Goal: Task Accomplishment & Management: Use online tool/utility

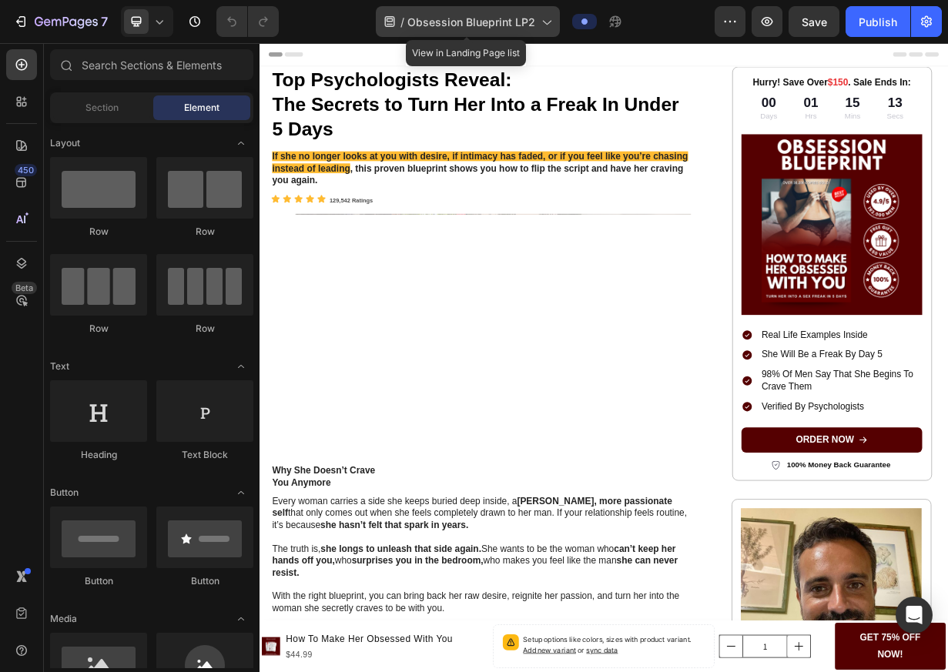
click at [388, 21] on icon at bounding box center [389, 21] width 10 height 11
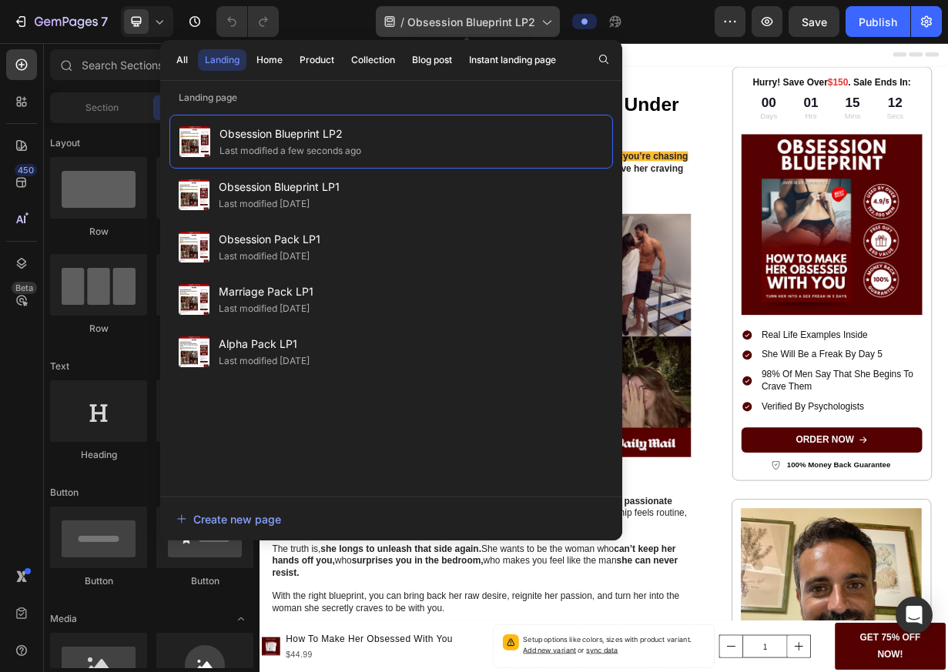
click at [388, 21] on icon at bounding box center [389, 21] width 10 height 11
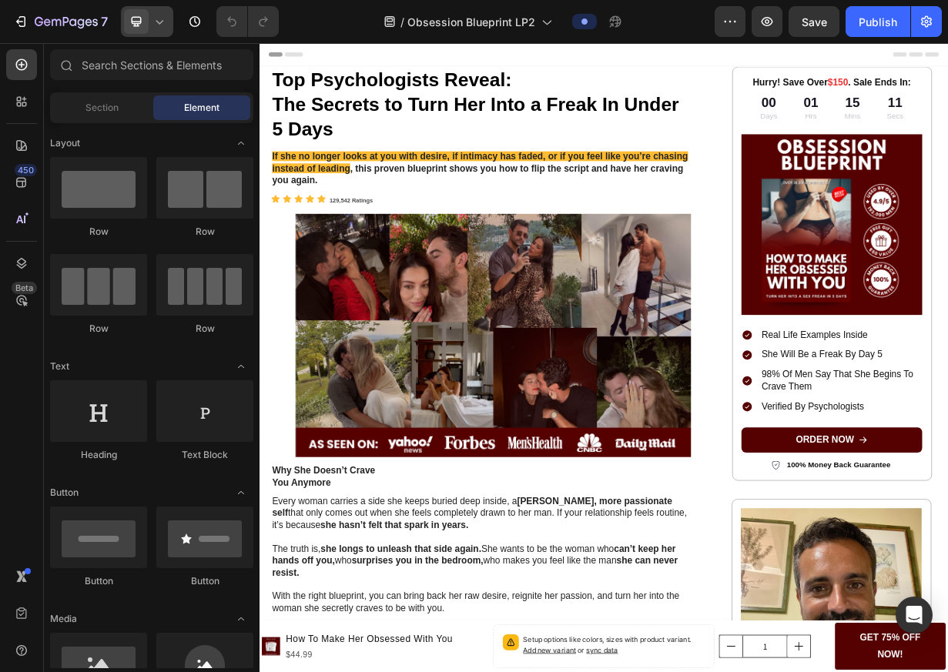
click at [161, 31] on div at bounding box center [147, 21] width 52 height 31
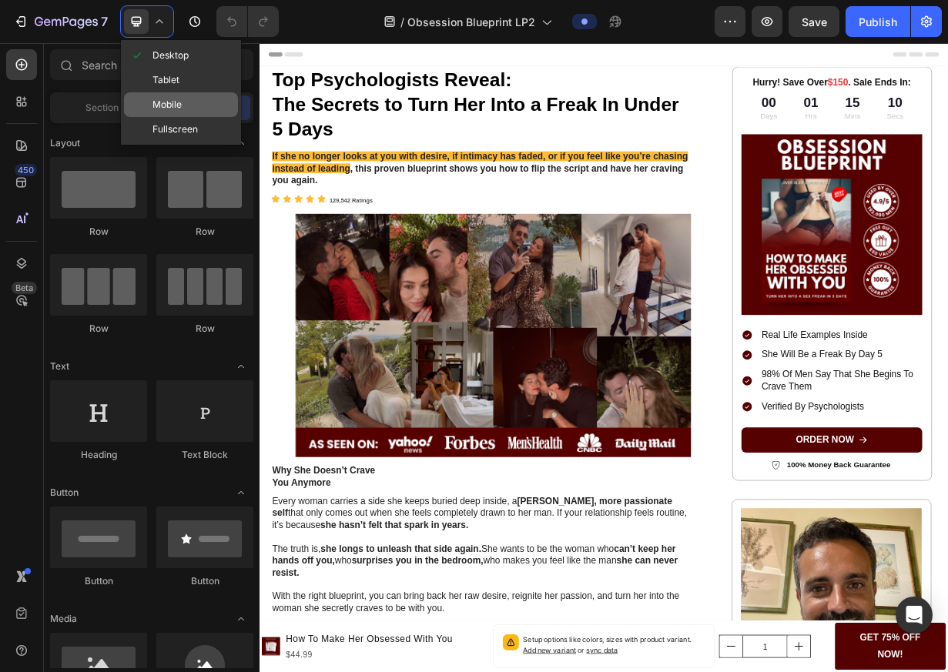
click at [181, 109] on span "Mobile" at bounding box center [166, 104] width 29 height 15
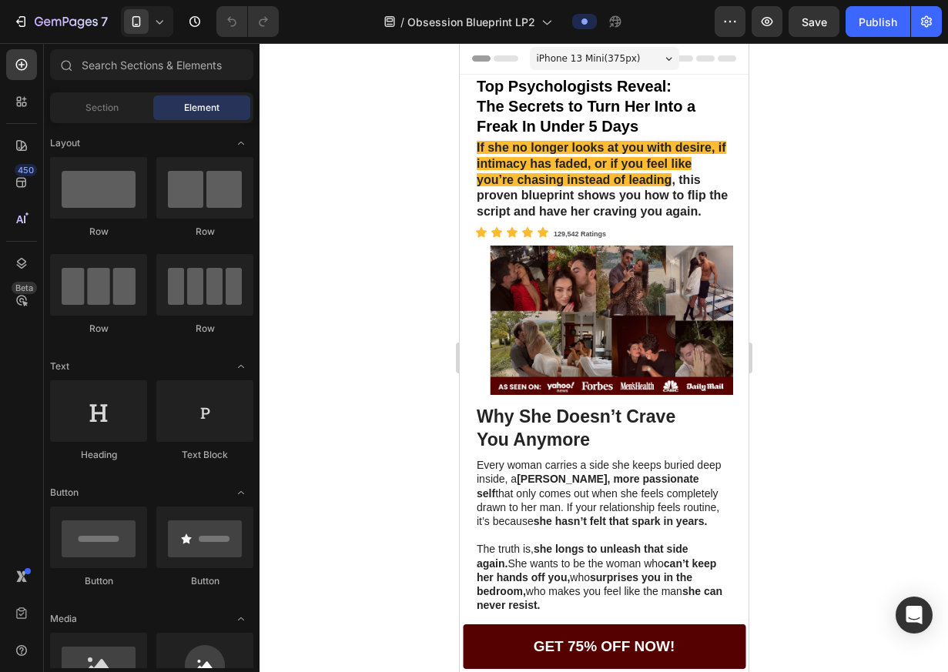
click at [636, 102] on h1 "Top Psychologists Reveal: The Secrets to Turn Her Into a Freak In Under 5 Days" at bounding box center [603, 106] width 258 height 63
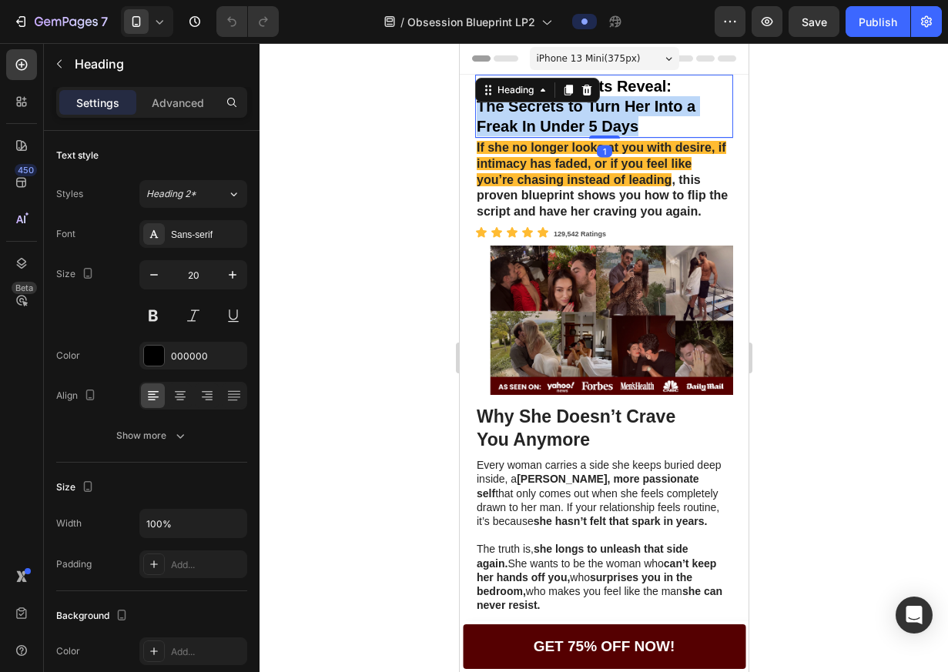
click at [636, 102] on p "Top Psychologists Reveal: The Secrets to Turn Her Into a Freak In Under 5 Days" at bounding box center [603, 106] width 255 height 60
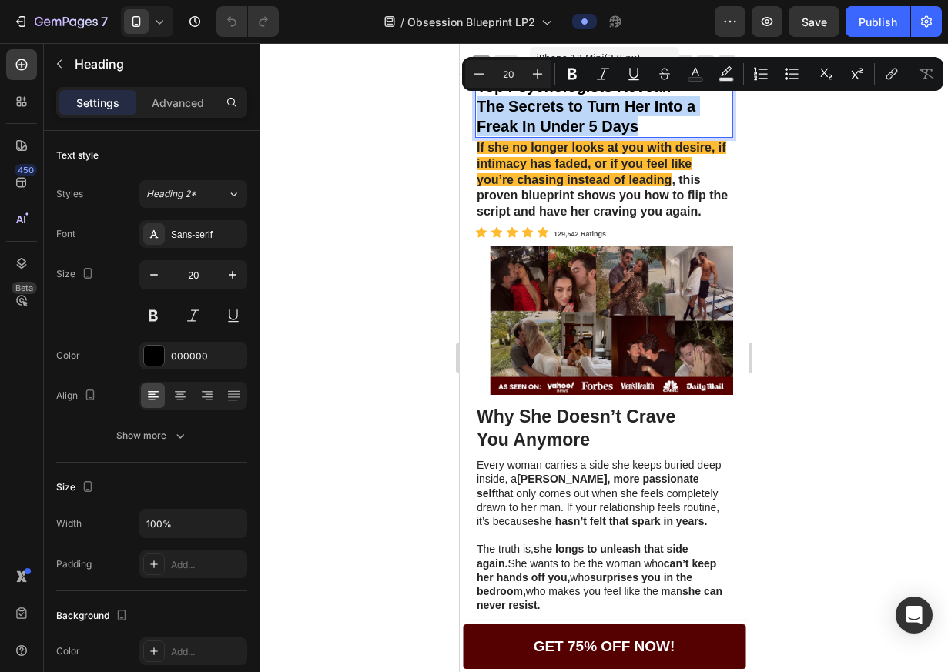
click at [636, 102] on p "Top Psychologists Reveal: The Secrets to Turn Her Into a Freak In Under 5 Days" at bounding box center [603, 106] width 255 height 60
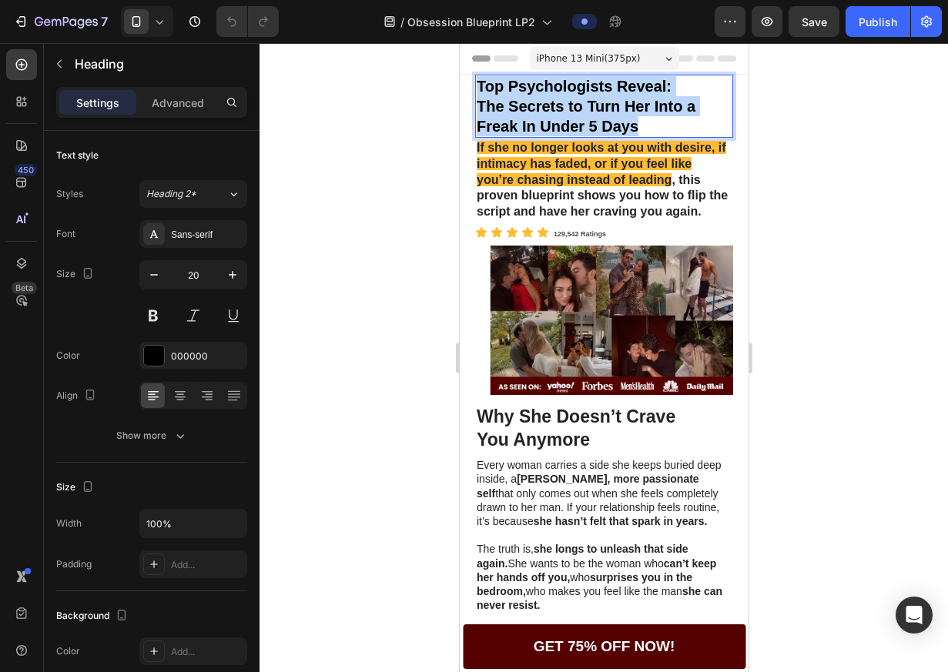
drag, startPoint x: 641, startPoint y: 124, endPoint x: 479, endPoint y: 84, distance: 167.3
click at [479, 84] on p "Top Psychologists Reveal: The Secrets to Turn Her Into a Freak In Under 5 Days" at bounding box center [603, 106] width 255 height 60
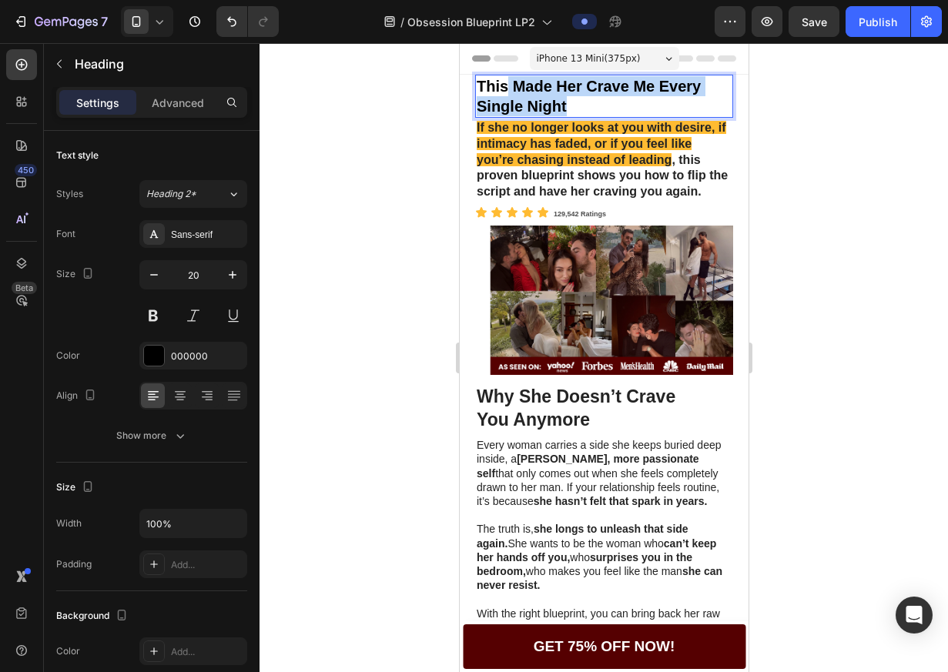
drag, startPoint x: 507, startPoint y: 84, endPoint x: 581, endPoint y: 108, distance: 77.7
click at [573, 101] on p "This Made Her Crave Me Every Single Night" at bounding box center [603, 96] width 255 height 40
click at [657, 83] on p "This made her crave me every single night" at bounding box center [603, 96] width 255 height 40
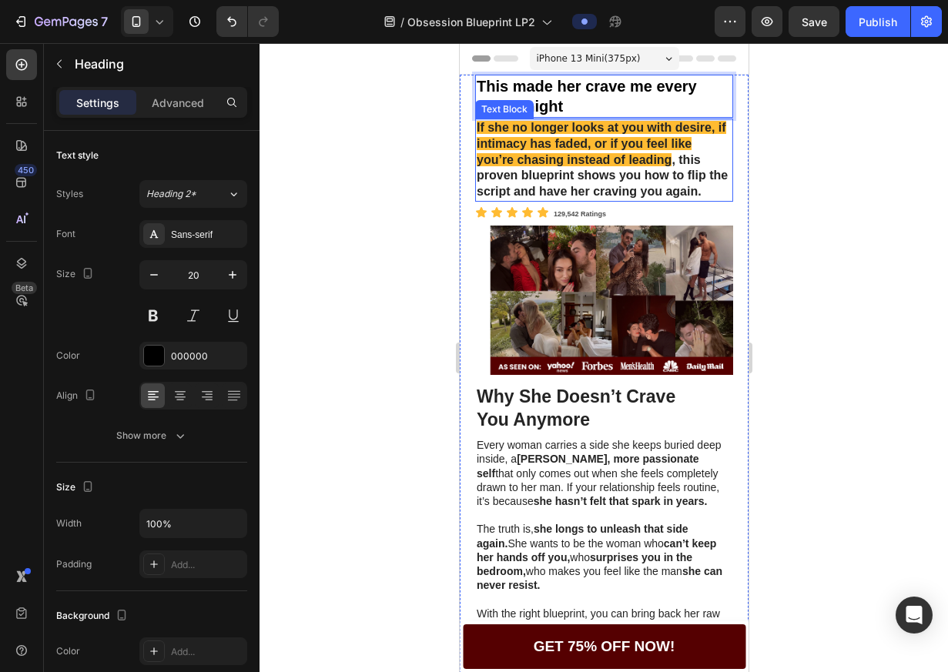
click at [708, 200] on p "If she no longer looks at you with desire, if intimacy has faded, or if you fee…" at bounding box center [603, 160] width 255 height 80
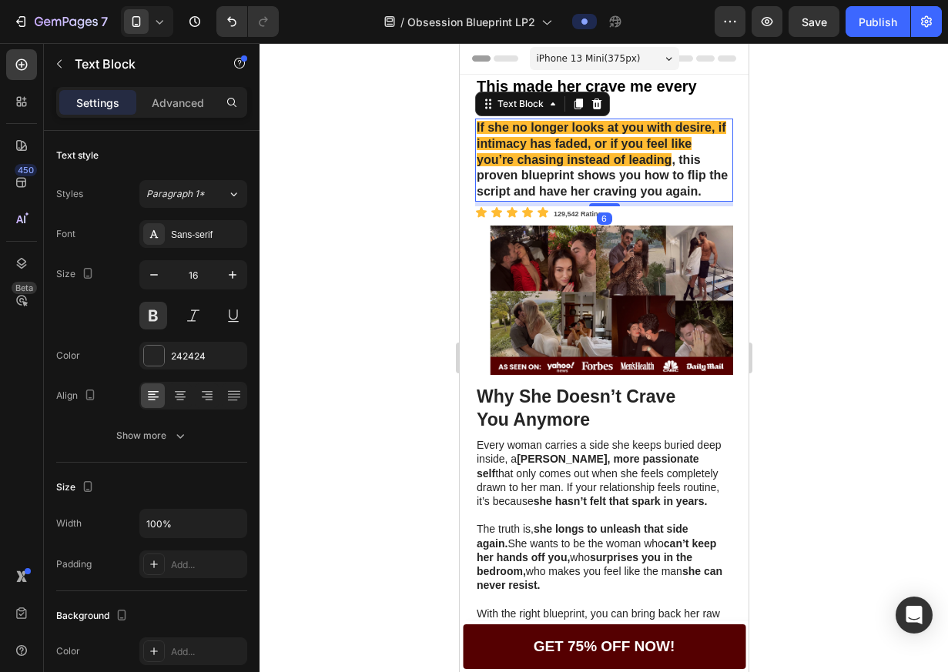
click at [890, 209] on div at bounding box center [603, 357] width 688 height 629
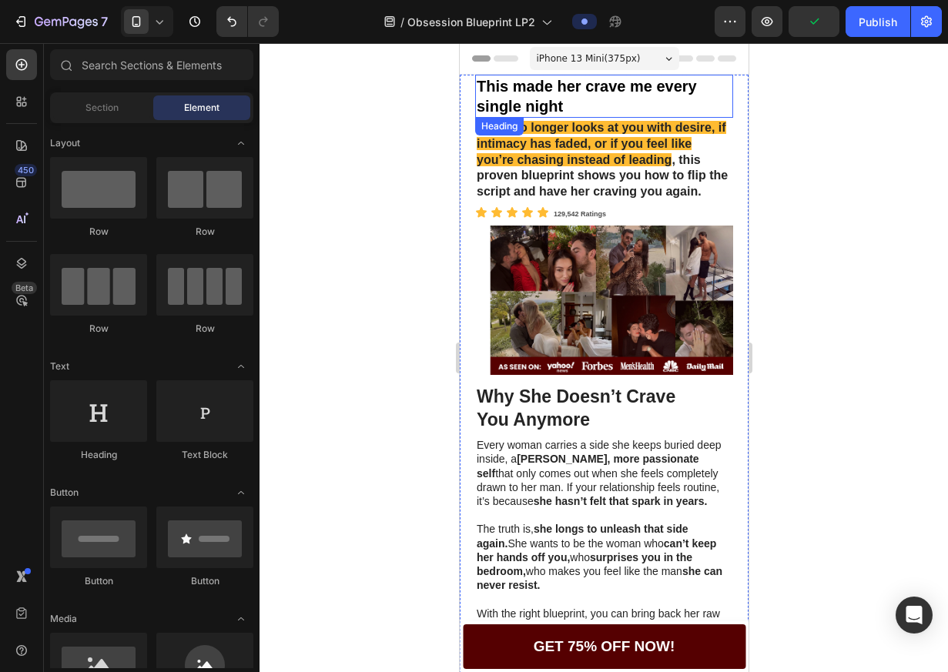
click at [617, 104] on p "This made her crave me every single night" at bounding box center [603, 96] width 255 height 40
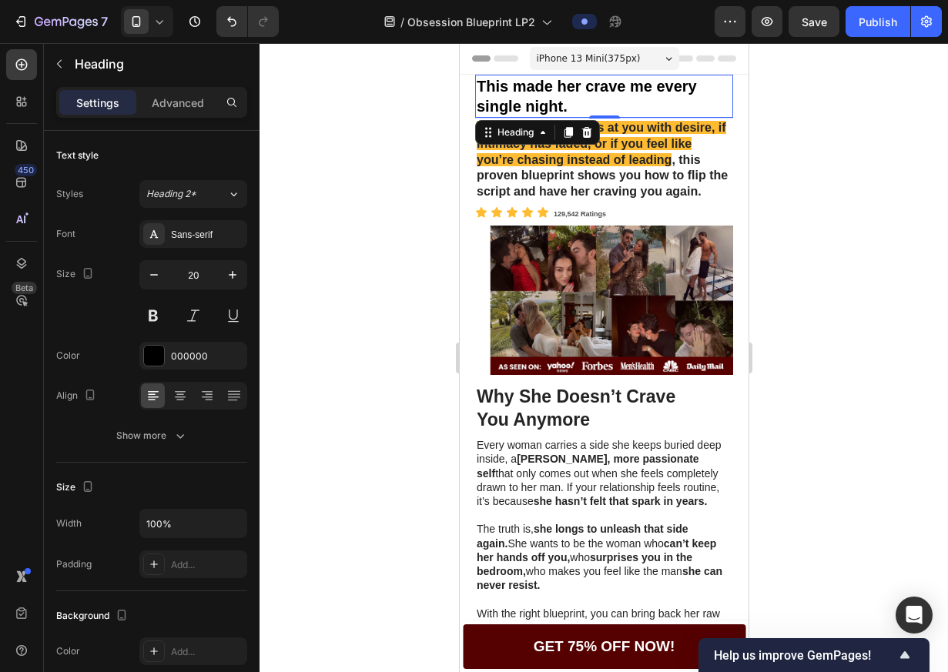
click at [671, 175] on p "If she no longer looks at you with desire, if intimacy has faded, or if you fee…" at bounding box center [603, 160] width 255 height 80
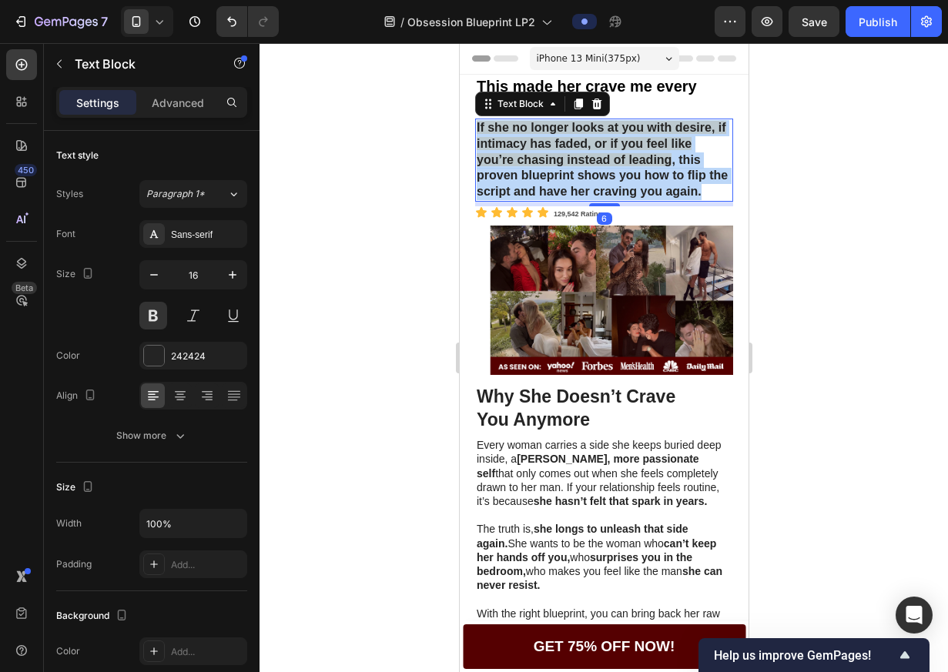
click at [671, 175] on p "If she no longer looks at you with desire, if intimacy has faded, or if you fee…" at bounding box center [603, 160] width 255 height 80
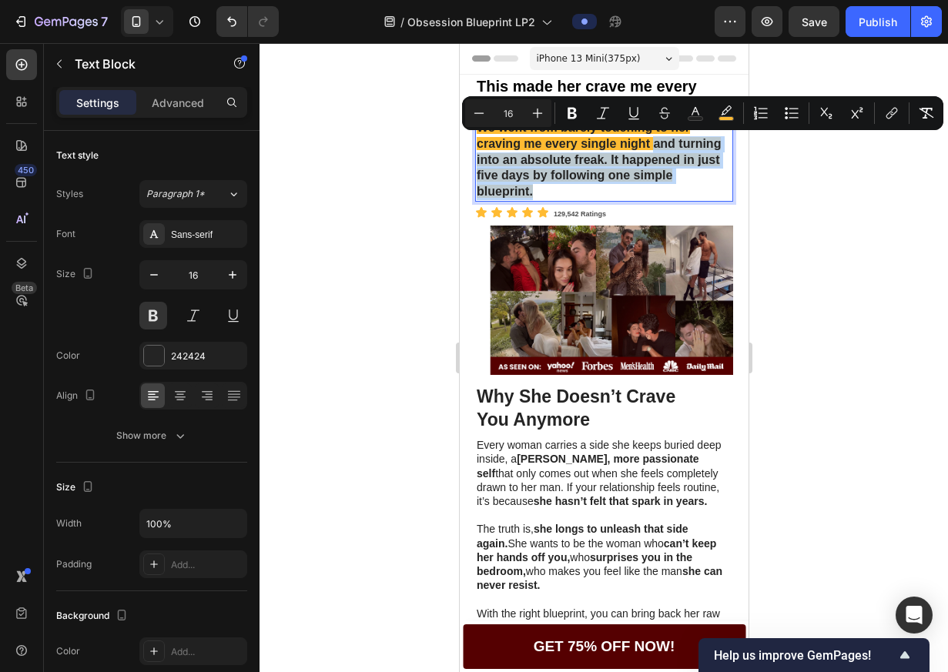
drag, startPoint x: 645, startPoint y: 191, endPoint x: 651, endPoint y: 147, distance: 44.3
click at [651, 147] on p "We went from barely touching to her craving me every single night and turning i…" at bounding box center [603, 160] width 255 height 80
click at [651, 147] on span "We went from barely touching to her craving me every single night and turning i…" at bounding box center [598, 159] width 244 height 77
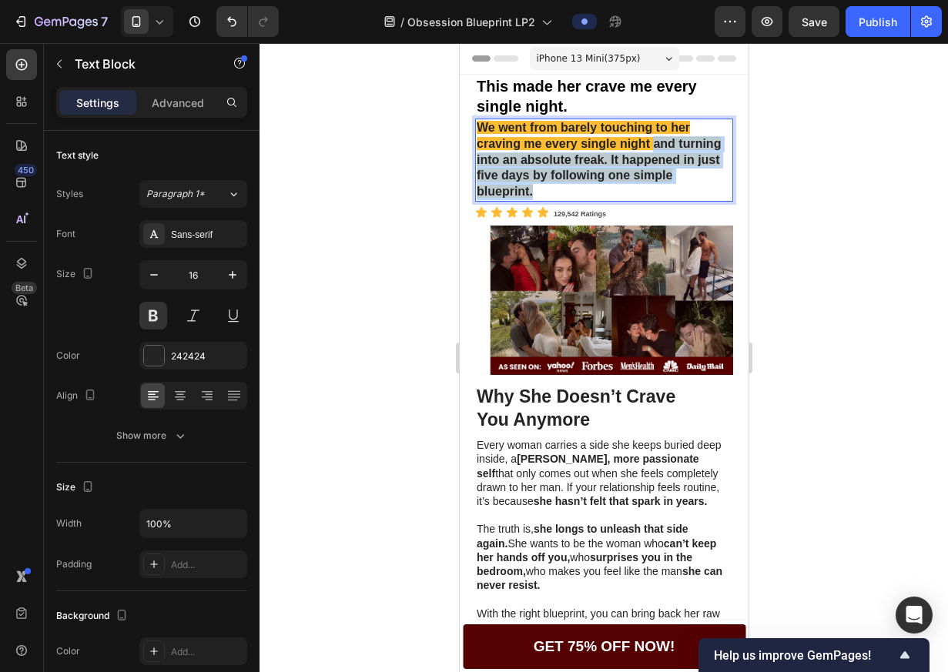
drag, startPoint x: 654, startPoint y: 144, endPoint x: 661, endPoint y: 190, distance: 46.6
click at [661, 190] on p "We went from barely touching to her craving me every single night and turning i…" at bounding box center [603, 160] width 255 height 80
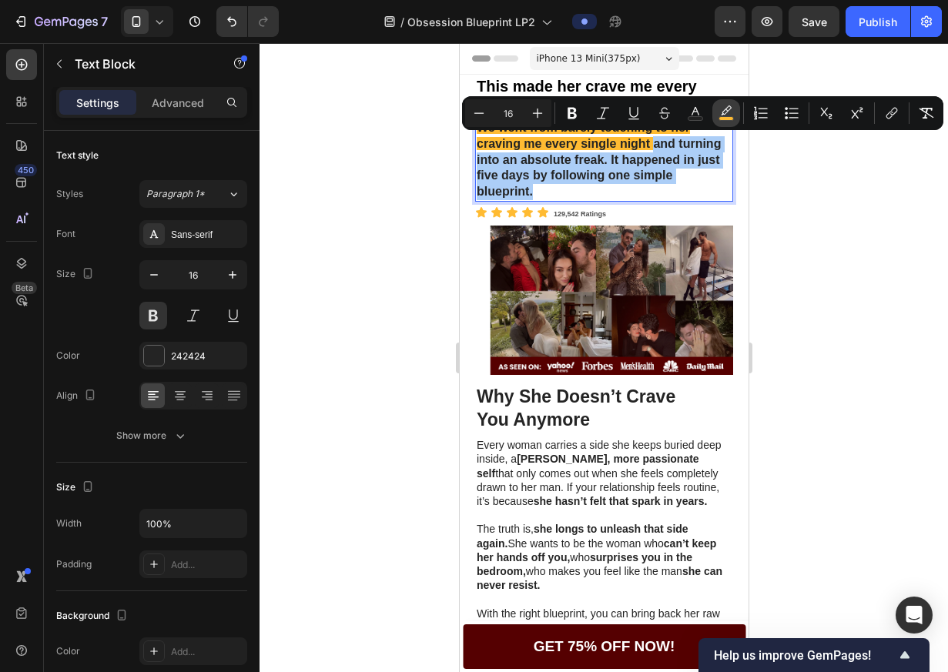
click at [717, 115] on button "color" at bounding box center [726, 113] width 28 height 28
type input "FFBB32"
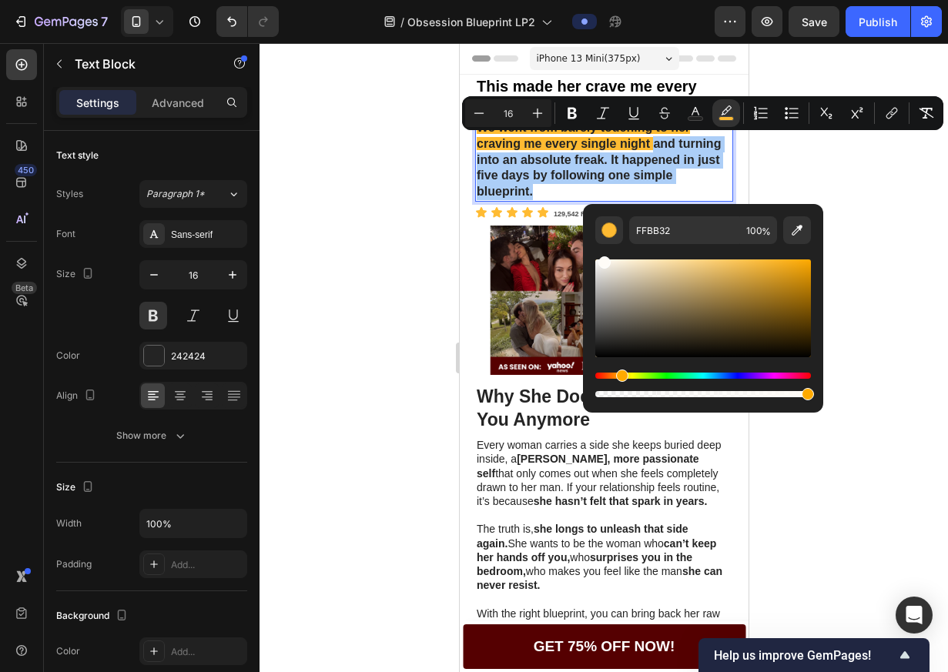
drag, startPoint x: 657, startPoint y: 276, endPoint x: 583, endPoint y: 244, distance: 80.4
click at [583, 244] on div "FFBB32 100 %" at bounding box center [703, 302] width 240 height 196
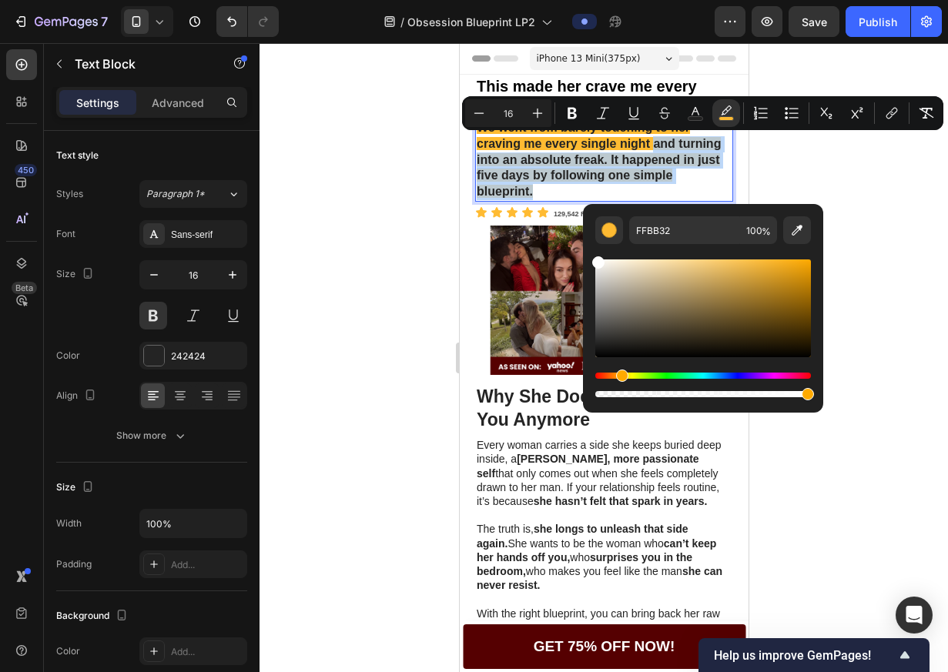
type input "FFFFFF"
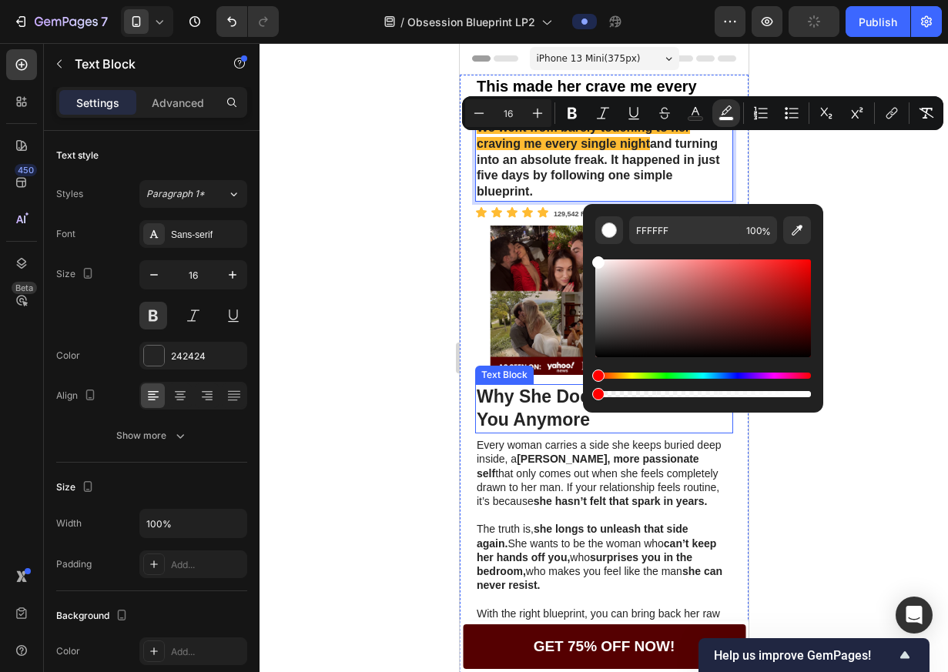
drag, startPoint x: 1266, startPoint y: 440, endPoint x: 563, endPoint y: 387, distance: 704.9
type input "0"
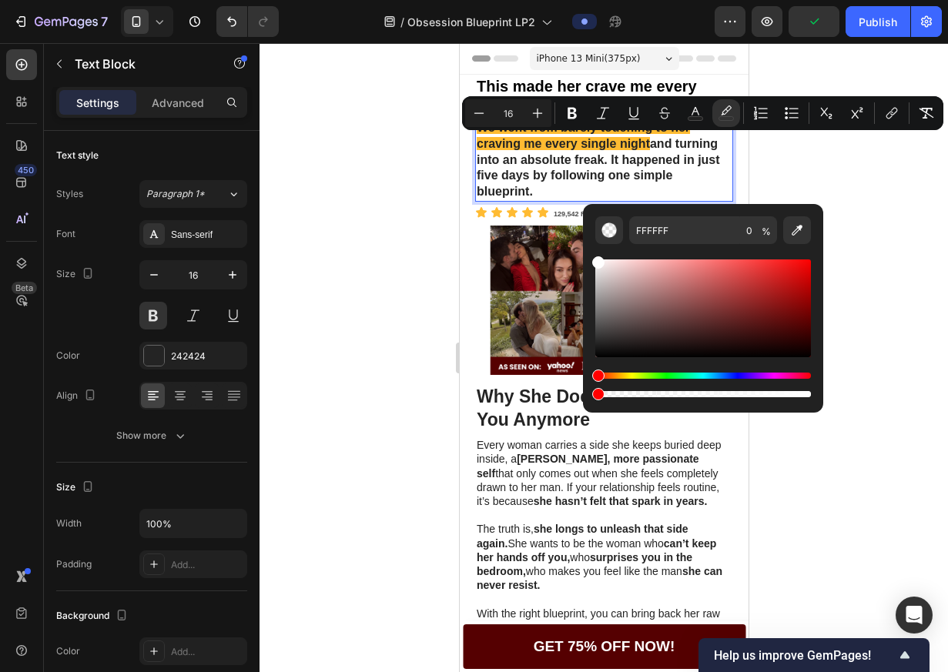
click at [657, 151] on p "We went from barely touching to her craving me every single night and turning i…" at bounding box center [603, 160] width 255 height 80
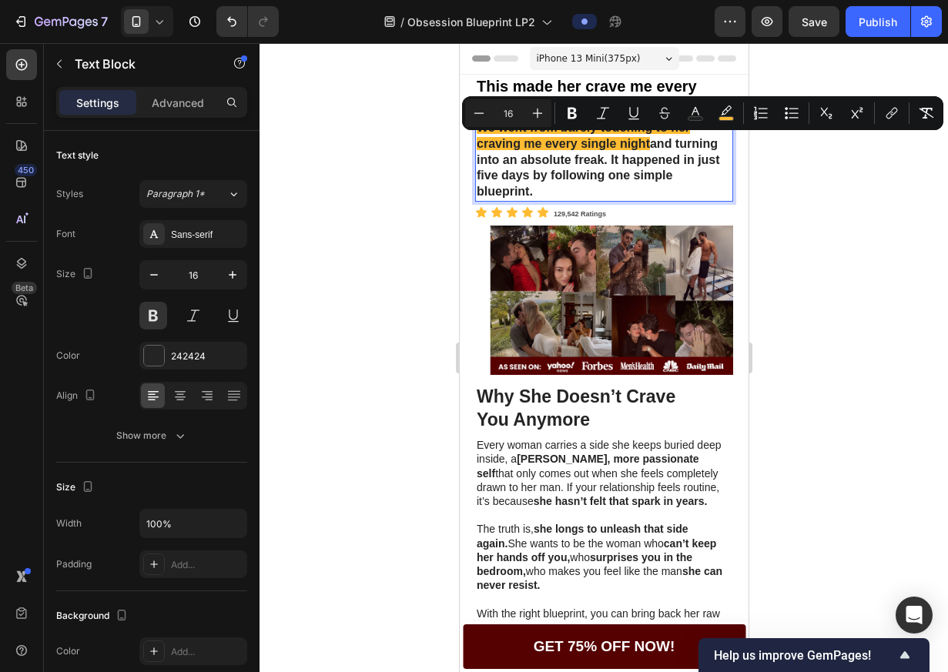
click at [653, 146] on p "We went from barely touching to her craving me every single night and turning i…" at bounding box center [603, 160] width 255 height 80
click at [721, 112] on icon "Editor contextual toolbar" at bounding box center [725, 112] width 15 height 15
type input "FFBB32"
type input "100"
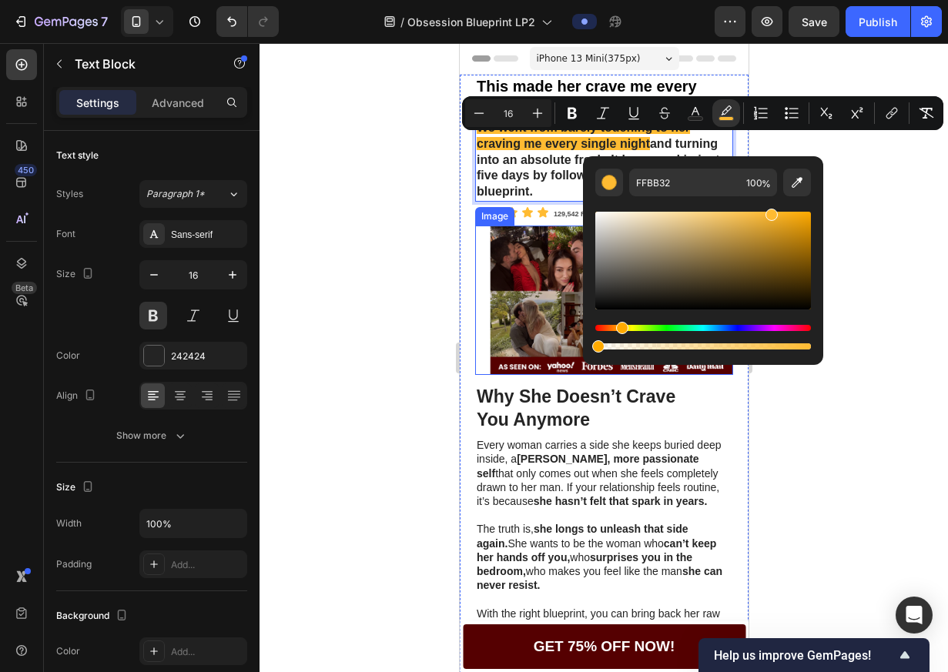
type input "0"
drag, startPoint x: 1095, startPoint y: 389, endPoint x: 530, endPoint y: 336, distance: 567.6
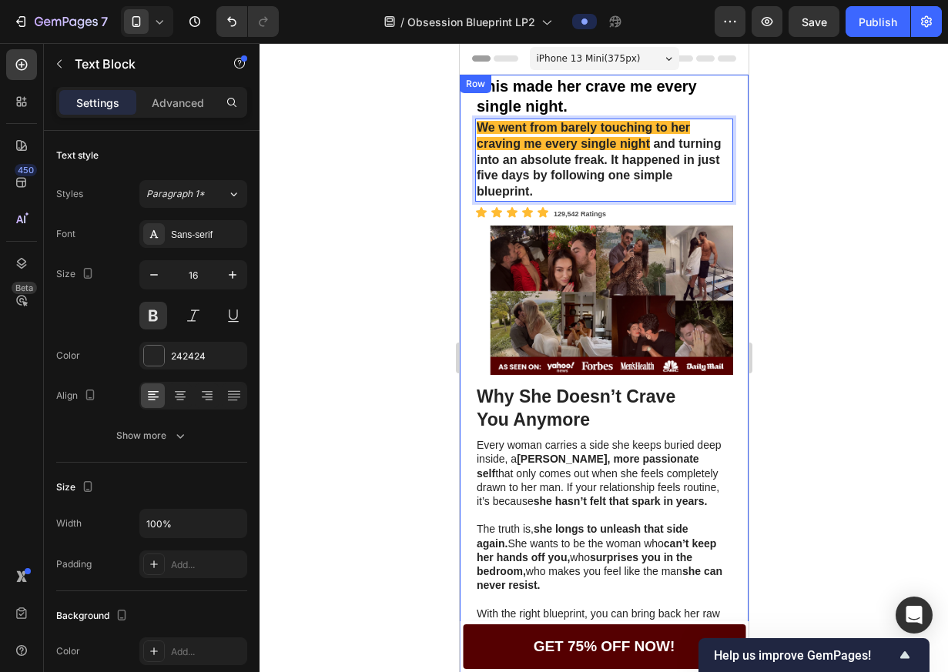
click at [516, 182] on p "We went from barely touching to her craving me every single night and turning i…" at bounding box center [603, 160] width 255 height 80
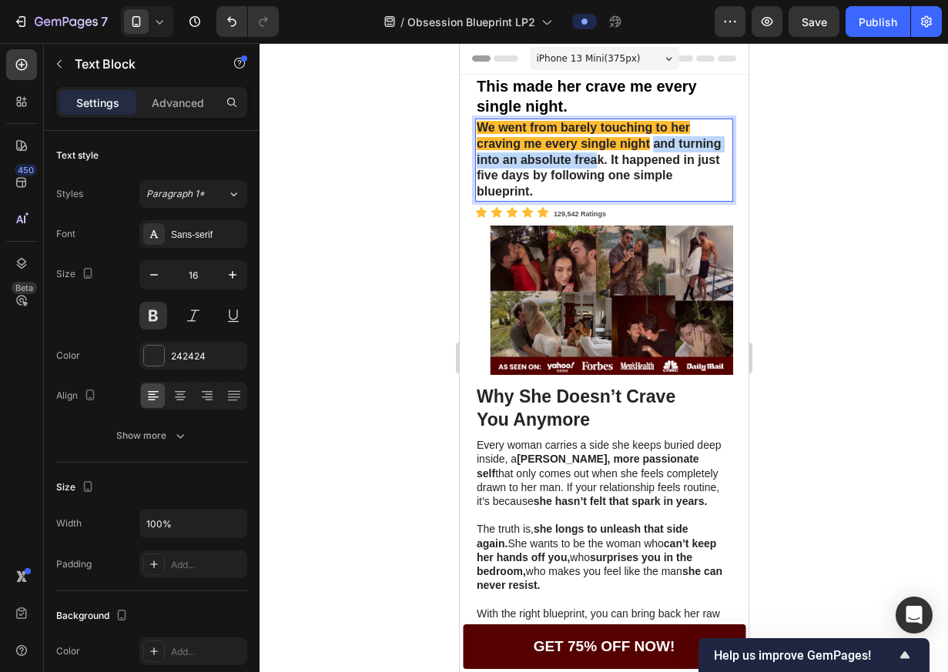
drag, startPoint x: 654, startPoint y: 149, endPoint x: 643, endPoint y: 152, distance: 12.2
click at [643, 152] on span "and turning into an absolute freak. It happened in just five days by following …" at bounding box center [598, 167] width 244 height 61
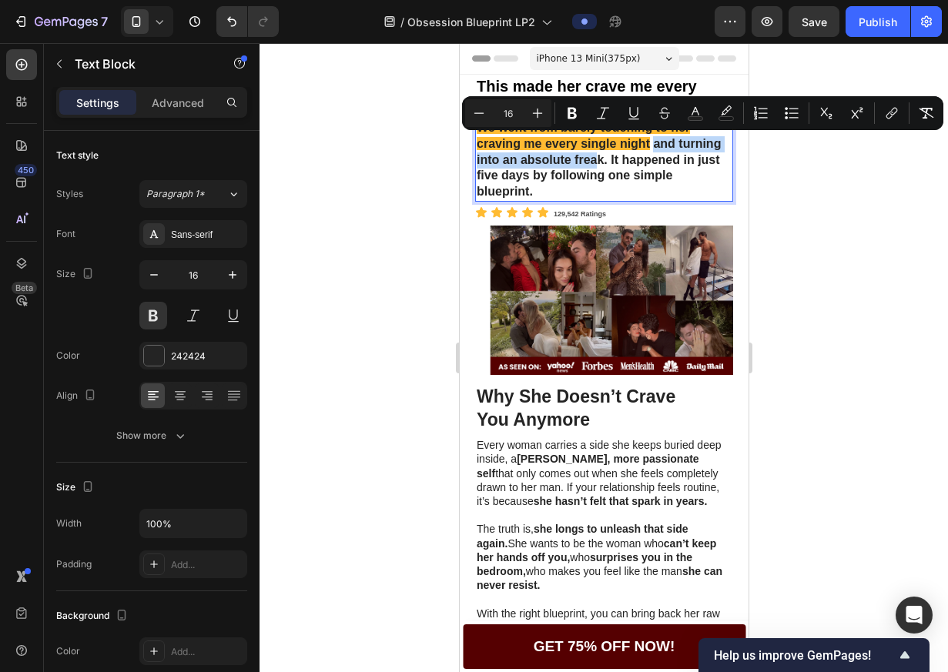
click at [688, 142] on p "We went from barely touching to her craving me every single night and turning i…" at bounding box center [603, 160] width 255 height 80
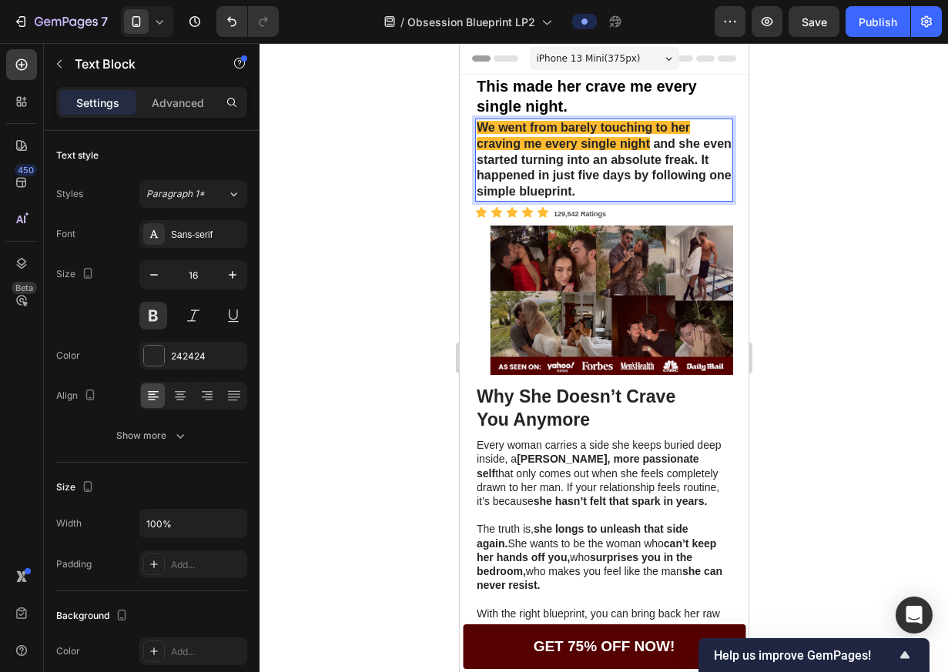
click at [648, 190] on span "and she even started turning into an absolute freak. It happened in just five d…" at bounding box center [603, 167] width 255 height 61
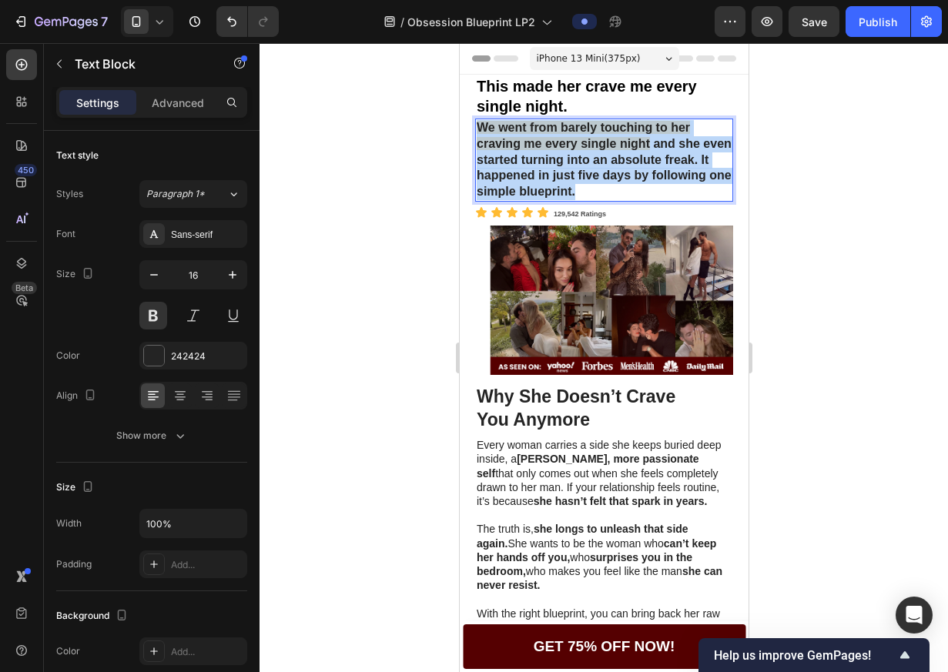
click at [648, 190] on span "and she even started turning into an absolute freak. It happened in just five d…" at bounding box center [603, 167] width 255 height 61
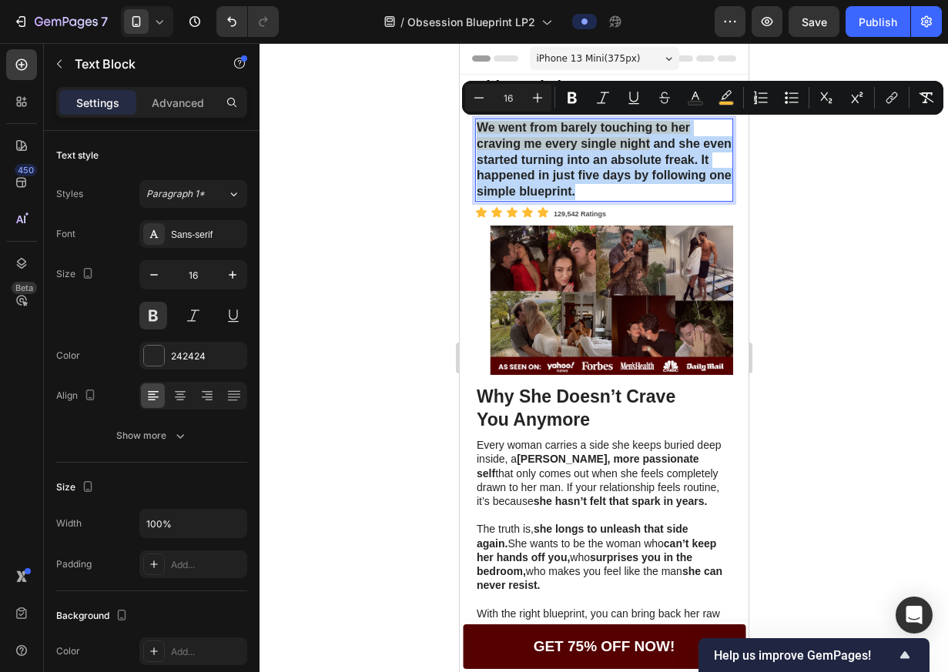
click at [666, 189] on p "We went from barely touching to her craving me every single night and she even …" at bounding box center [603, 160] width 255 height 80
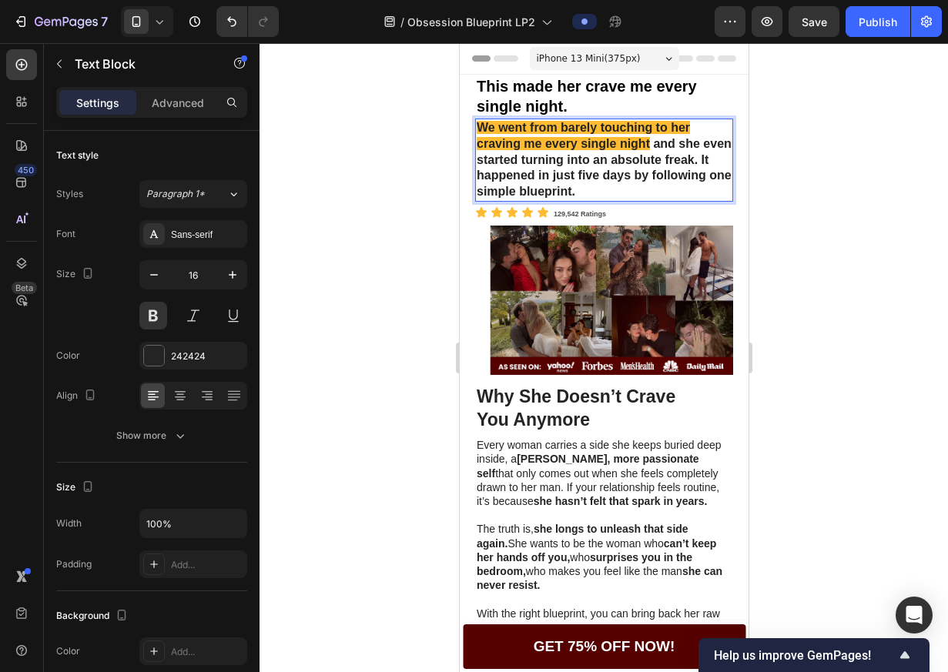
click at [641, 192] on span "and she even started turning into an absolute freak. It happened in just five d…" at bounding box center [603, 167] width 255 height 61
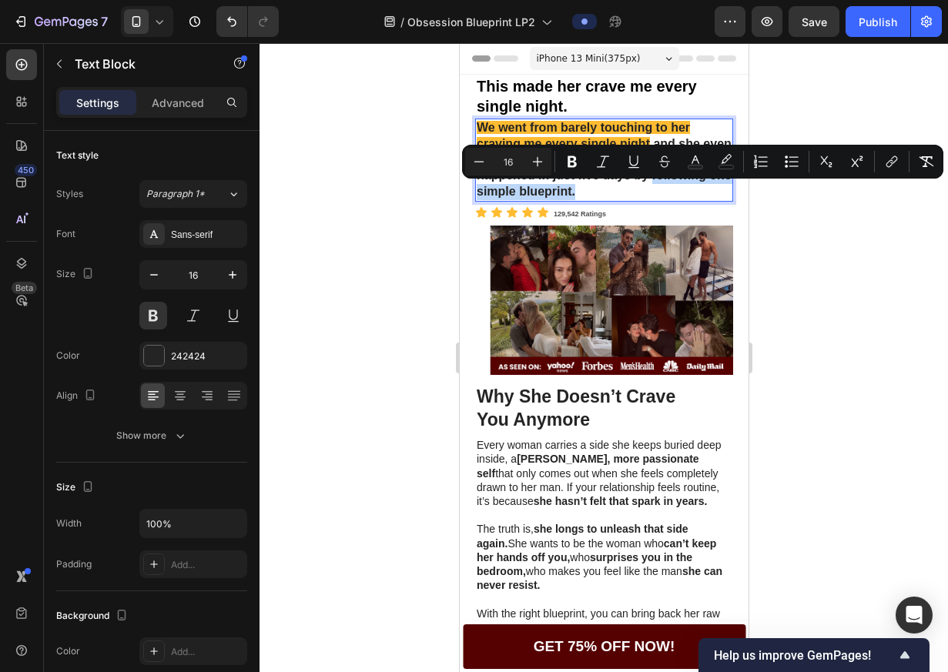
drag, startPoint x: 666, startPoint y: 188, endPoint x: 477, endPoint y: 197, distance: 189.6
click at [477, 197] on p "We went from barely touching to her craving me every single night and she even …" at bounding box center [603, 160] width 255 height 80
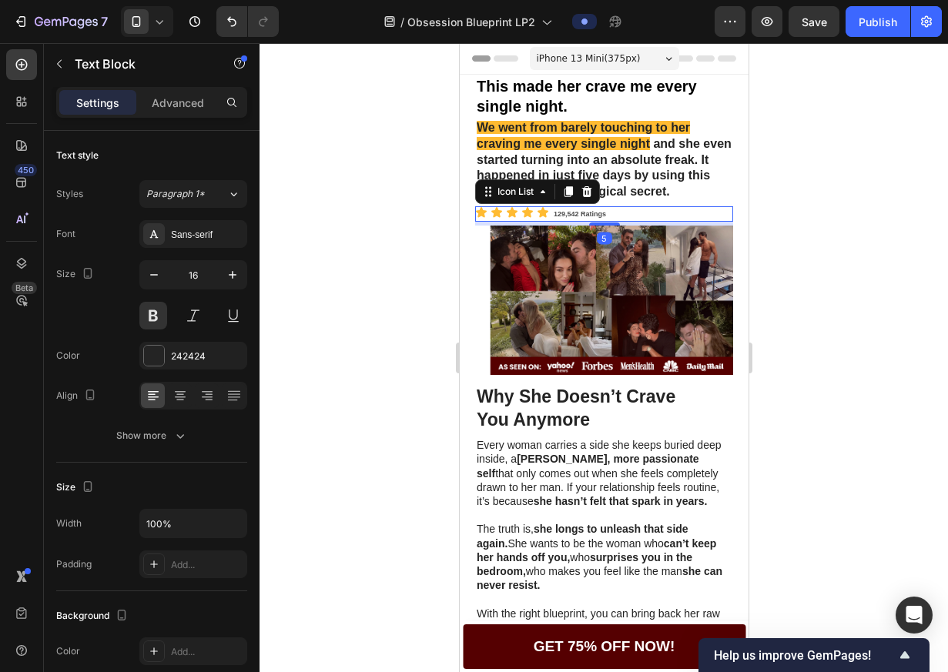
click at [634, 222] on div "Icon Icon Icon Icon Icon 129,542 Ratings Text Block" at bounding box center [603, 213] width 258 height 15
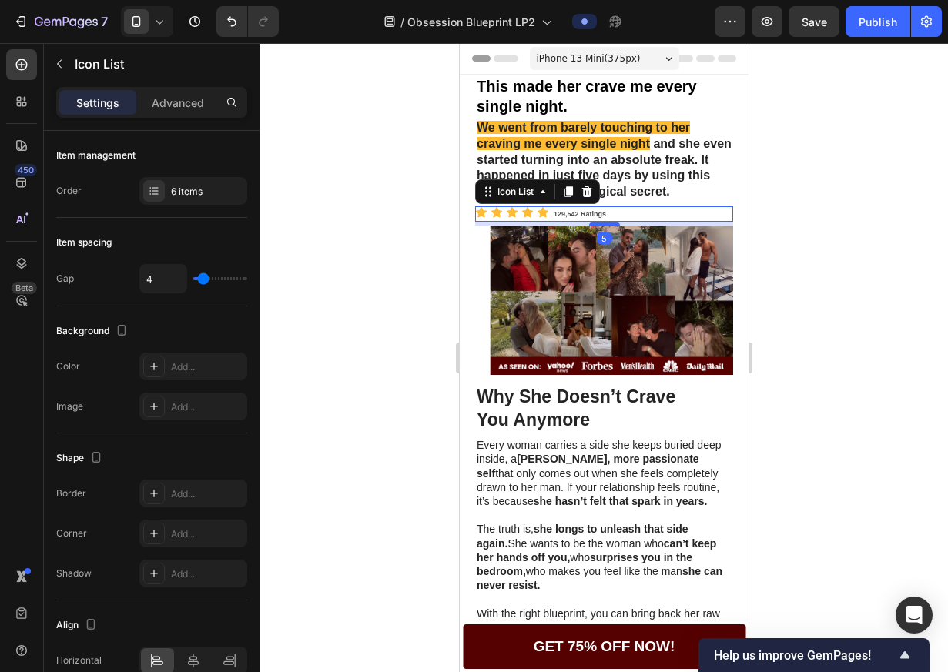
click at [791, 209] on div at bounding box center [603, 357] width 688 height 629
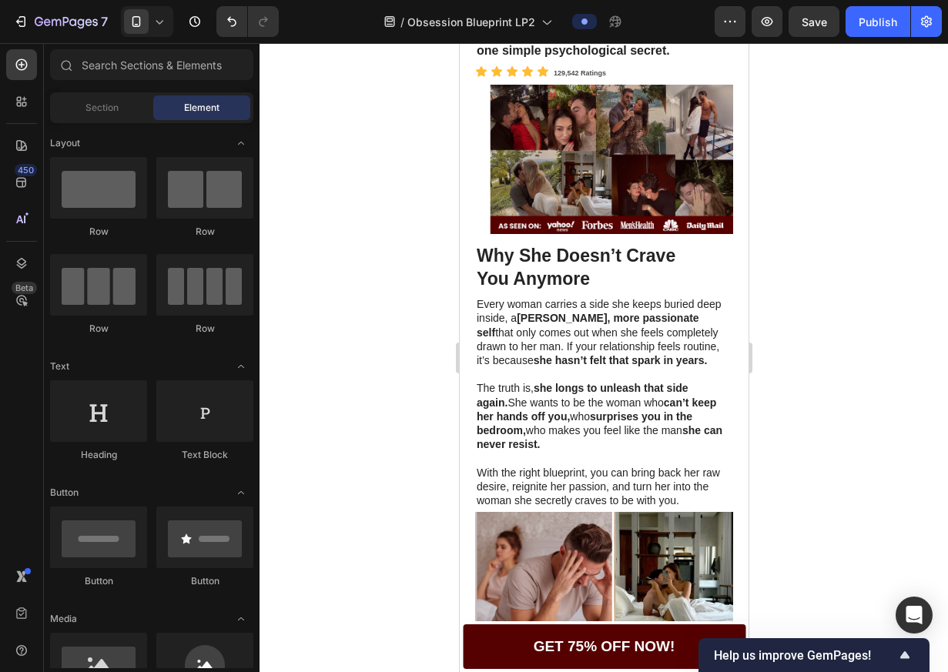
scroll to position [69, 0]
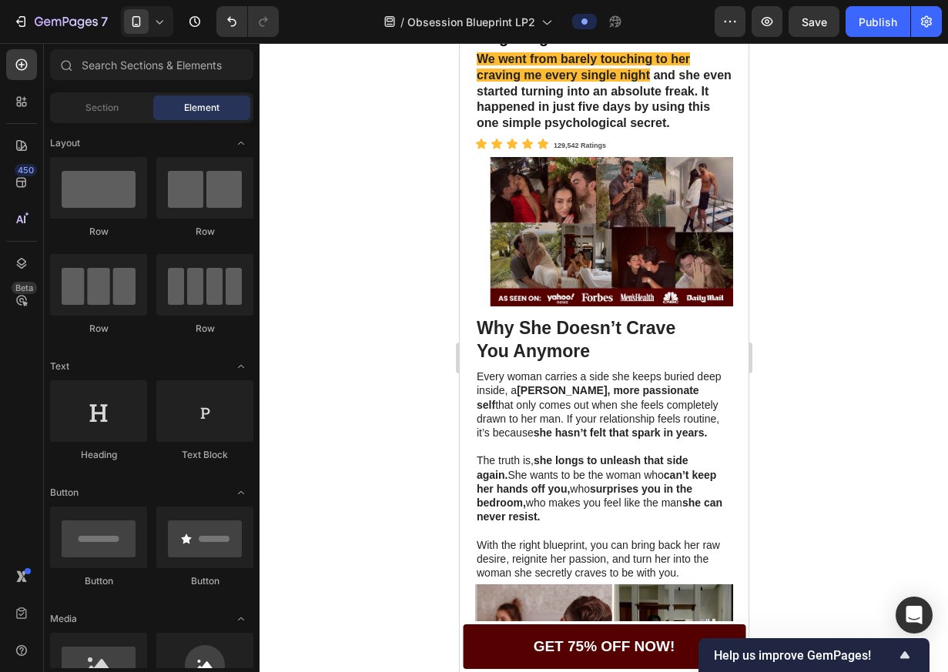
click at [582, 338] on strong "Why She Doesn’t Crave" at bounding box center [575, 328] width 199 height 20
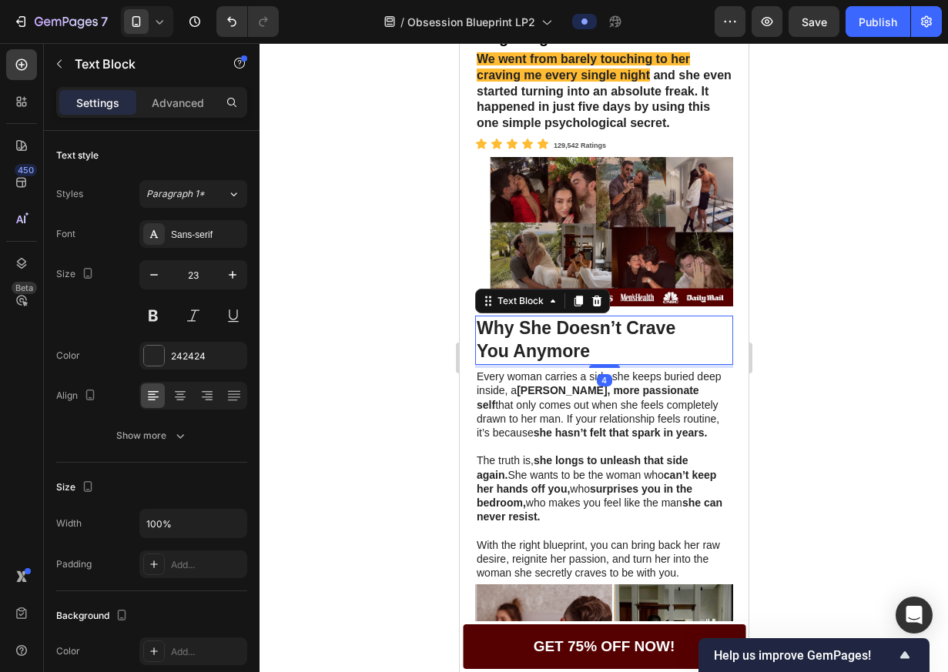
click at [582, 338] on strong "Why She Doesn’t Crave" at bounding box center [575, 328] width 199 height 20
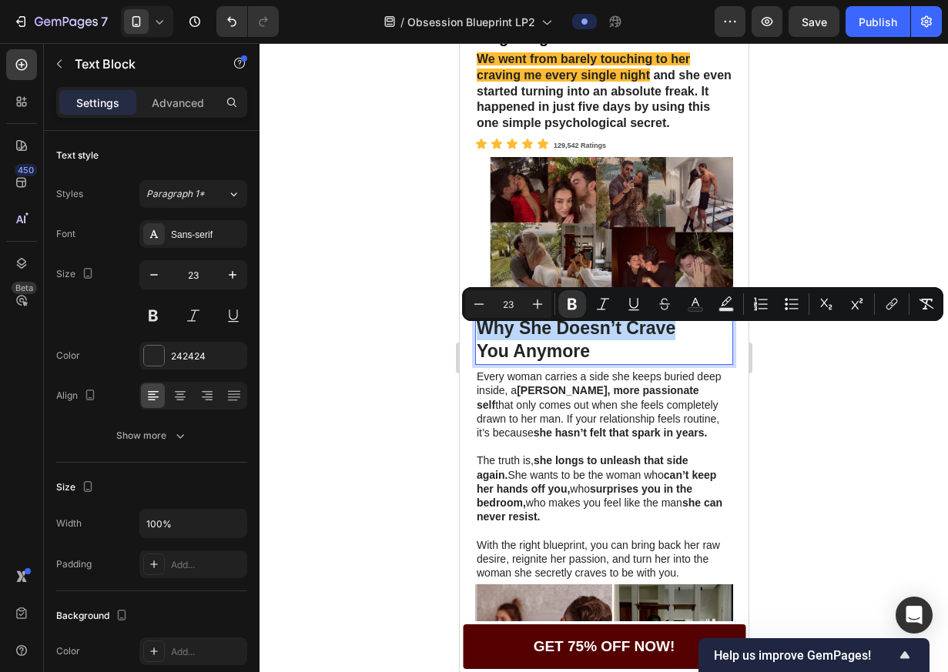
click at [582, 338] on strong "Why She Doesn’t Crave" at bounding box center [575, 328] width 199 height 20
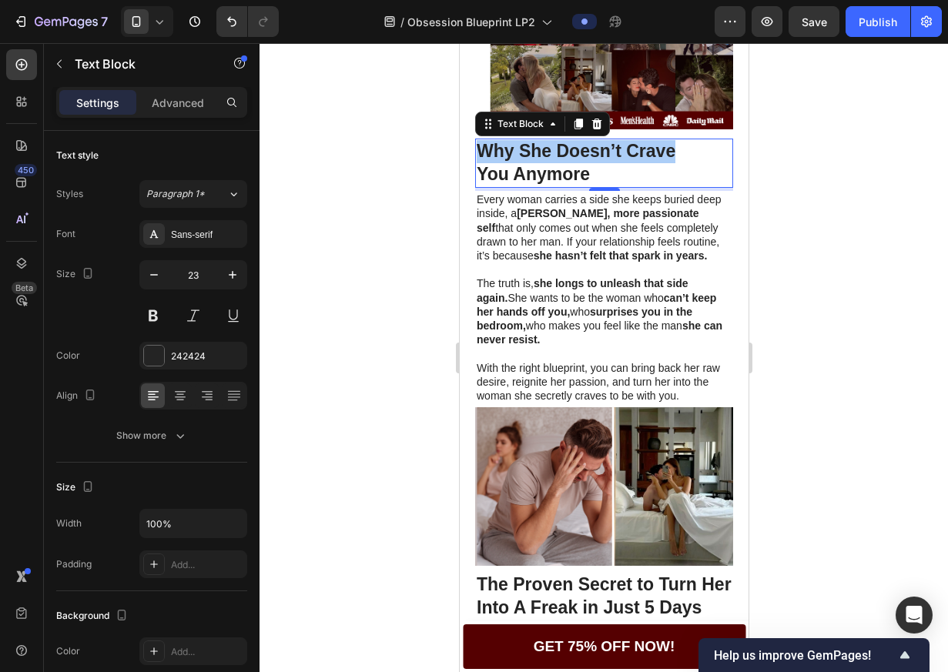
scroll to position [225, 0]
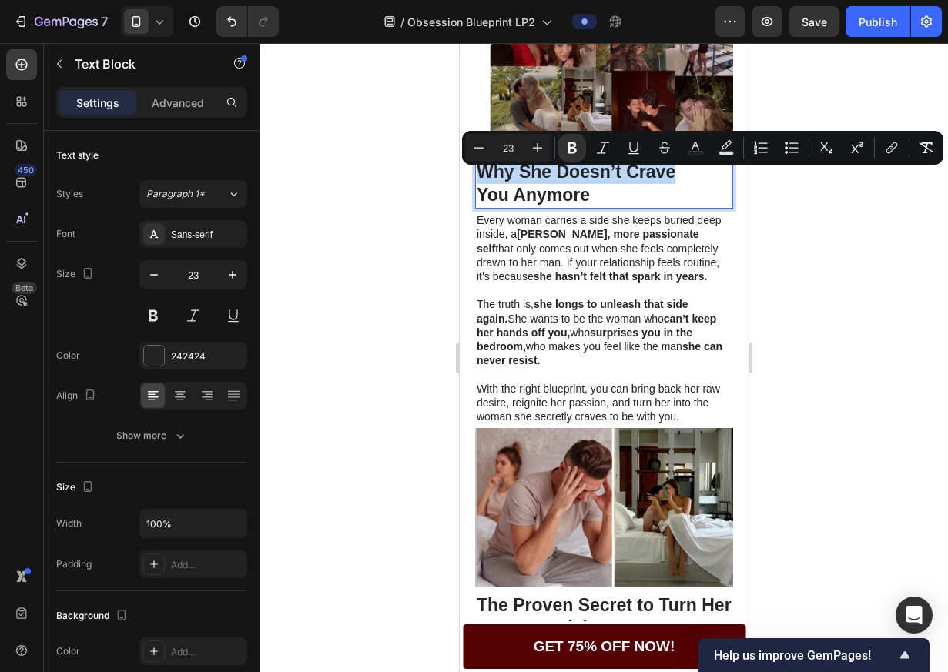
click at [583, 182] on strong "Why She Doesn’t Crave" at bounding box center [575, 172] width 199 height 20
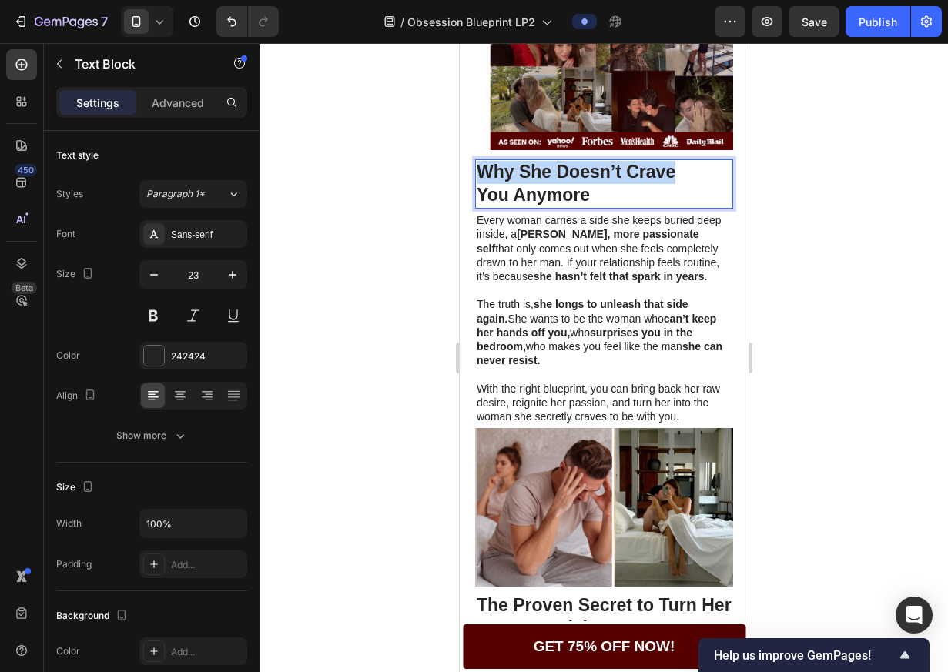
click at [583, 182] on strong "Why She Doesn’t Crave" at bounding box center [575, 172] width 199 height 20
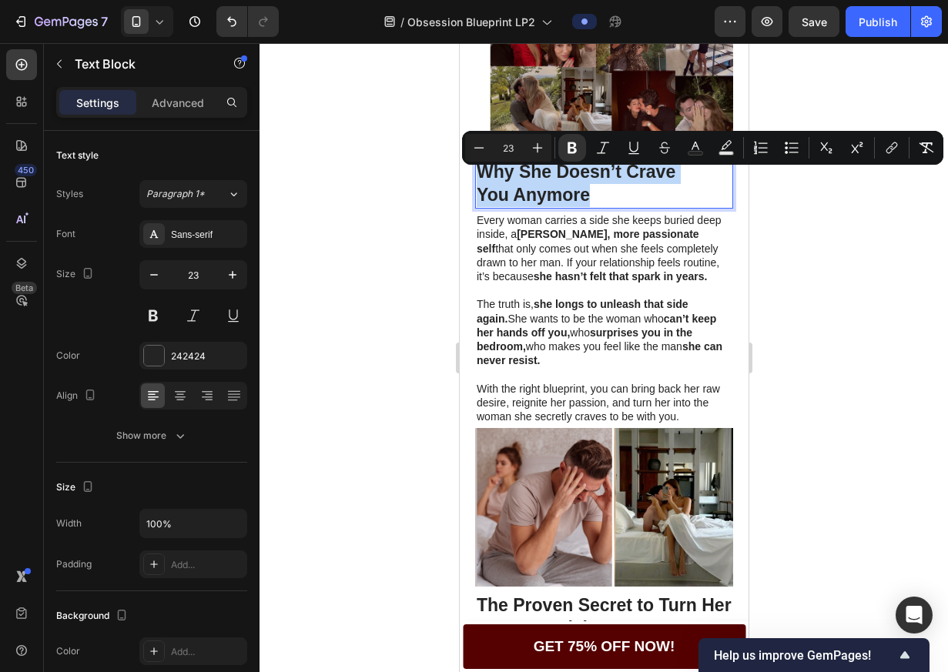
drag, startPoint x: 591, startPoint y: 206, endPoint x: 478, endPoint y: 185, distance: 115.1
click at [478, 185] on div "Why She Doesn’t Crave You Anymore" at bounding box center [603, 183] width 258 height 49
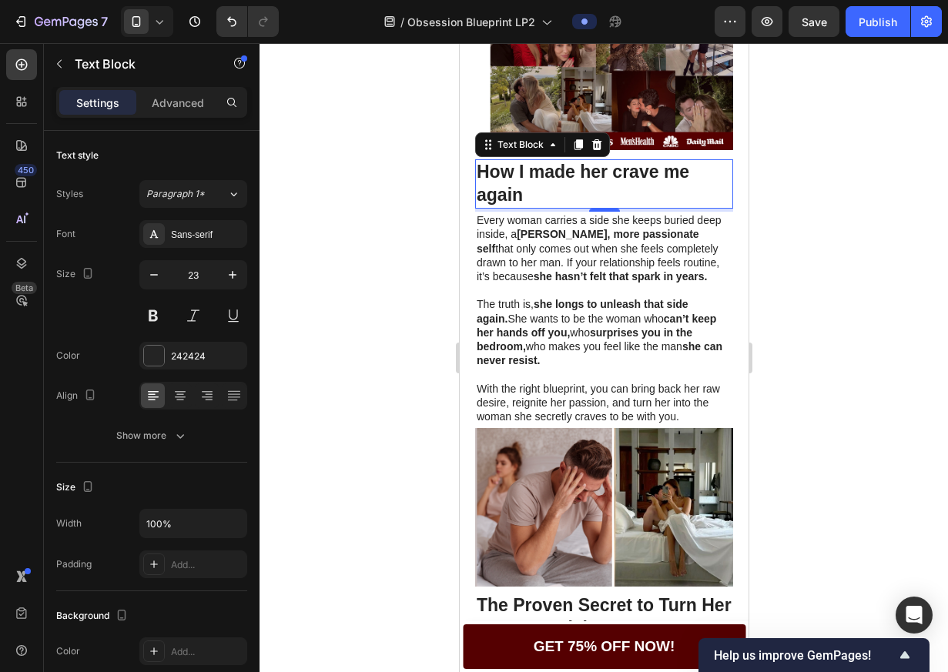
click at [586, 367] on p "The truth is, she longs to unleash that side again. She wants to be the woman w…" at bounding box center [603, 332] width 255 height 70
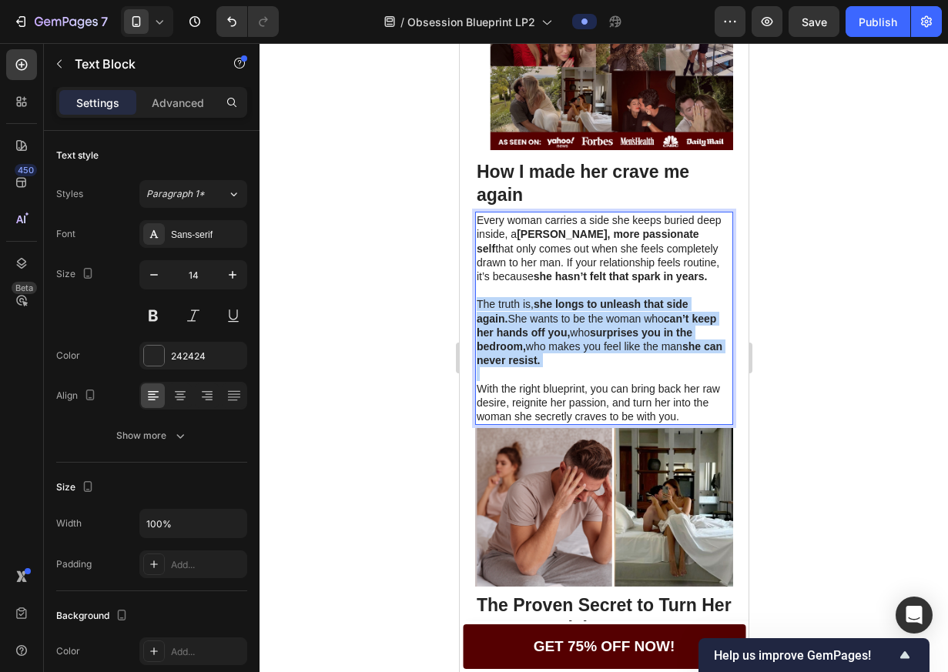
click at [586, 367] on p "The truth is, she longs to unleash that side again. She wants to be the woman w…" at bounding box center [603, 332] width 255 height 70
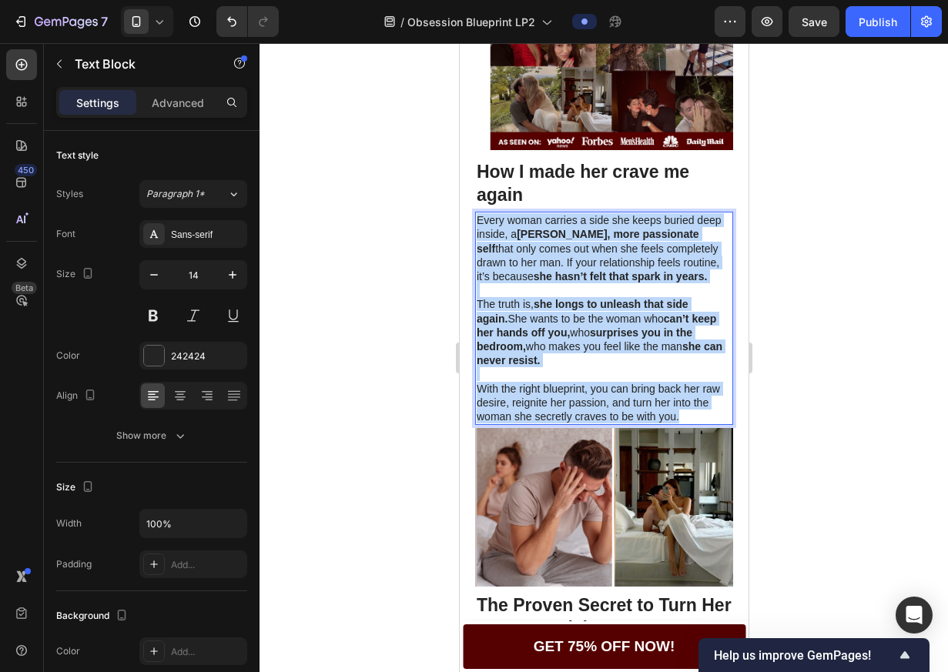
drag, startPoint x: 694, startPoint y: 427, endPoint x: 437, endPoint y: 232, distance: 323.1
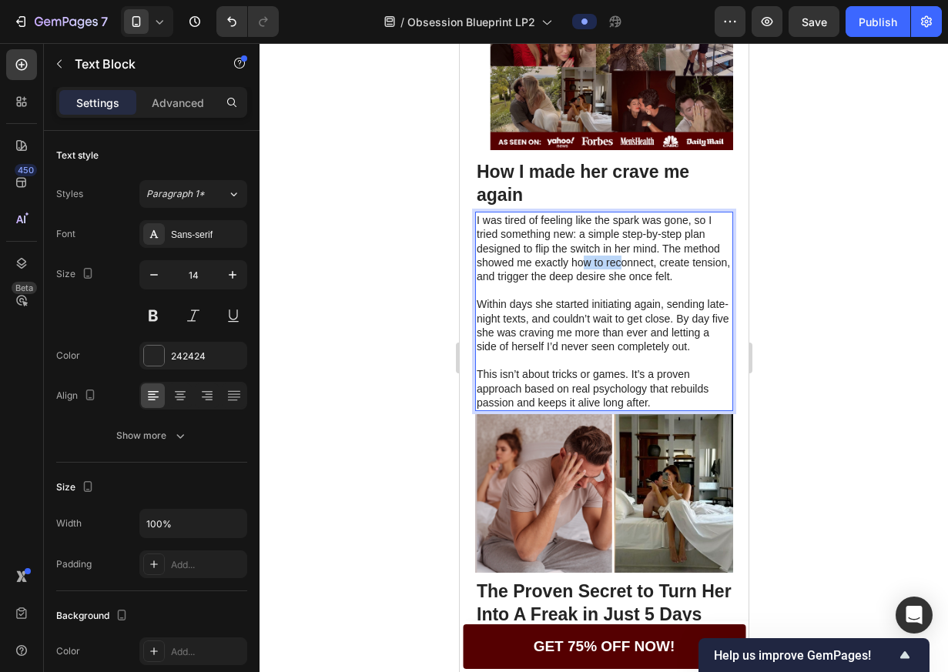
drag, startPoint x: 584, startPoint y: 273, endPoint x: 1404, endPoint y: 454, distance: 839.7
click at [617, 273] on p "I was tired of feeling like the spark was gone, so I tried something new: a sim…" at bounding box center [603, 248] width 255 height 70
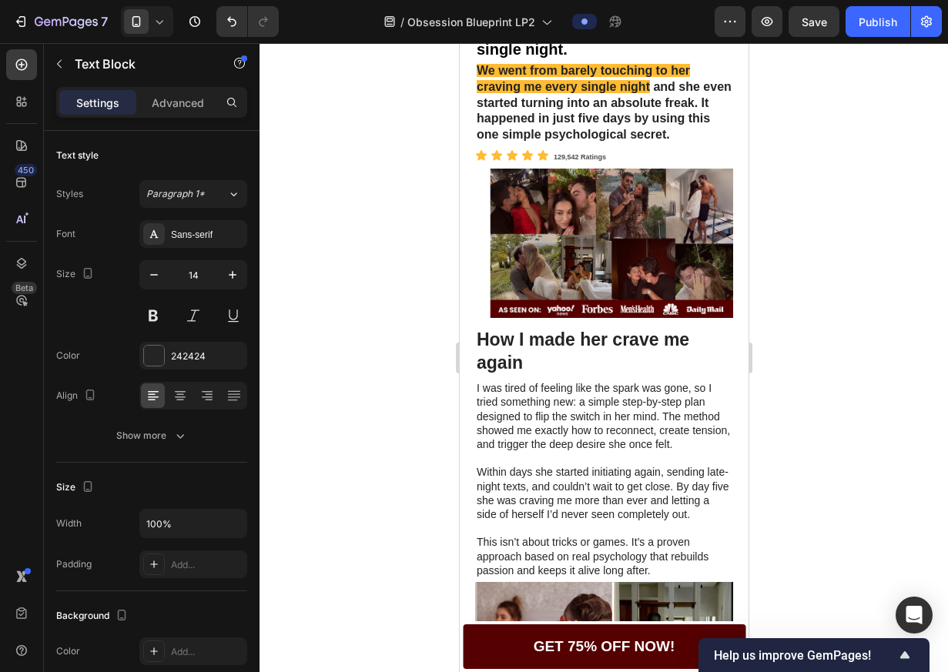
scroll to position [0, 0]
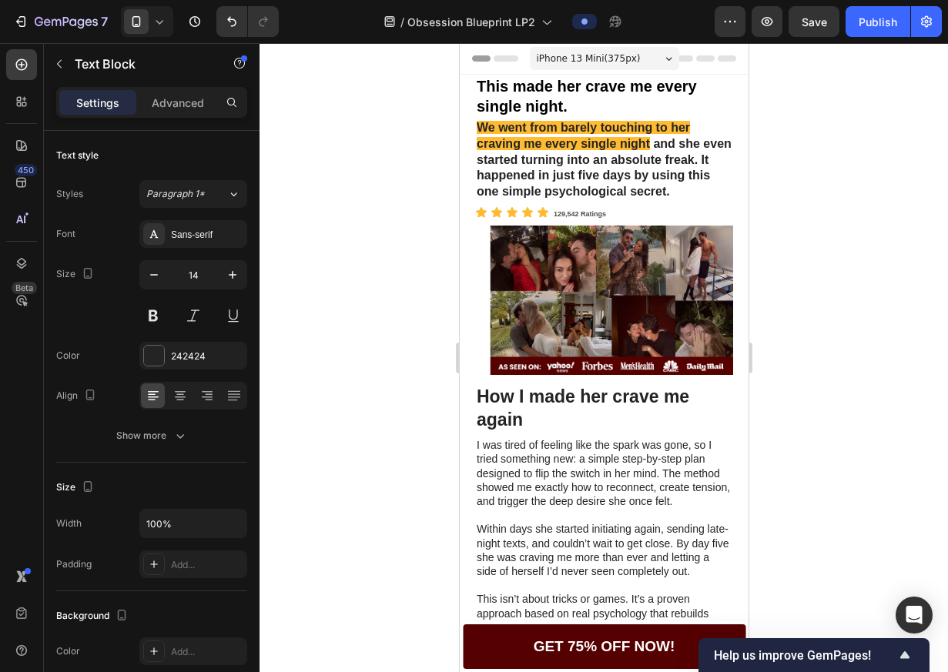
click at [623, 490] on p "I was tired of feeling like the spark was gone, so I tried something new: a sim…" at bounding box center [603, 473] width 255 height 70
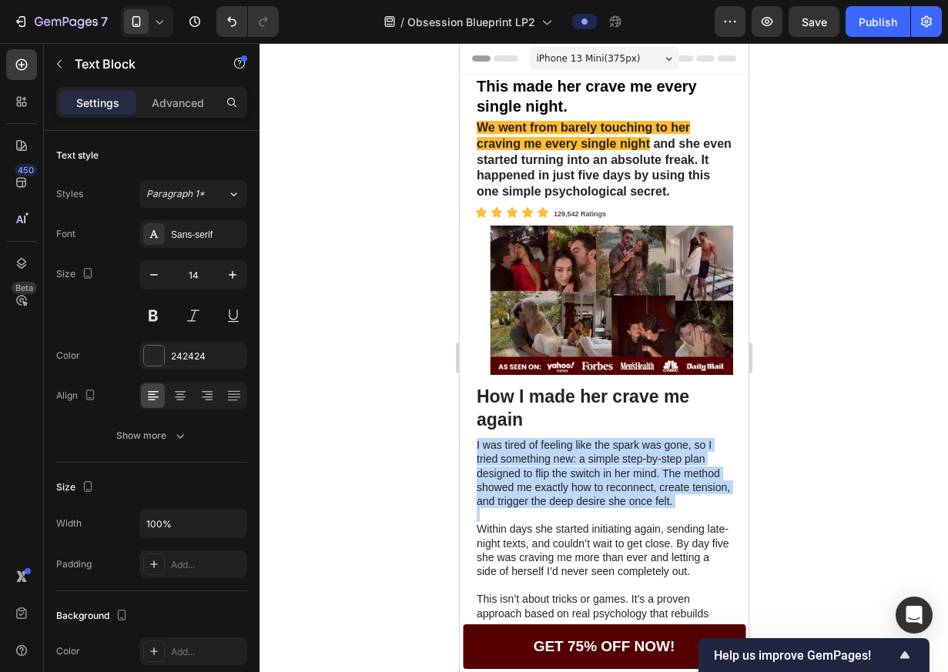
click at [623, 490] on p "I was tired of feeling like the spark was gone, so I tried something new: a sim…" at bounding box center [603, 473] width 255 height 70
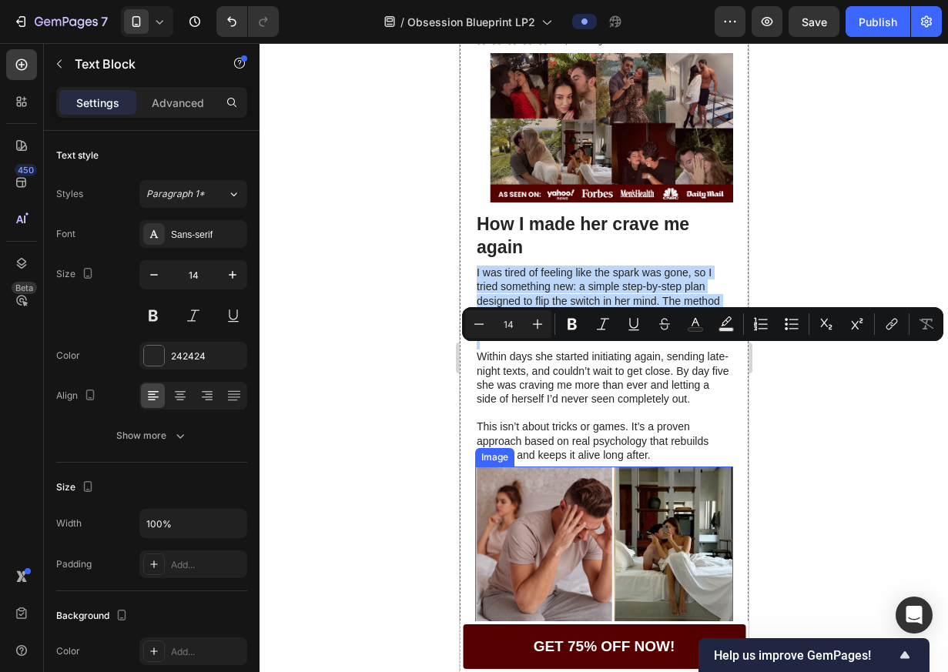
scroll to position [316, 0]
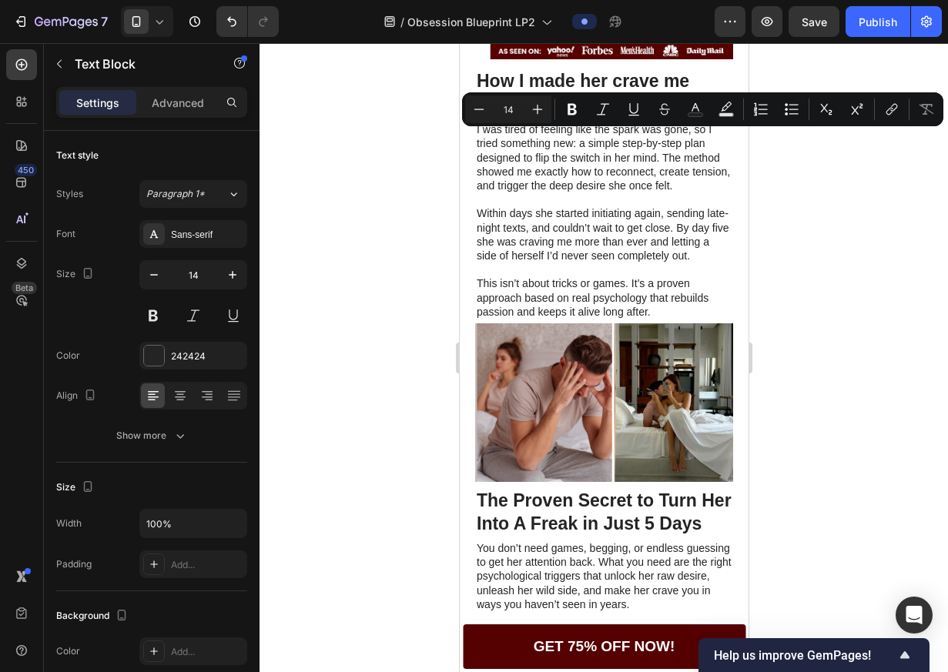
click at [524, 243] on p "Within days she started initiating again, sending late-night texts, and couldn’…" at bounding box center [603, 234] width 255 height 56
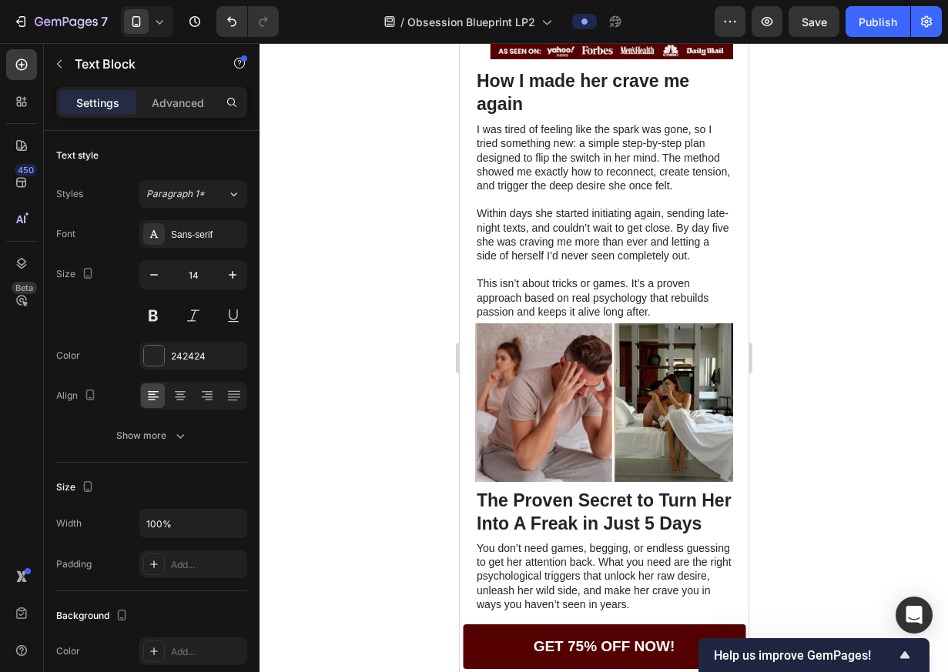
click at [563, 306] on p "This isn’t about tricks or games. It’s a proven approach based on real psycholo…" at bounding box center [603, 297] width 255 height 42
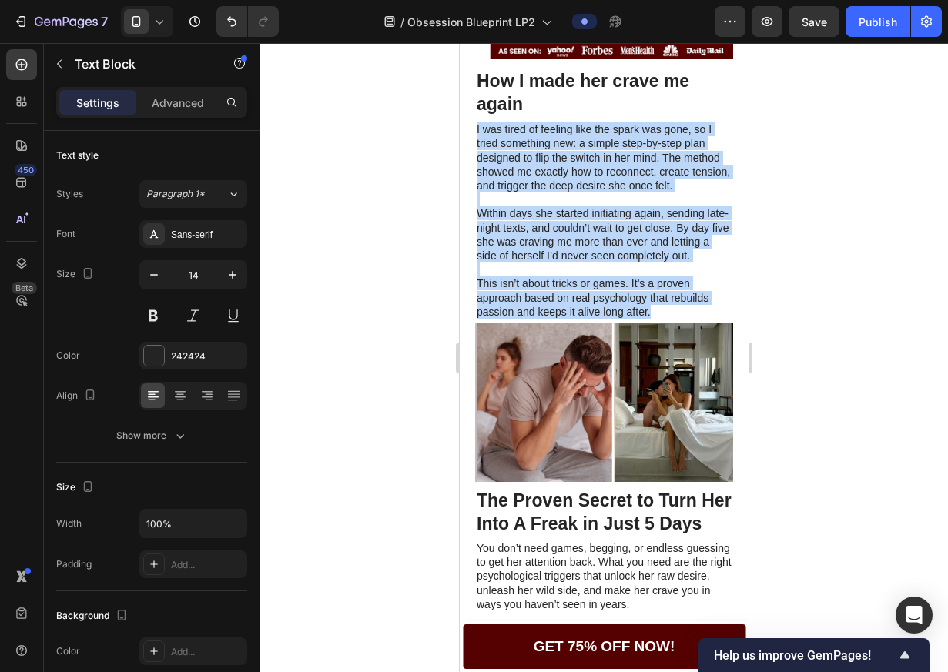
drag, startPoint x: 665, startPoint y: 336, endPoint x: 475, endPoint y: 140, distance: 272.8
click at [475, 140] on div "I was tired of feeling like the spark was gone, so I tried something new: a sim…" at bounding box center [603, 220] width 258 height 199
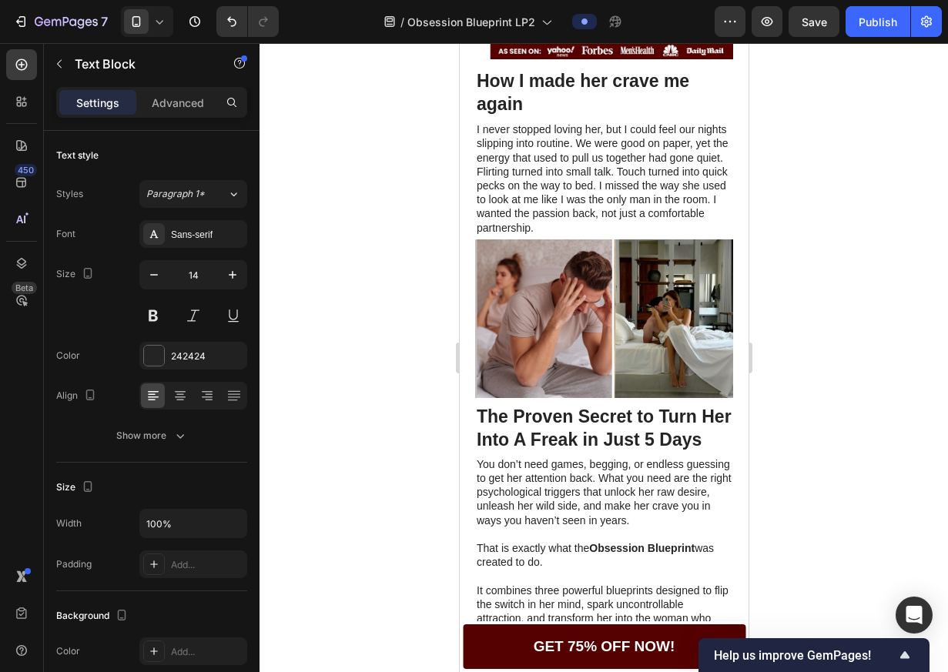
click at [699, 181] on p "I never stopped loving her, but I could feel our nights slipping into routine. …" at bounding box center [603, 178] width 255 height 112
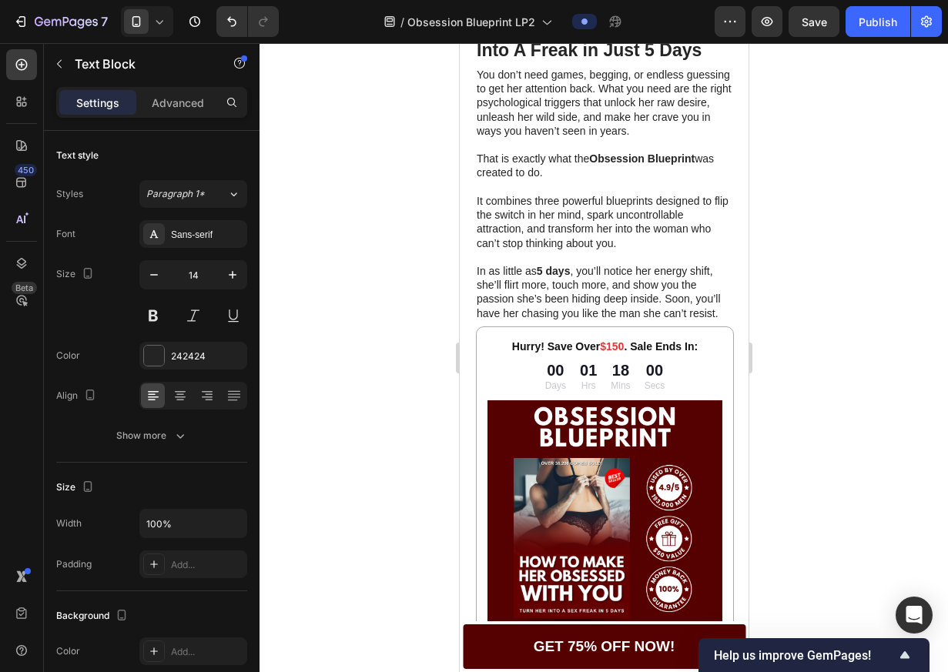
scroll to position [264, 0]
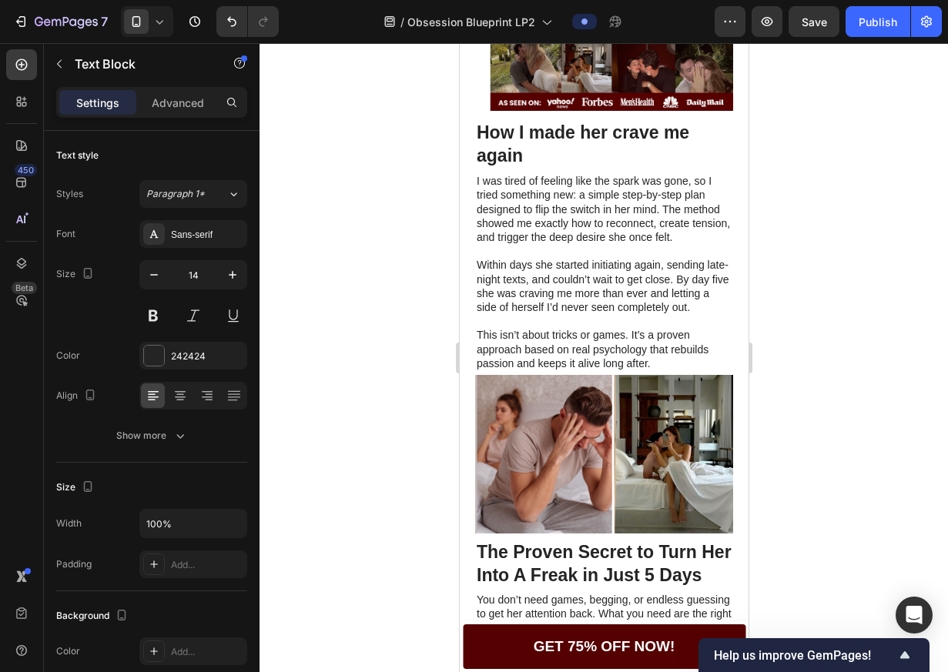
click at [604, 256] on p at bounding box center [603, 251] width 255 height 14
click at [604, 256] on p "Rich Text Editor. Editing area: main" at bounding box center [603, 251] width 255 height 14
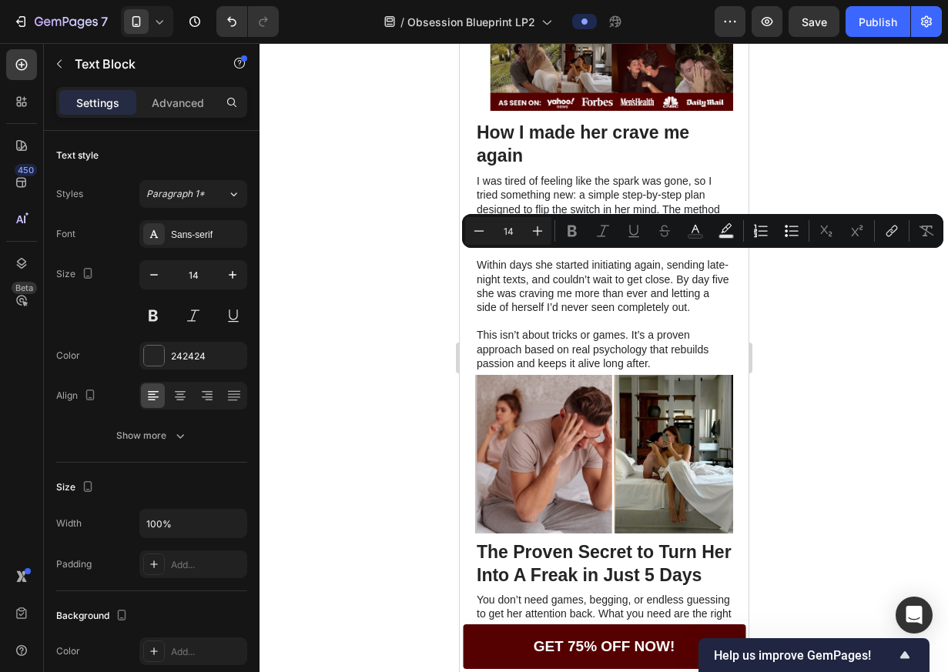
click at [603, 359] on p "This isn’t about tricks or games. It’s a proven approach based on real psycholo…" at bounding box center [603, 349] width 255 height 42
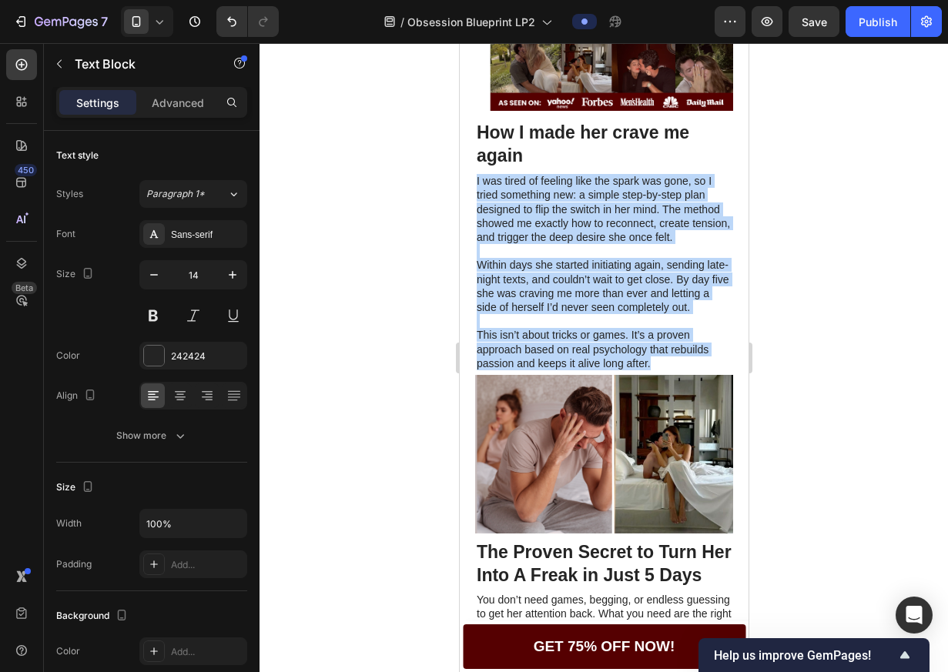
drag, startPoint x: 657, startPoint y: 385, endPoint x: 449, endPoint y: 188, distance: 287.0
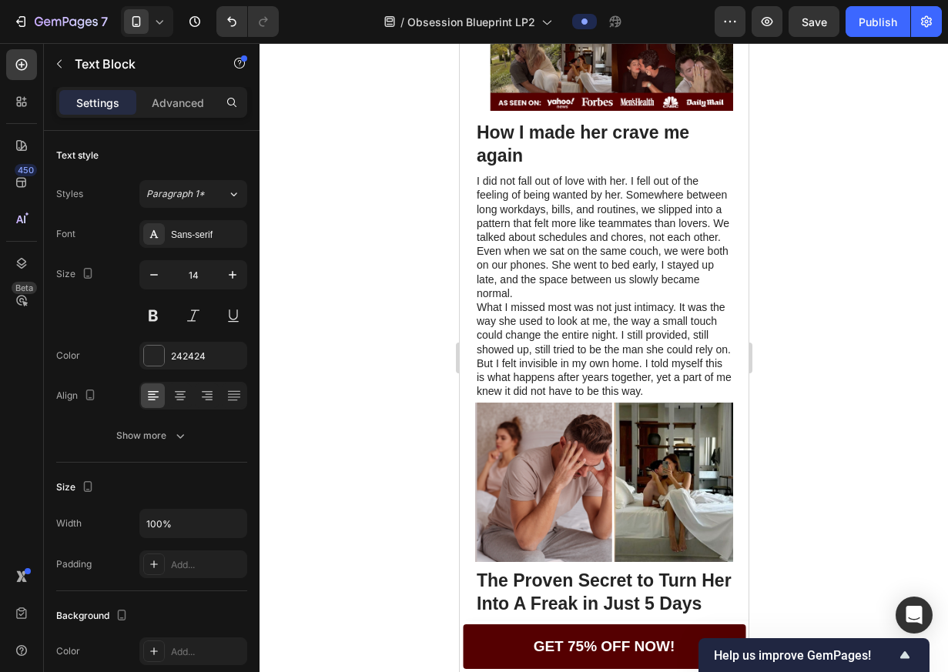
click at [535, 243] on p "I did not fall out of love with her. I fell out of the feeling of being wanted …" at bounding box center [603, 237] width 255 height 126
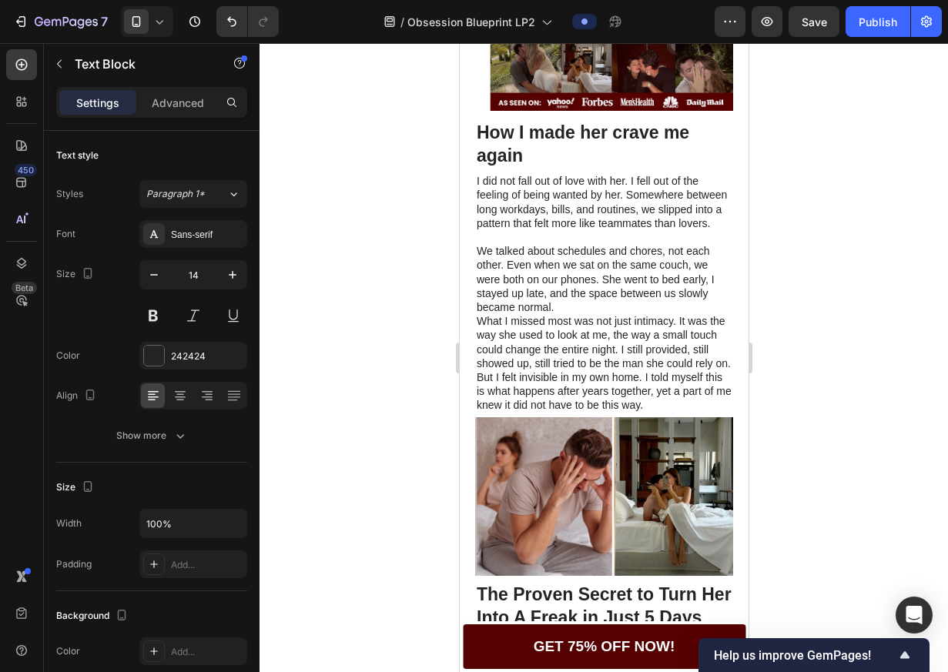
click at [567, 314] on p "We talked about schedules and chores, not each other. Even when we sat on the s…" at bounding box center [603, 279] width 255 height 70
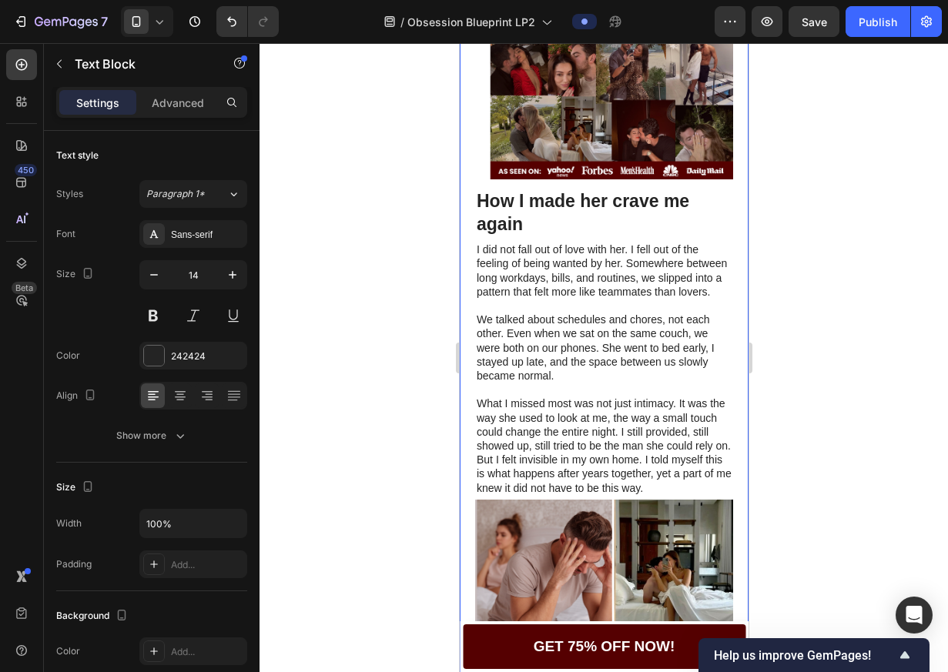
scroll to position [105, 0]
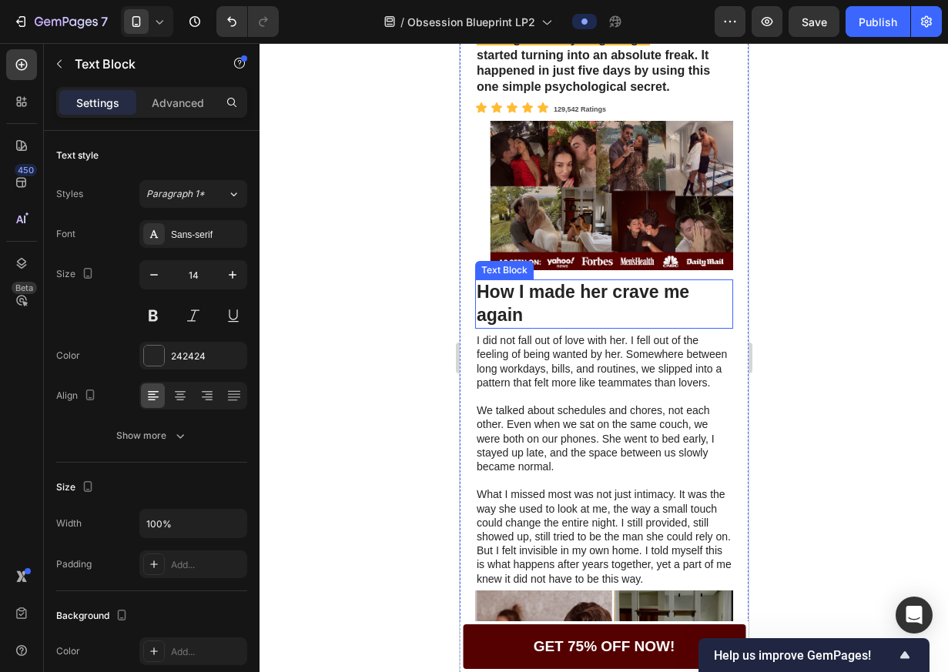
click at [557, 311] on p "How I made her crave me again" at bounding box center [603, 304] width 255 height 46
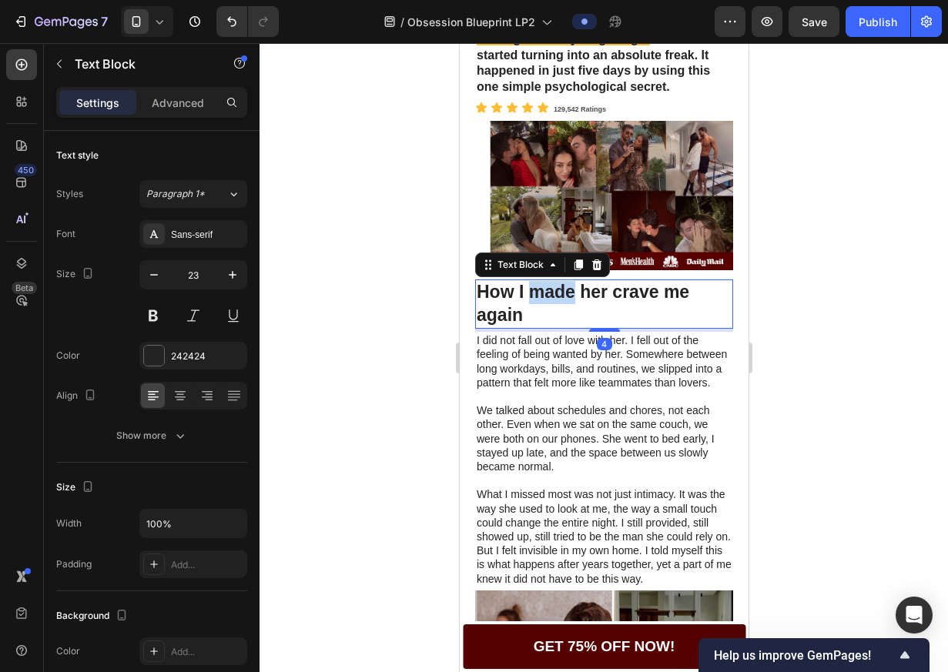
click at [557, 310] on strong "How I made her crave me again" at bounding box center [582, 303] width 212 height 43
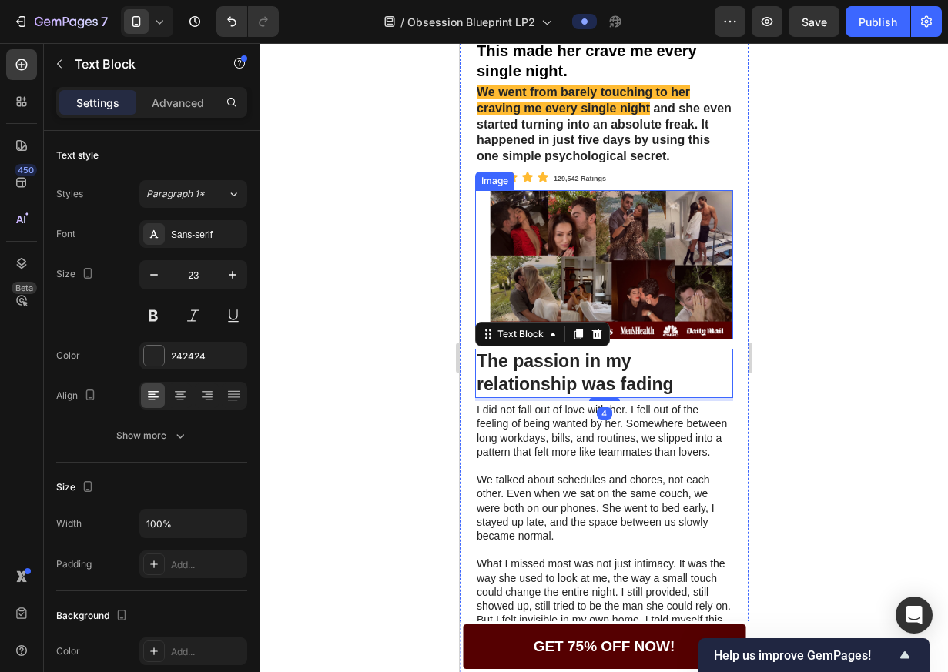
scroll to position [0, 0]
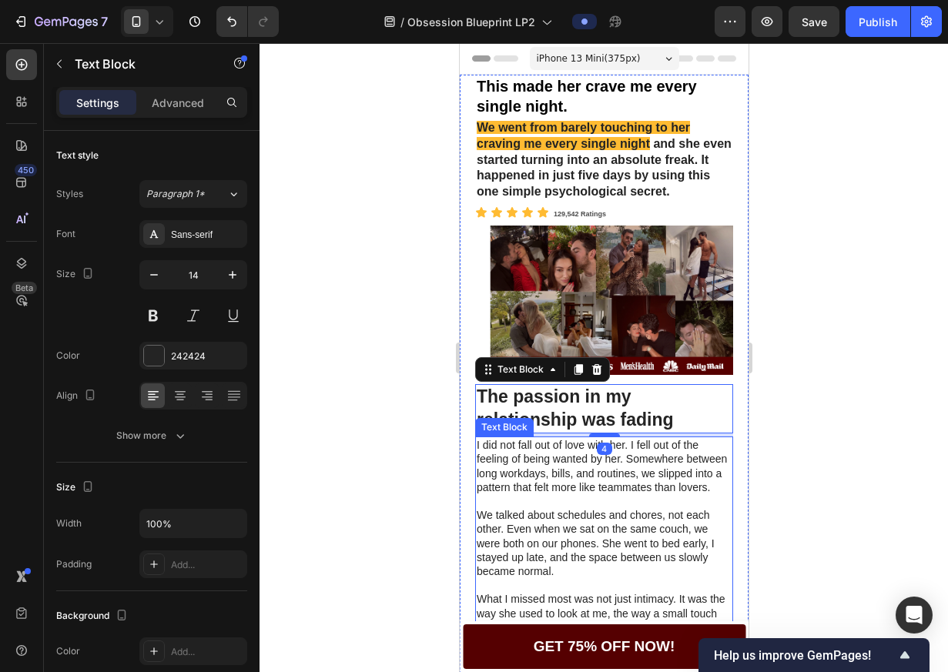
click at [599, 486] on p "I did not fall out of love with her. I fell out of the feeling of being wanted …" at bounding box center [603, 466] width 255 height 56
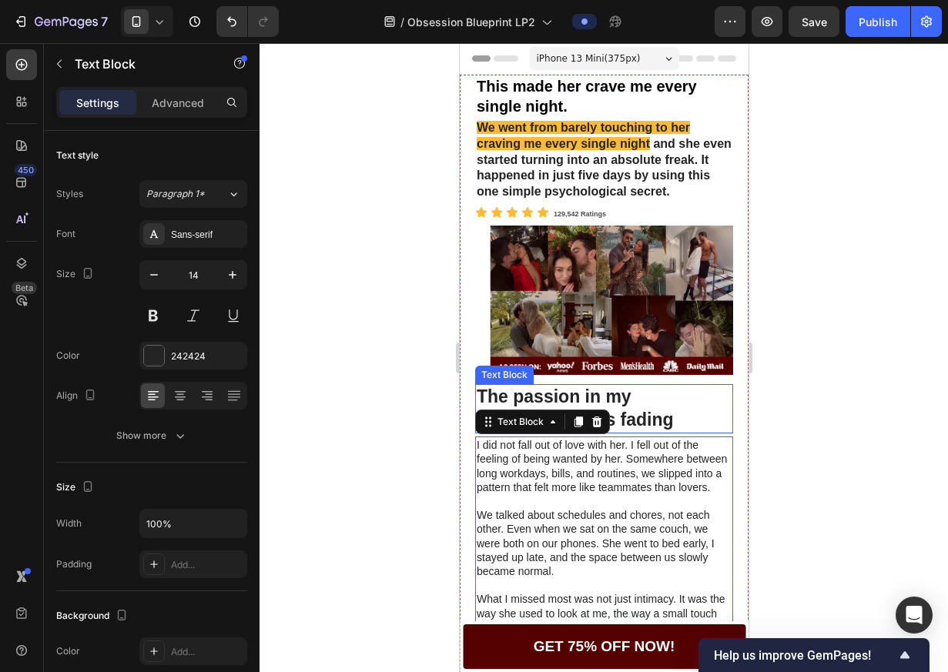
click at [671, 427] on p "The passion in my relationship was fading" at bounding box center [603, 409] width 255 height 46
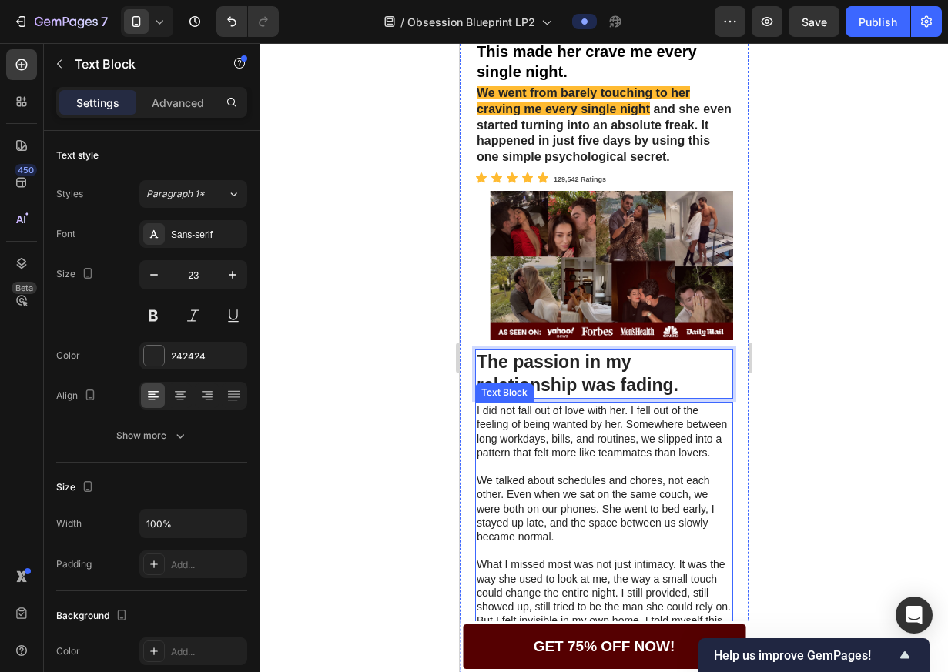
scroll to position [51, 0]
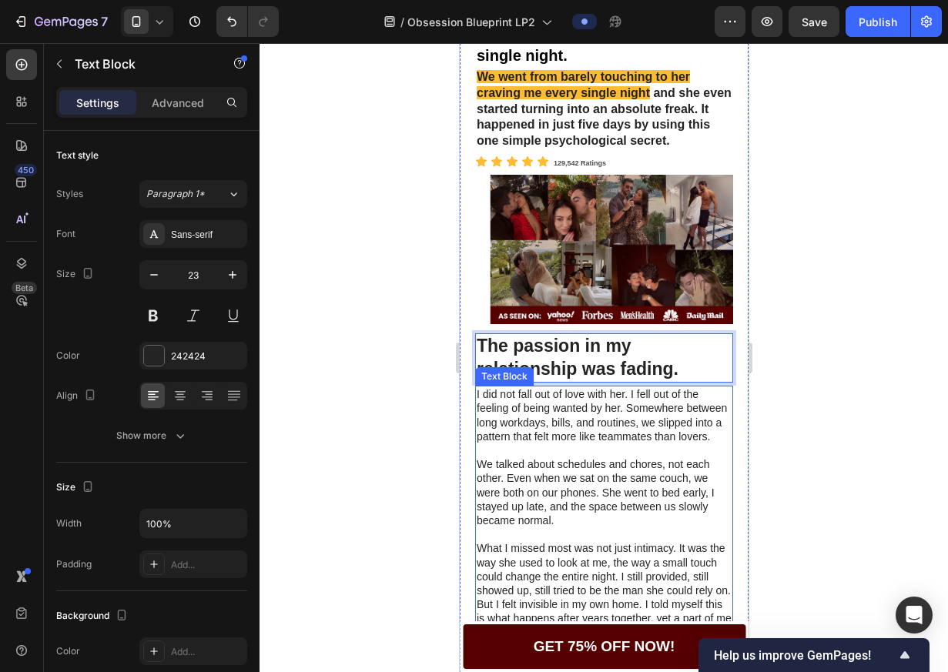
click at [555, 420] on p "I did not fall out of love with her. I fell out of the feeling of being wanted …" at bounding box center [603, 415] width 255 height 56
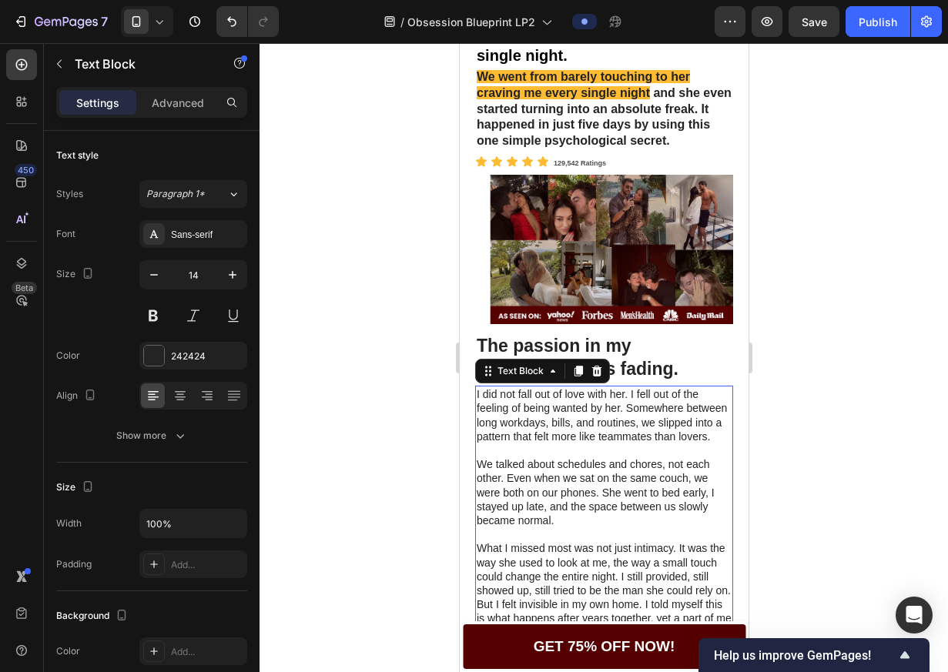
click at [634, 403] on p "I did not fall out of love with her. I fell out of the feeling of being wanted …" at bounding box center [603, 415] width 255 height 56
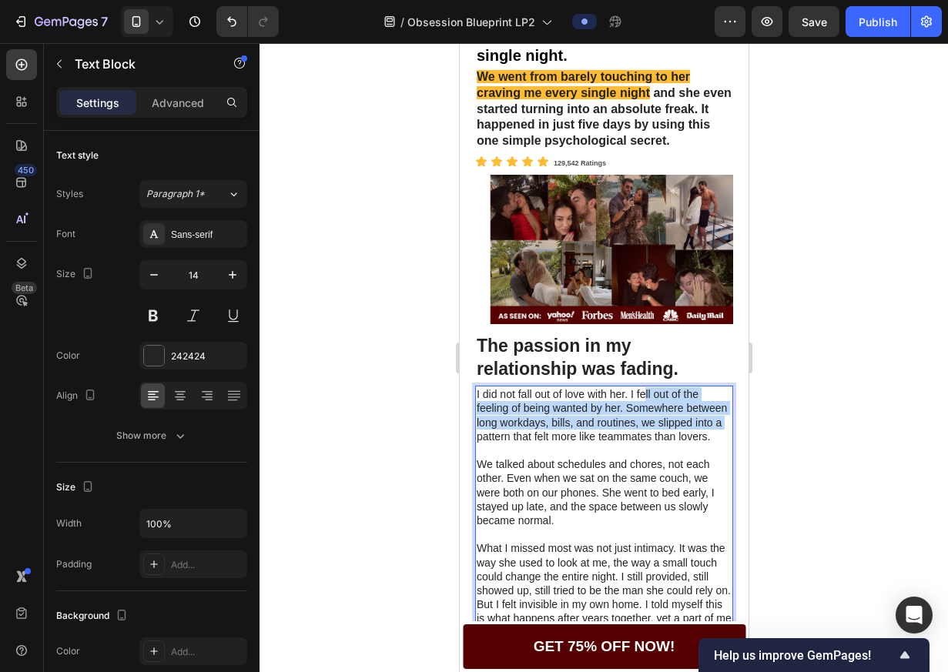
drag, startPoint x: 645, startPoint y: 405, endPoint x: 544, endPoint y: 449, distance: 110.0
click at [544, 443] on p "I did not fall out of love with her. I fell out of the feeling of being wanted …" at bounding box center [603, 415] width 255 height 56
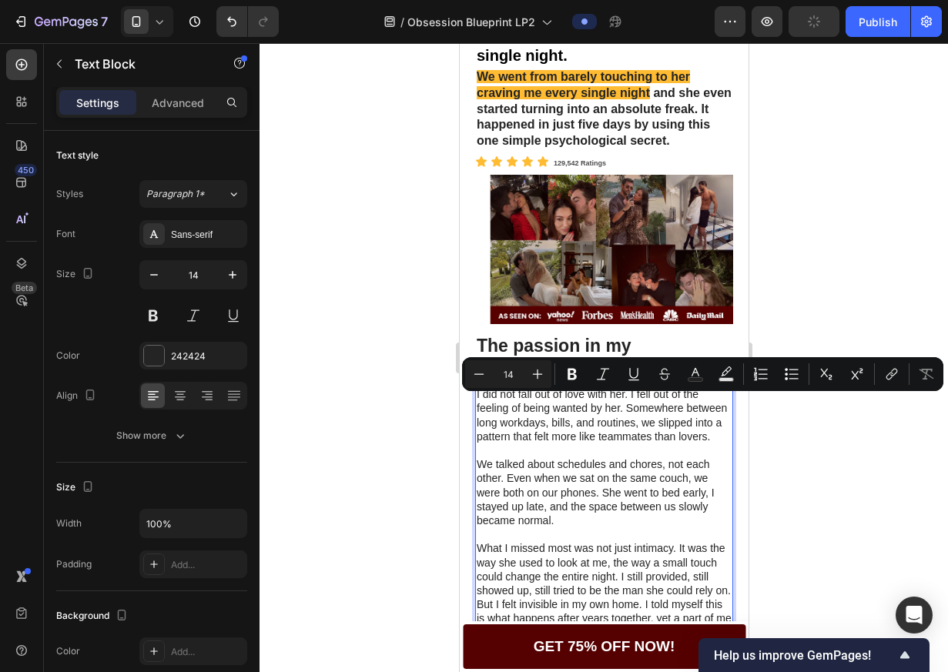
click at [573, 443] on p "I did not fall out of love with her. I fell out of the feeling of being wanted …" at bounding box center [603, 415] width 255 height 56
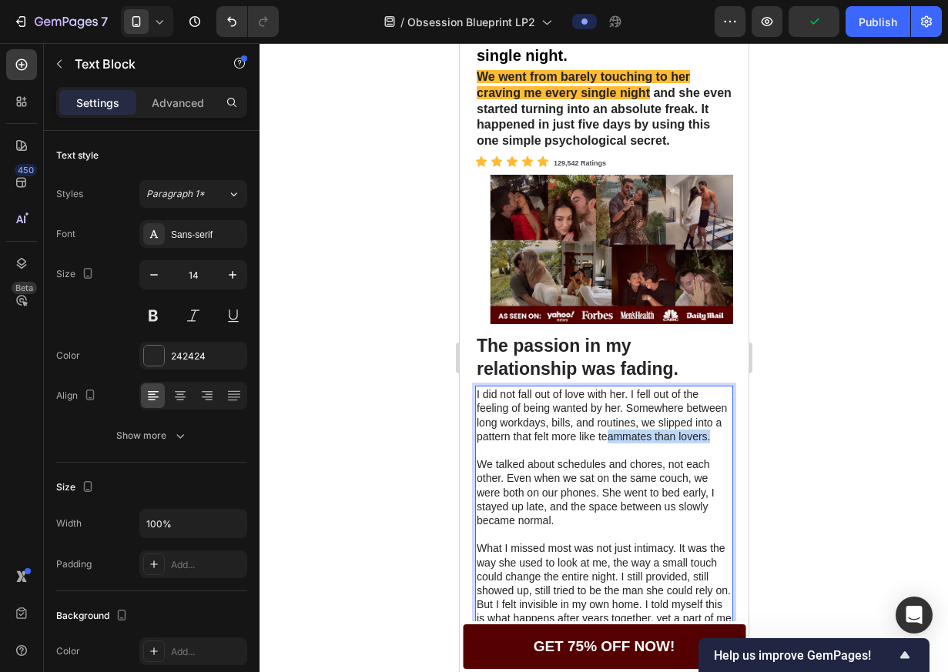
drag, startPoint x: 625, startPoint y: 455, endPoint x: 674, endPoint y: 450, distance: 49.6
click at [674, 443] on p "I did not fall out of love with her. I fell out of the feeling of being wanted …" at bounding box center [603, 415] width 255 height 56
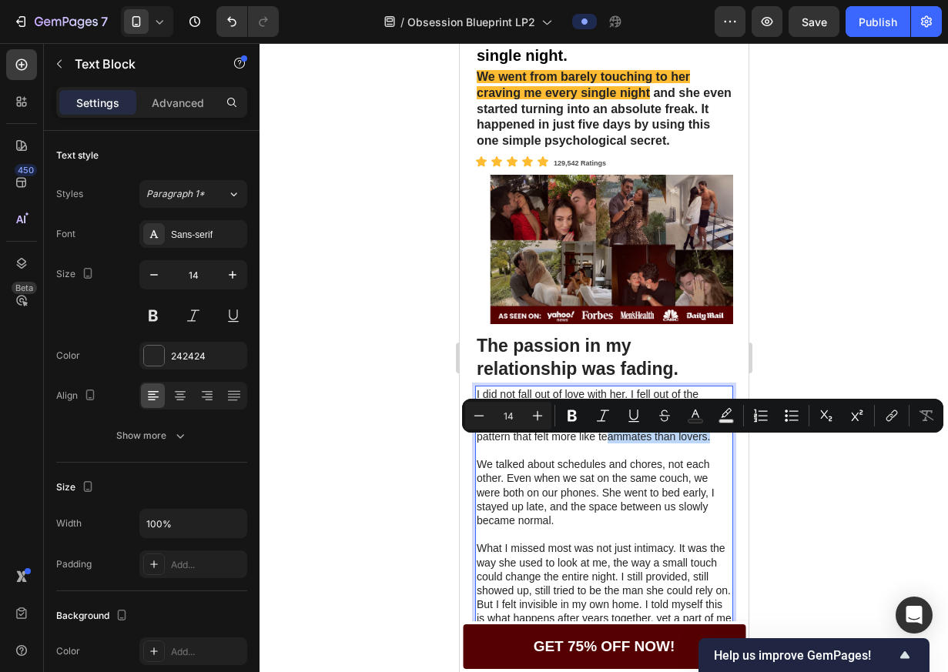
click at [677, 443] on p "I did not fall out of love with her. I fell out of the feeling of being wanted …" at bounding box center [603, 415] width 255 height 56
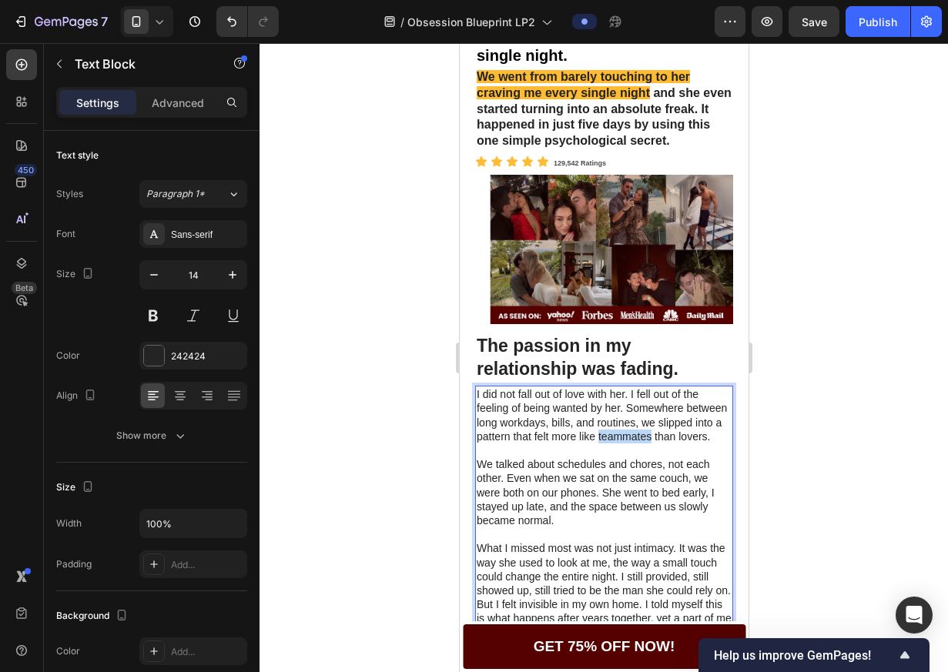
click at [677, 443] on p "I did not fall out of love with her. I fell out of the feeling of being wanted …" at bounding box center [603, 415] width 255 height 56
click at [678, 443] on p "I did not fall out of love with her. I fell out of the feeling of being wanted …" at bounding box center [603, 415] width 255 height 56
copy p "roommates"
click at [603, 443] on p "I did not fall out of love with her. I fell out of the feeling of being wanted …" at bounding box center [603, 415] width 255 height 56
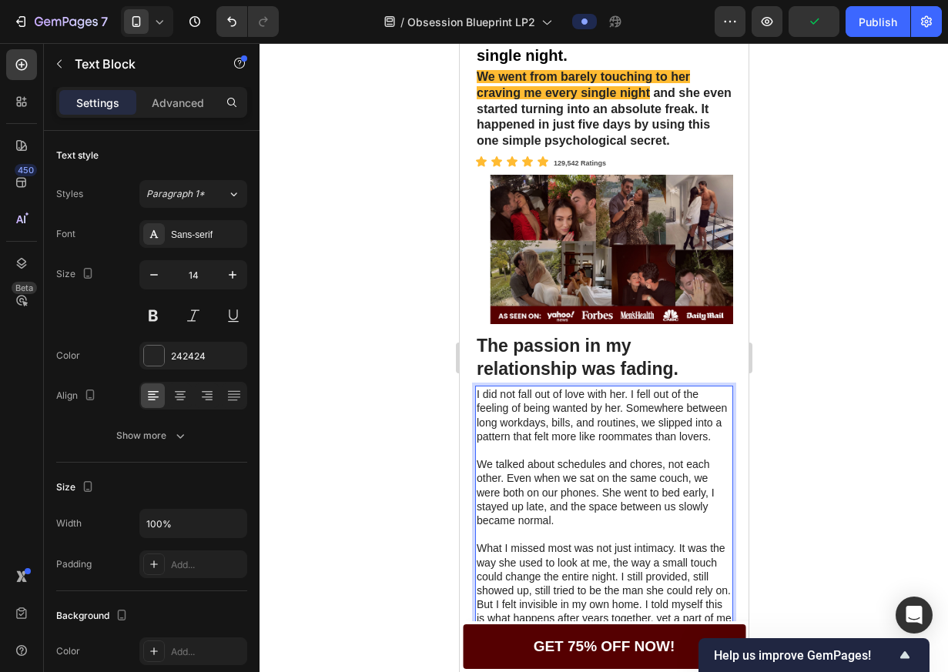
click at [567, 457] on p "Rich Text Editor. Editing area: main" at bounding box center [603, 450] width 255 height 14
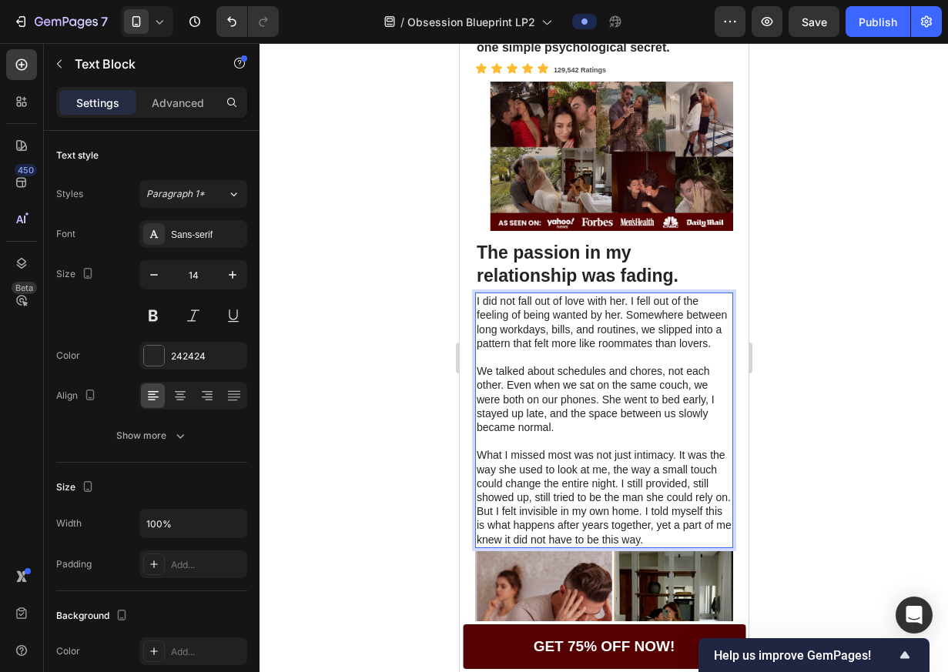
scroll to position [154, 0]
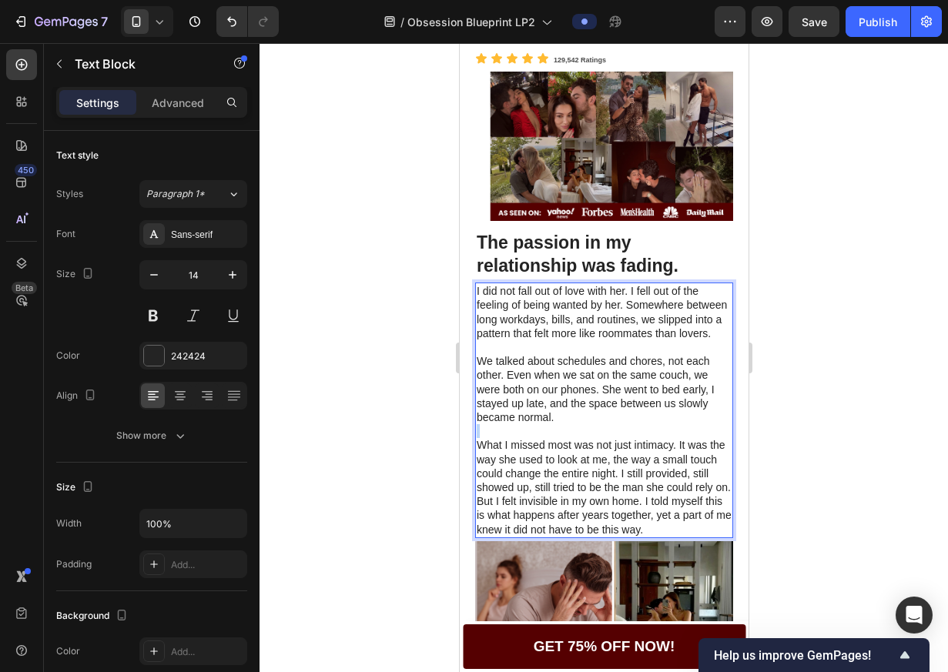
drag, startPoint x: 557, startPoint y: 454, endPoint x: 575, endPoint y: 440, distance: 23.6
click at [575, 440] on div "I did not fall out of love with her. I fell out of the feeling of being wanted …" at bounding box center [603, 411] width 258 height 256
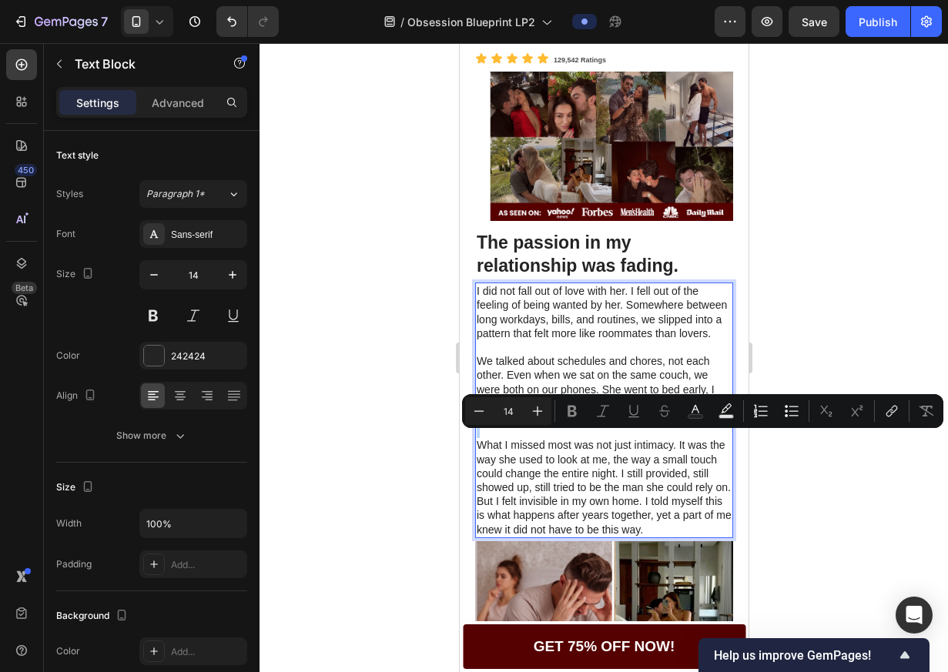
click at [575, 424] on p "We talked about schedules and chores, not each other. Even when we sat on the s…" at bounding box center [603, 389] width 255 height 70
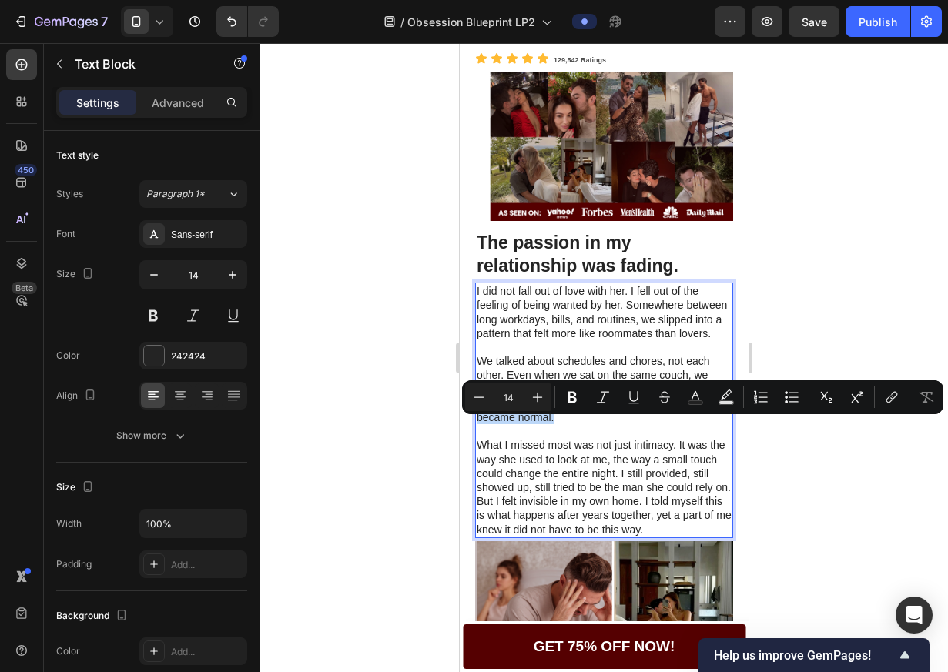
drag, startPoint x: 570, startPoint y: 439, endPoint x: 577, endPoint y: 427, distance: 14.1
click at [571, 424] on p "We talked about schedules and chores, not each other. Even when we sat on the s…" at bounding box center [603, 389] width 255 height 70
click at [563, 536] on p "What I missed most was not just intimacy. It was the way she used to look at me…" at bounding box center [603, 487] width 255 height 98
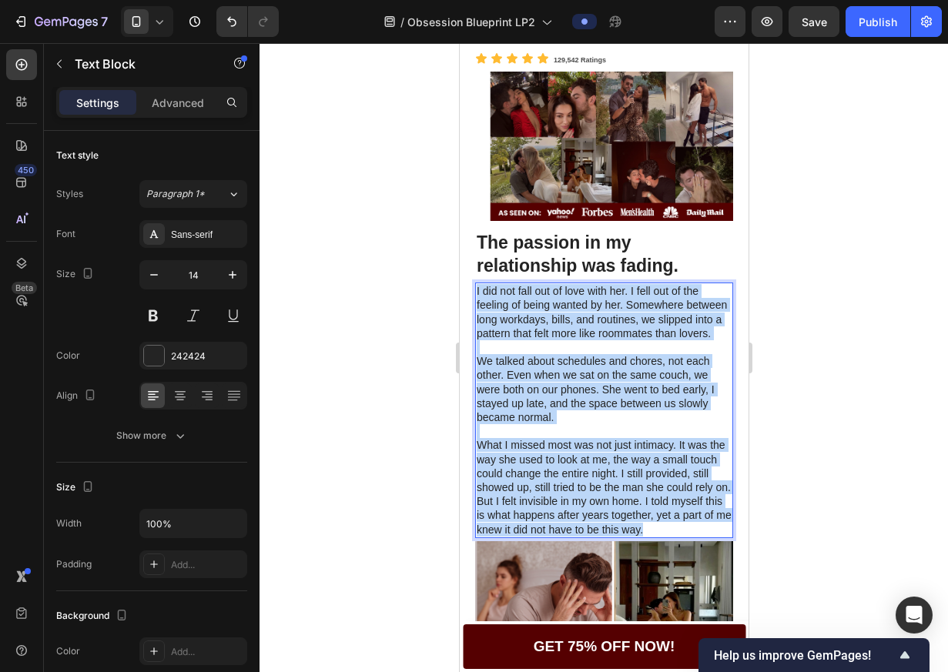
drag, startPoint x: 548, startPoint y: 562, endPoint x: 912, endPoint y: 337, distance: 428.0
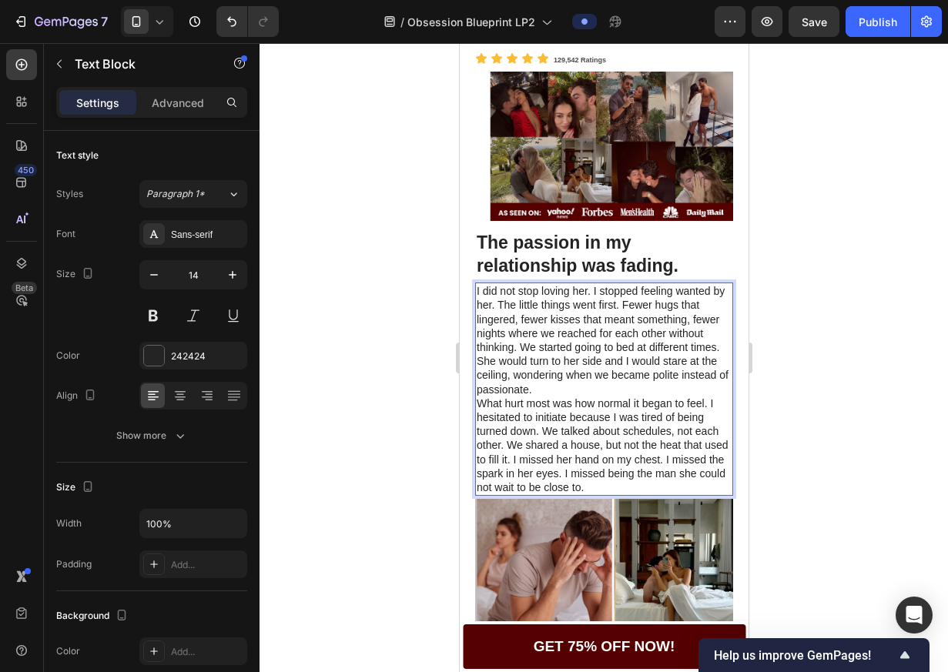
click at [521, 358] on p "I did not stop loving her. I stopped feeling wanted by her. The little things w…" at bounding box center [603, 340] width 255 height 112
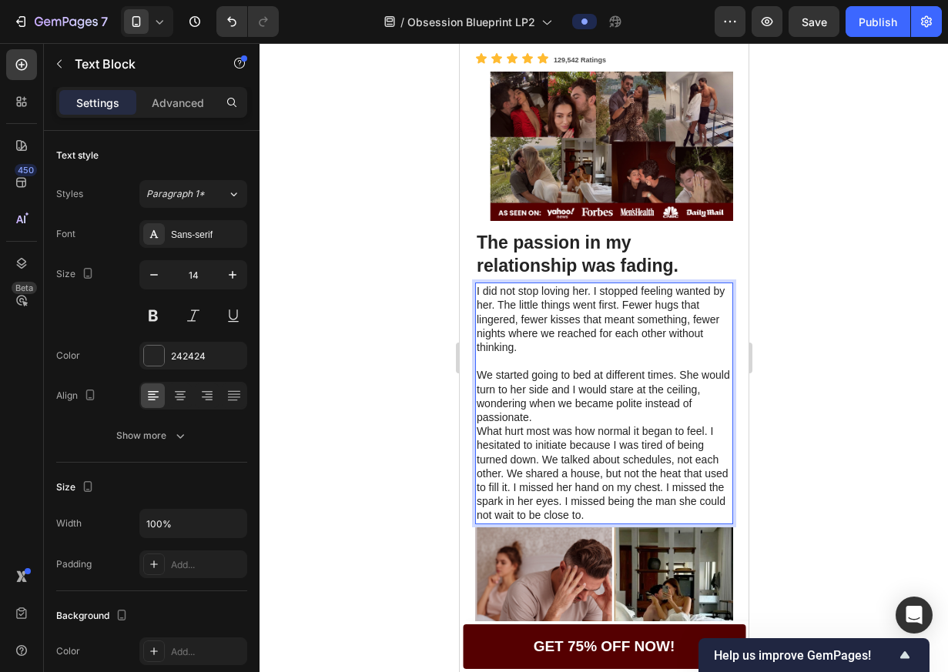
click at [477, 443] on p "What hurt most was how normal it began to feel. I hesitated to initiate because…" at bounding box center [603, 473] width 255 height 98
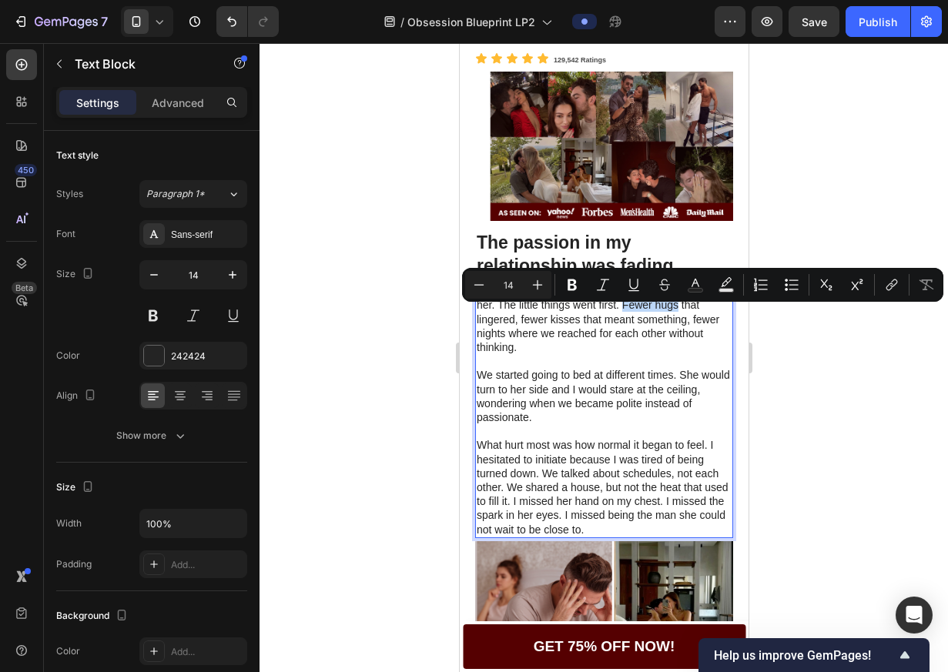
drag, startPoint x: 637, startPoint y: 314, endPoint x: 691, endPoint y: 319, distance: 54.1
click at [691, 319] on p "I did not stop loving her. I stopped feeling wanted by her. The little things w…" at bounding box center [603, 319] width 255 height 70
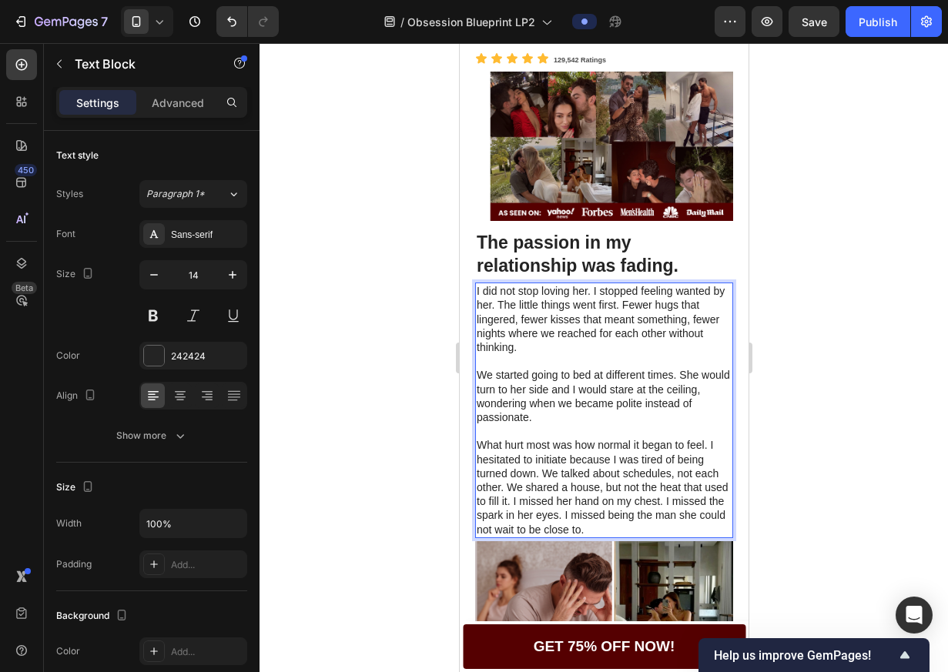
click at [694, 314] on p "I did not stop loving her. I stopped feeling wanted by her. The little things w…" at bounding box center [603, 319] width 255 height 70
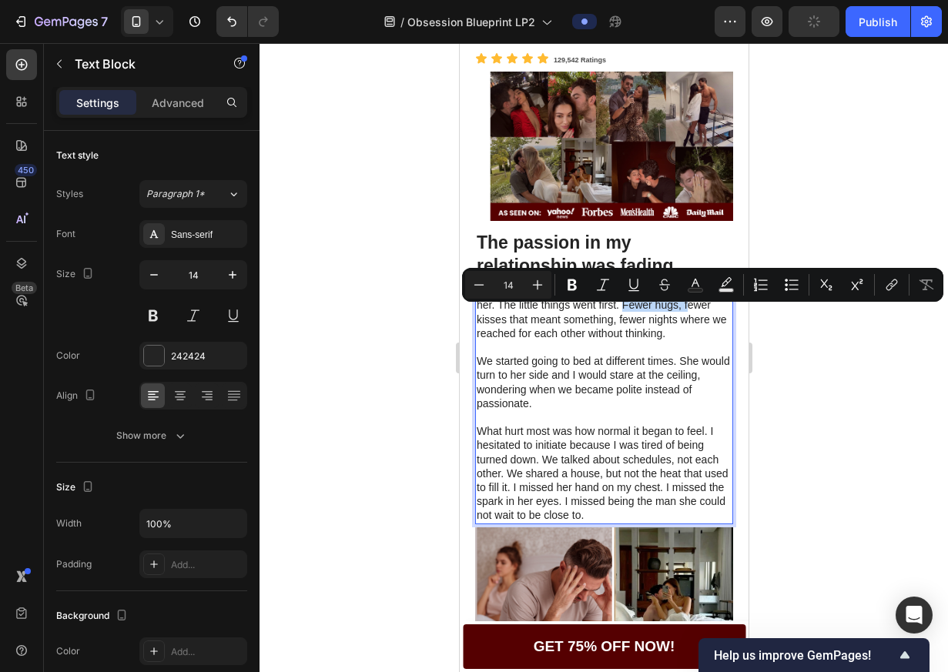
drag, startPoint x: 477, startPoint y: 327, endPoint x: 637, endPoint y: 316, distance: 159.7
click at [637, 316] on p "I did not stop loving her. I stopped feeling wanted by her. The little things w…" at bounding box center [603, 312] width 255 height 56
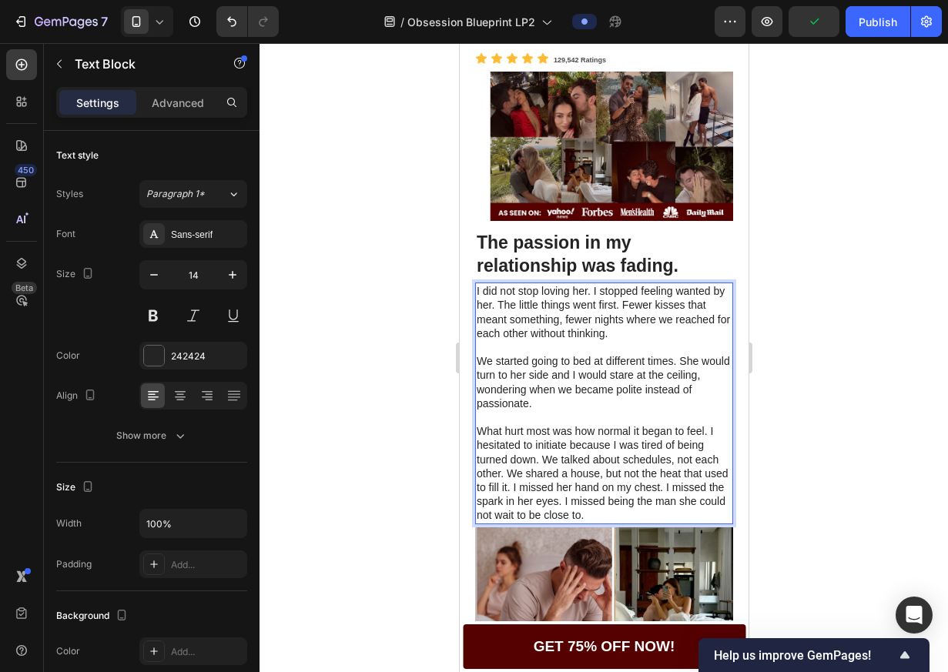
click at [667, 316] on p "I did not stop loving her. I stopped feeling wanted by her. The little things w…" at bounding box center [603, 312] width 255 height 56
click at [570, 332] on p "I did not stop loving her. I stopped feeling wanted by her. The little things w…" at bounding box center [603, 312] width 255 height 56
drag, startPoint x: 564, startPoint y: 331, endPoint x: 579, endPoint y: 344, distance: 20.2
click at [579, 340] on p "I did not stop loving her. I stopped feeling wanted by her. The little things w…" at bounding box center [603, 312] width 255 height 56
click at [594, 340] on p "I did not stop loving her. I stopped feeling wanted by her. The little things w…" at bounding box center [603, 312] width 255 height 56
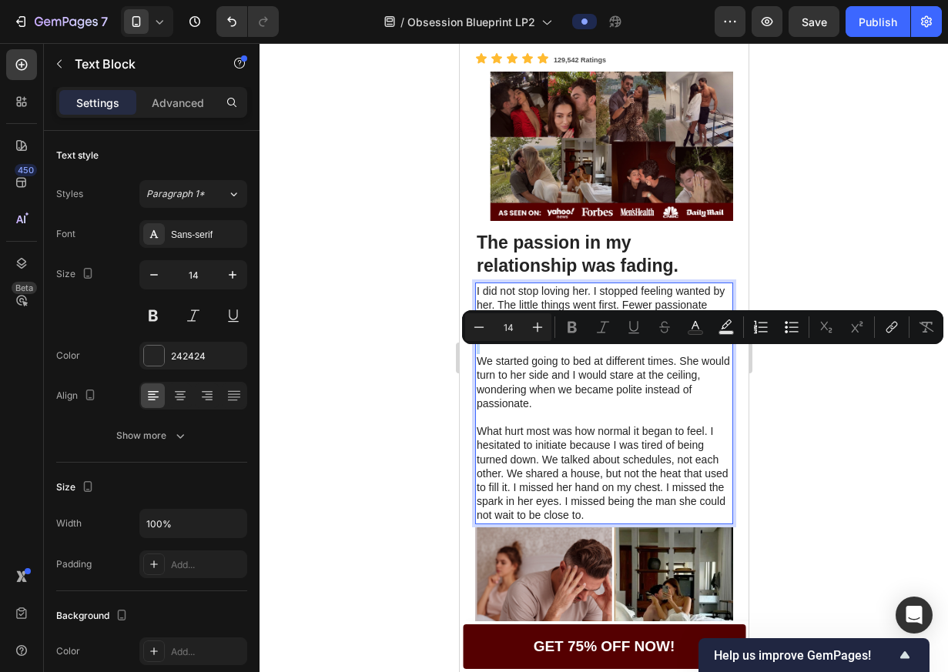
drag, startPoint x: 594, startPoint y: 354, endPoint x: 595, endPoint y: 365, distance: 10.8
click at [595, 365] on div "I did not stop loving her. I stopped feeling wanted by her. The little things w…" at bounding box center [603, 403] width 258 height 241
click at [595, 354] on p "Rich Text Editor. Editing area: main" at bounding box center [603, 347] width 255 height 14
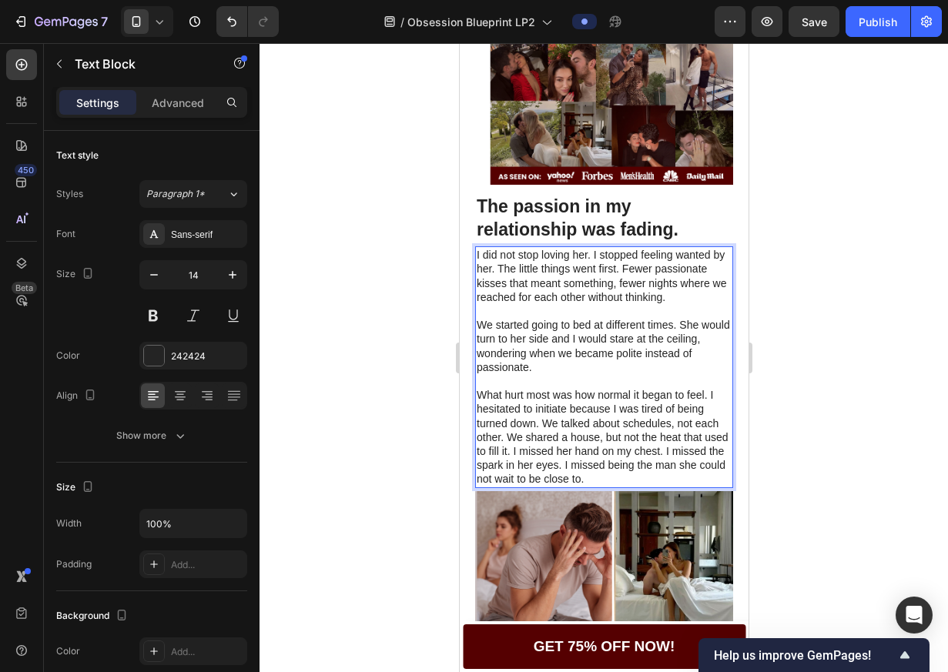
scroll to position [206, 0]
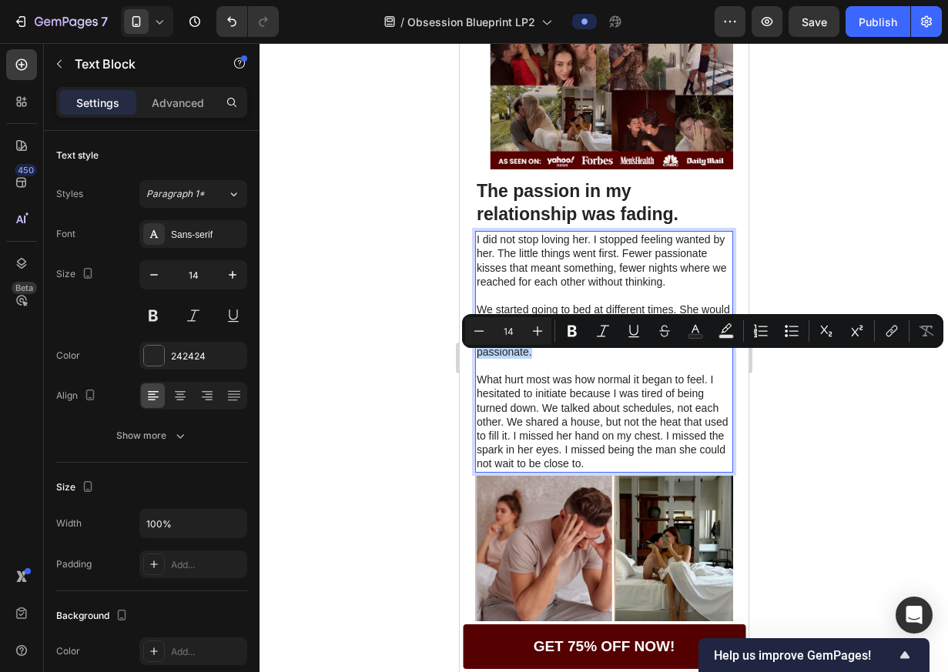
drag, startPoint x: 643, startPoint y: 373, endPoint x: 570, endPoint y: 363, distance: 73.1
click at [570, 359] on p "We started going to bed at different times. She would turn to her side and I wo…" at bounding box center [603, 331] width 255 height 56
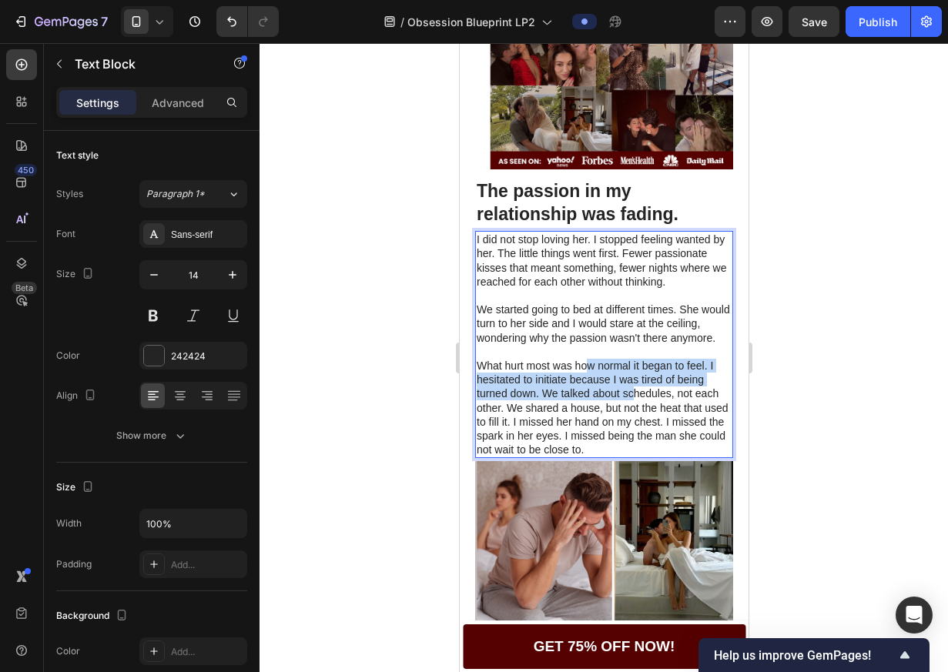
drag, startPoint x: 588, startPoint y: 405, endPoint x: 623, endPoint y: 423, distance: 39.3
click at [624, 425] on p "What hurt most was how normal it began to feel. I hesitated to initiate because…" at bounding box center [603, 408] width 255 height 98
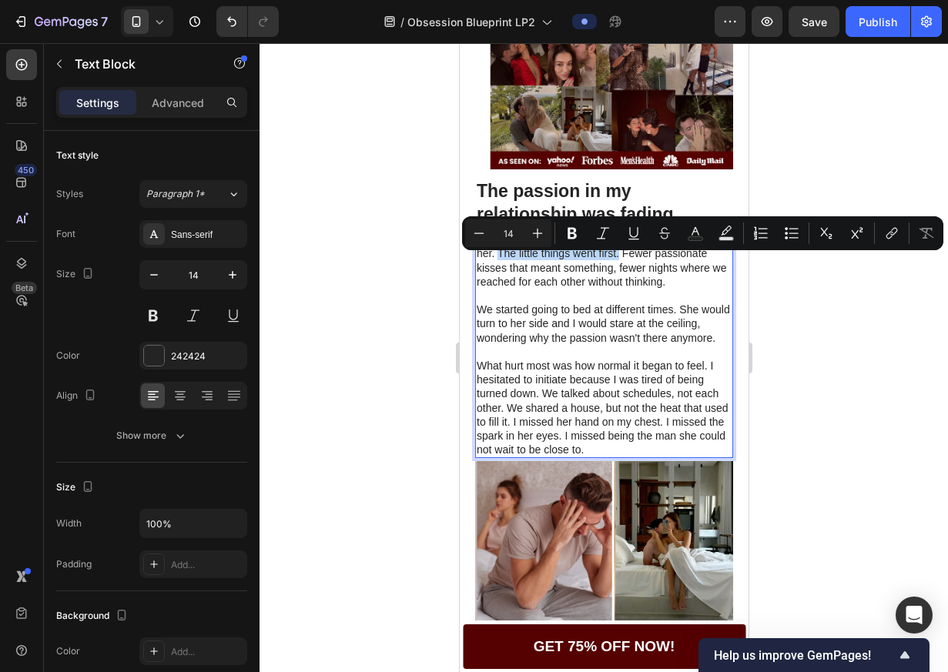
drag, startPoint x: 512, startPoint y: 261, endPoint x: 632, endPoint y: 266, distance: 120.2
click at [632, 266] on p "I did not stop loving her. I stopped feeling wanted by her. The little things w…" at bounding box center [603, 261] width 255 height 56
click at [574, 233] on icon "Editor contextual toolbar" at bounding box center [571, 234] width 9 height 12
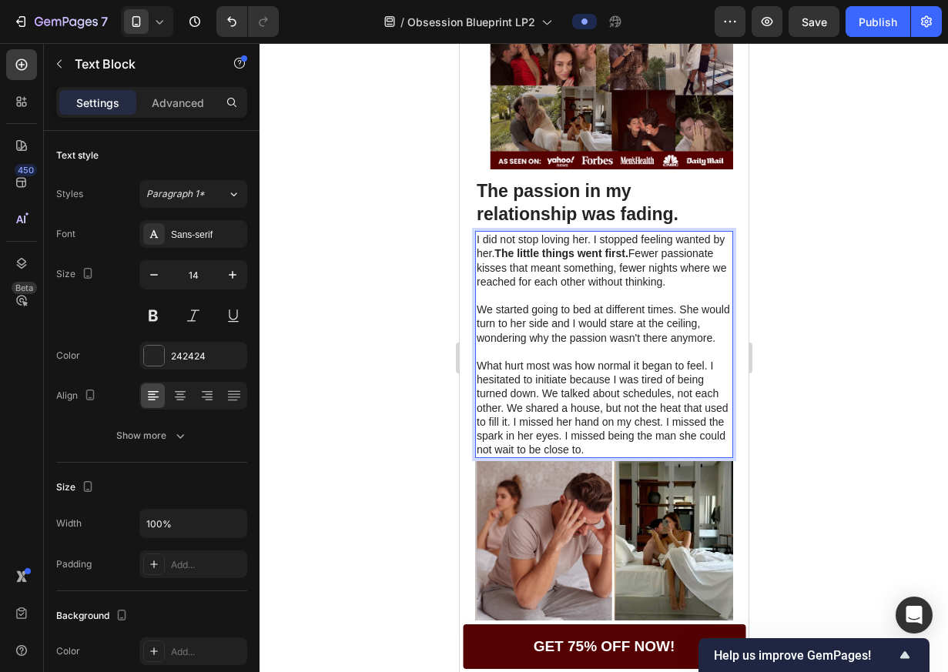
click at [569, 289] on p "I did not stop loving her. I stopped feeling wanted by her. The little things w…" at bounding box center [603, 261] width 255 height 56
drag, startPoint x: 565, startPoint y: 360, endPoint x: 563, endPoint y: 370, distance: 9.5
click at [563, 345] on p "We started going to bed at different times. She would turn to her side and I wo…" at bounding box center [603, 324] width 255 height 42
click at [570, 345] on p "We started going to bed at different times. She would turn to her side and I wo…" at bounding box center [603, 324] width 255 height 42
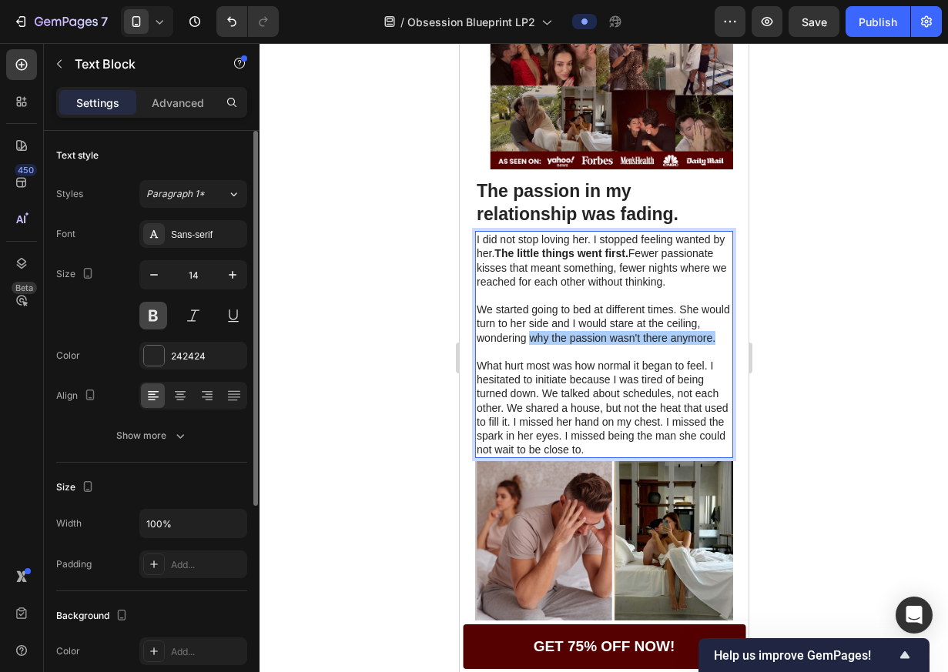
click at [152, 309] on button at bounding box center [153, 316] width 28 height 28
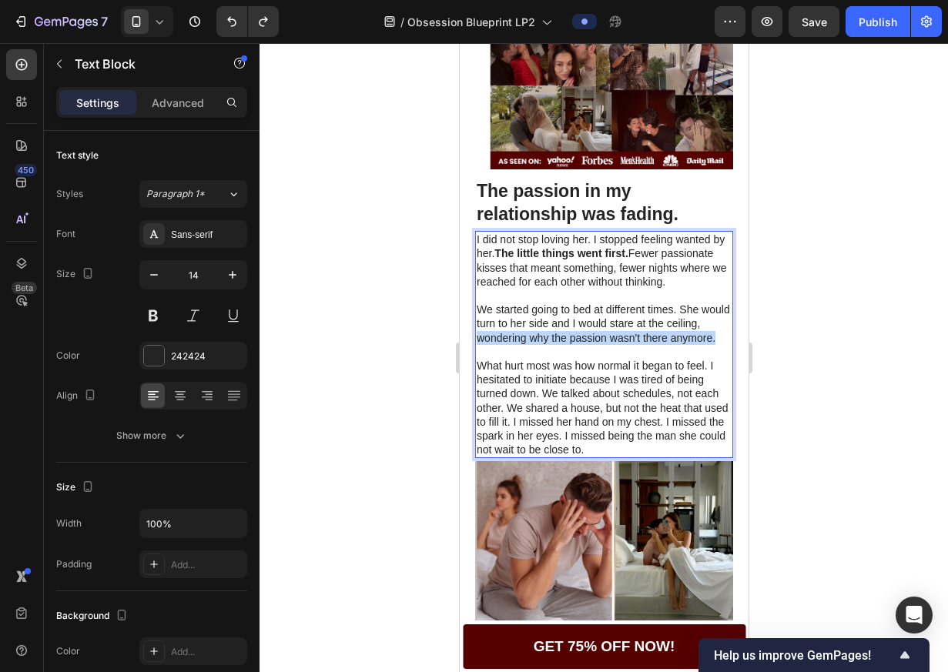
drag, startPoint x: 530, startPoint y: 375, endPoint x: 515, endPoint y: 361, distance: 20.1
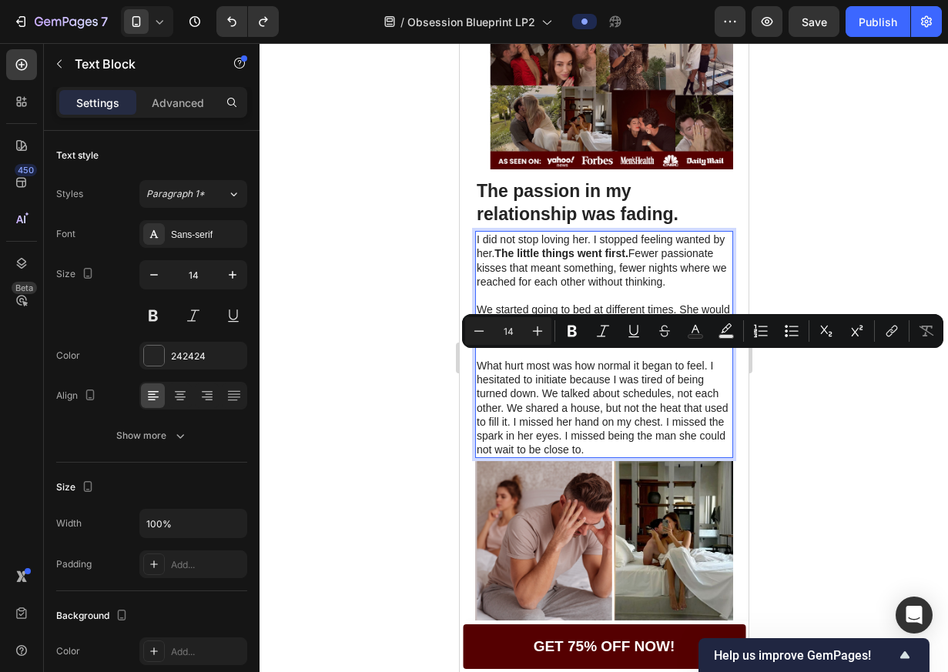
click at [515, 345] on p "We started going to bed at different times. She would turn to her side and I wo…" at bounding box center [603, 324] width 255 height 42
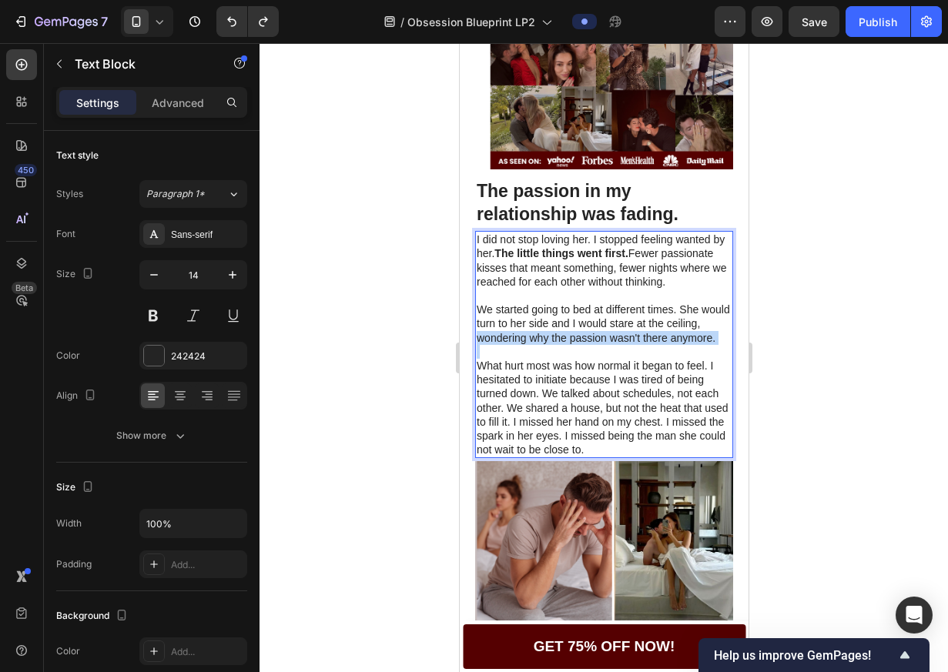
drag, startPoint x: 515, startPoint y: 361, endPoint x: 524, endPoint y: 376, distance: 17.3
click at [524, 345] on p "We started going to bed at different times. She would turn to her side and I wo…" at bounding box center [603, 324] width 255 height 42
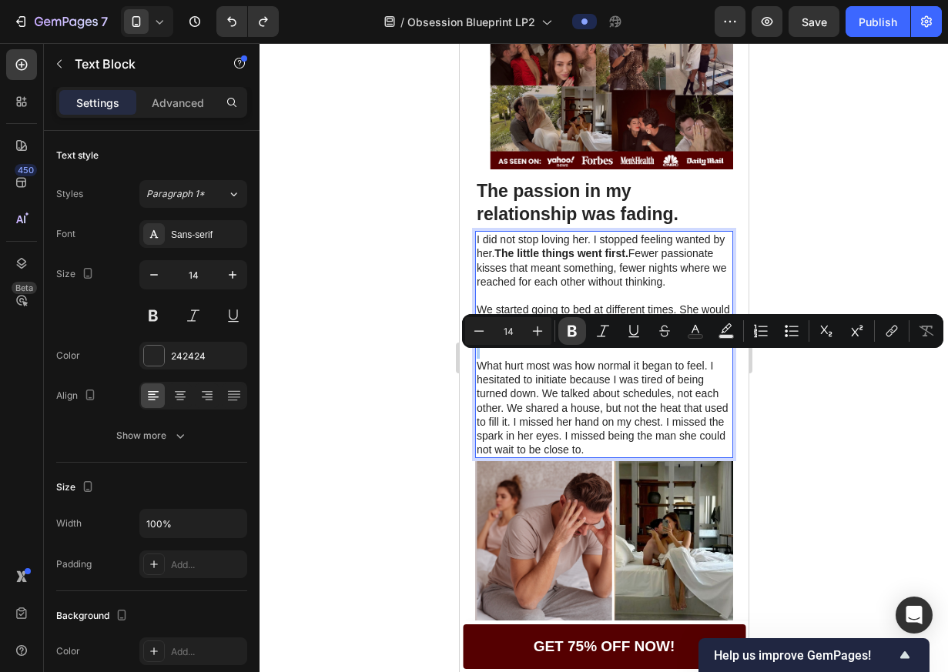
click at [565, 336] on icon "Editor contextual toolbar" at bounding box center [571, 330] width 15 height 15
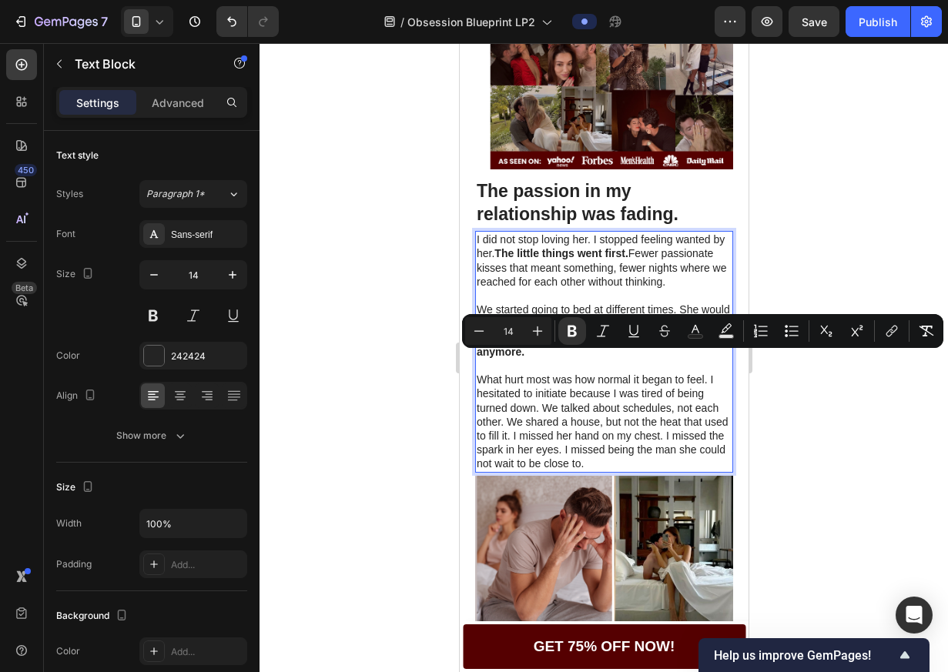
click at [578, 373] on p "Rich Text Editor. Editing area: main" at bounding box center [603, 366] width 255 height 14
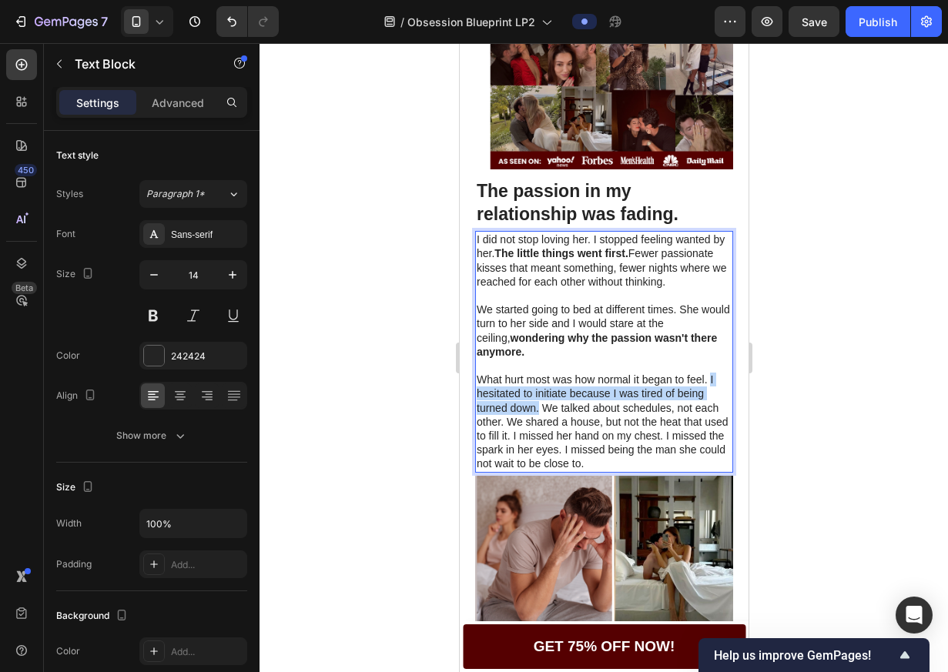
drag, startPoint x: 709, startPoint y: 401, endPoint x: 538, endPoint y: 437, distance: 174.5
click at [538, 437] on p "What hurt most was how normal it began to feel. I hesitated to initiate because…" at bounding box center [603, 422] width 255 height 98
click at [540, 431] on p "What hurt most was how normal it began to feel. I hesitated to initiate because…" at bounding box center [603, 422] width 255 height 98
drag, startPoint x: 538, startPoint y: 433, endPoint x: 709, endPoint y: 403, distance: 173.4
click at [709, 403] on p "What hurt most was how normal it began to feel. I hesitated to initiate because…" at bounding box center [603, 422] width 255 height 98
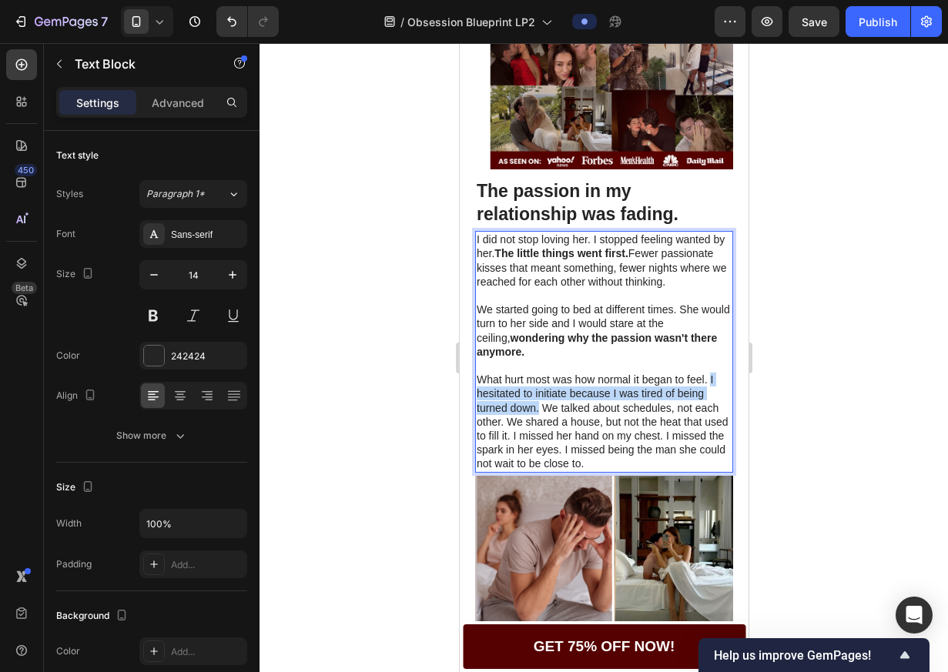
click at [552, 415] on p "What hurt most was how normal it began to feel. I hesitated to initiate because…" at bounding box center [603, 422] width 255 height 98
drag, startPoint x: 560, startPoint y: 416, endPoint x: 576, endPoint y: 417, distance: 15.5
click at [576, 417] on p "What hurt most was how normal it began to feel. I hesitated to initiate because…" at bounding box center [603, 422] width 255 height 98
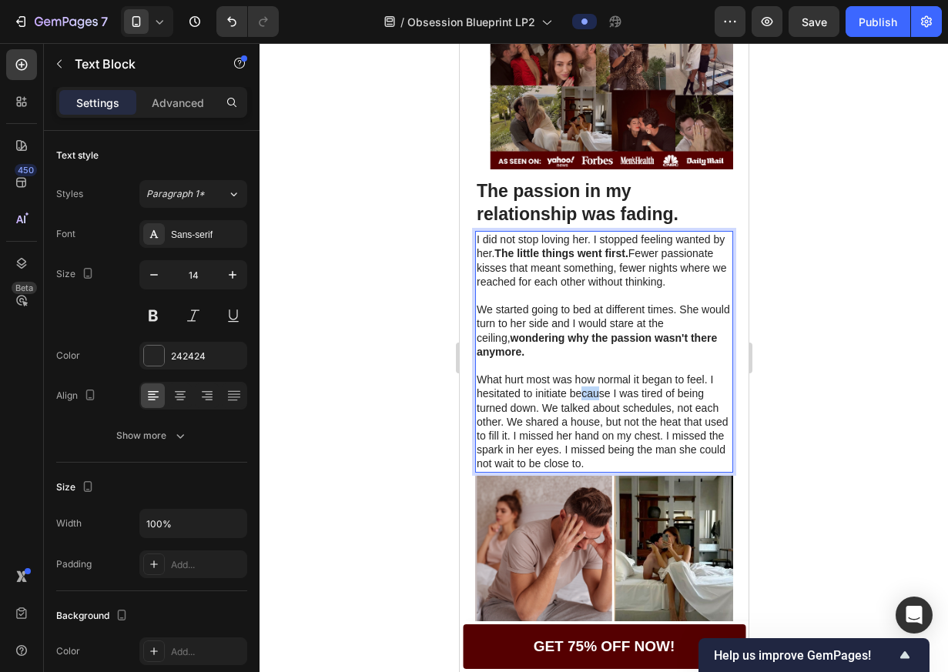
drag, startPoint x: 579, startPoint y: 417, endPoint x: 597, endPoint y: 418, distance: 18.5
click at [597, 418] on p "What hurt most was how normal it began to feel. I hesitated to initiate because…" at bounding box center [603, 422] width 255 height 98
click at [597, 419] on p "What hurt most was how normal it began to feel. I hesitated to initiate because…" at bounding box center [603, 422] width 255 height 98
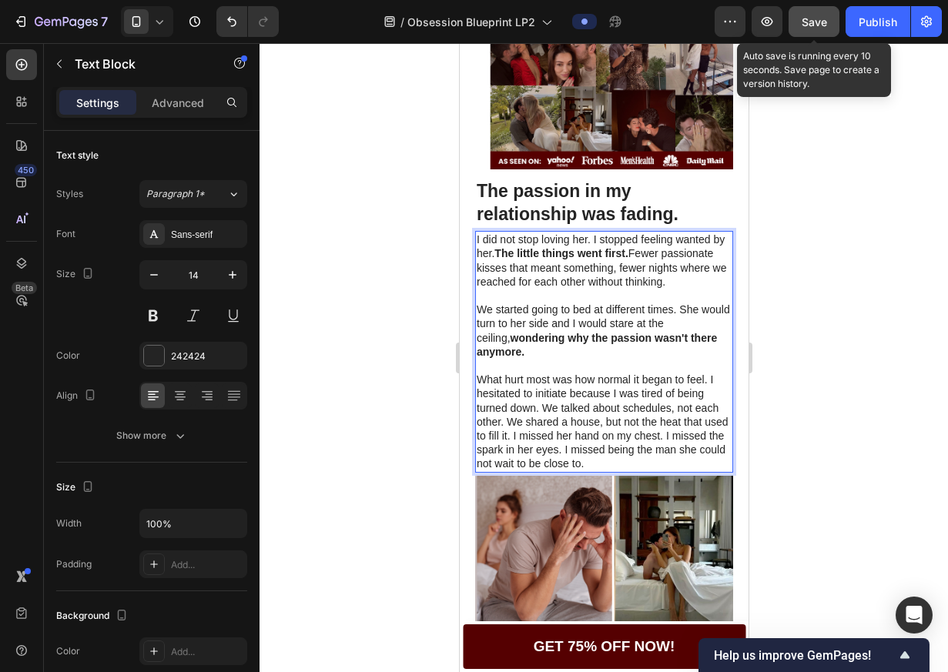
click at [802, 22] on span "Save" at bounding box center [813, 21] width 25 height 13
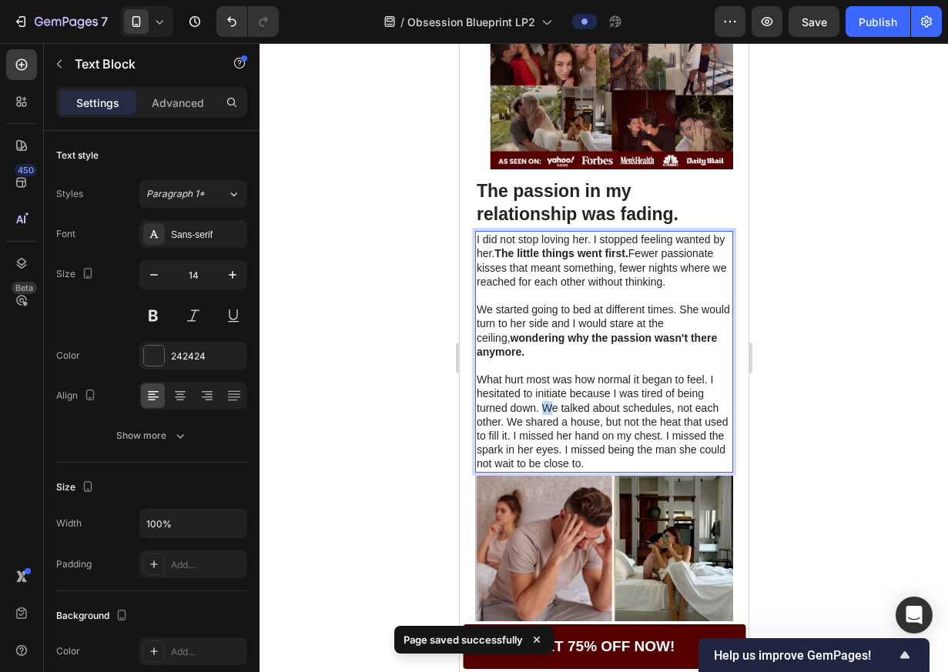
drag, startPoint x: 548, startPoint y: 430, endPoint x: 543, endPoint y: 438, distance: 10.0
click at [543, 438] on p "What hurt most was how normal it began to feel. I hesitated to initiate because…" at bounding box center [603, 422] width 255 height 98
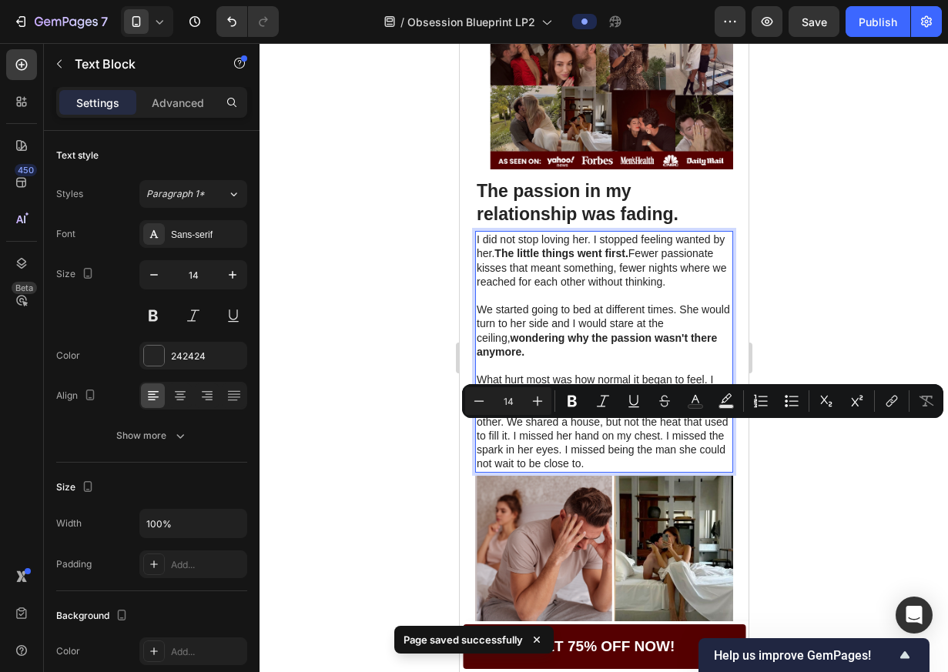
click at [543, 431] on p "What hurt most was how normal it began to feel. I hesitated to initiate because…" at bounding box center [603, 422] width 255 height 98
click at [542, 430] on p "What hurt most was how normal it began to feel. I hesitated to initiate because…" at bounding box center [603, 422] width 255 height 98
drag, startPoint x: 542, startPoint y: 431, endPoint x: 506, endPoint y: 447, distance: 39.6
click at [506, 447] on p "What hurt most was how normal it began to feel. I hesitated to initiate because…" at bounding box center [603, 422] width 255 height 98
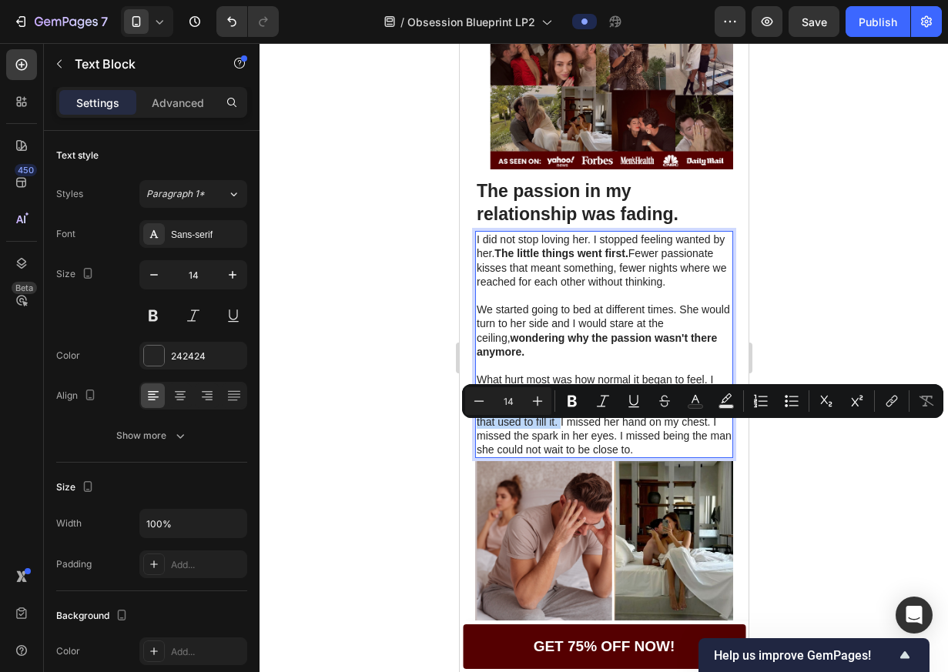
drag, startPoint x: 542, startPoint y: 429, endPoint x: 559, endPoint y: 450, distance: 27.4
click at [558, 449] on p "What hurt most was how normal it began to feel. I hesitated to initiate because…" at bounding box center [603, 415] width 255 height 84
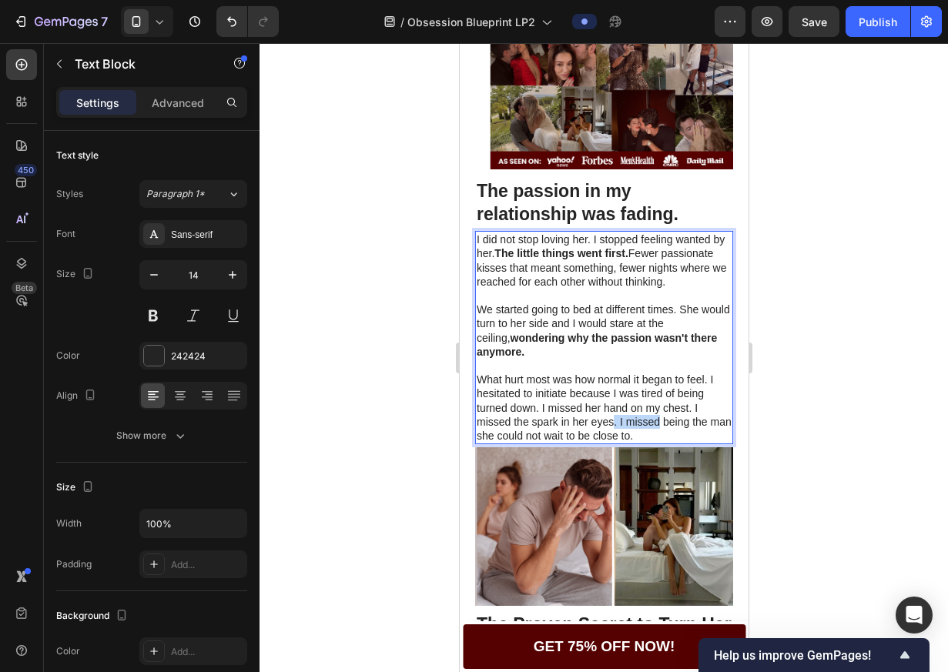
drag, startPoint x: 665, startPoint y: 460, endPoint x: 612, endPoint y: 449, distance: 54.2
click at [612, 443] on p "What hurt most was how normal it began to feel. I hesitated to initiate because…" at bounding box center [603, 408] width 255 height 70
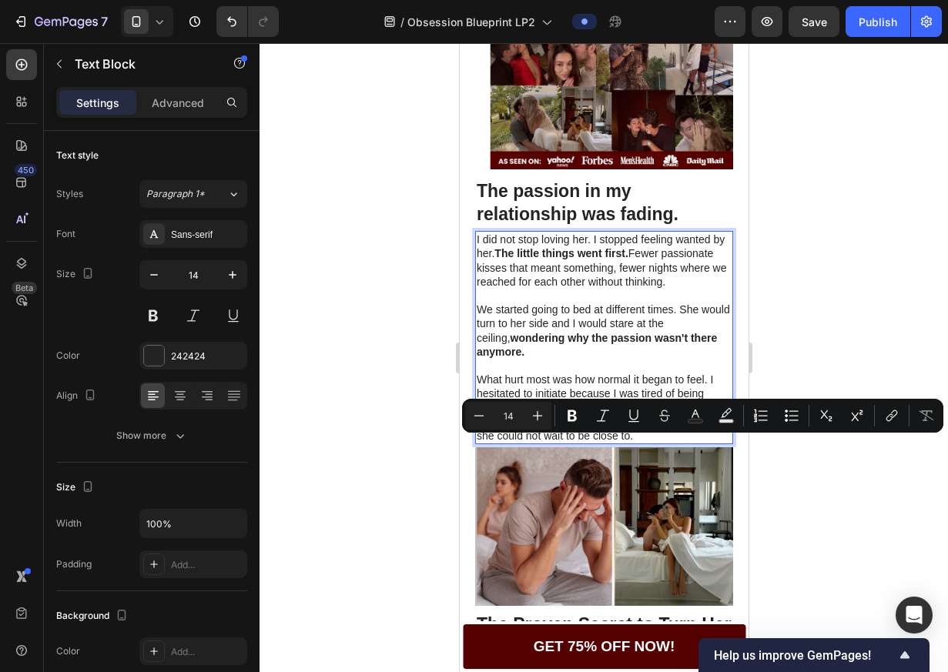
click at [564, 440] on p "What hurt most was how normal it began to feel. I hesitated to initiate because…" at bounding box center [603, 408] width 255 height 70
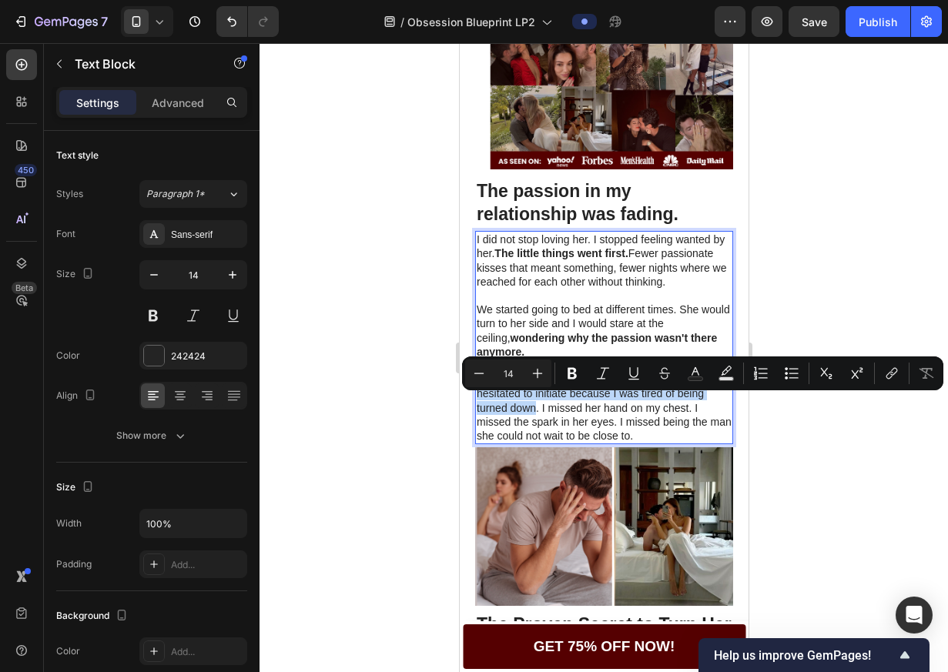
drag, startPoint x: 711, startPoint y: 401, endPoint x: 535, endPoint y: 435, distance: 178.8
click at [535, 435] on p "What hurt most was how normal it began to feel. I hesitated to initiate because…" at bounding box center [603, 408] width 255 height 70
click at [570, 378] on icon "Editor contextual toolbar" at bounding box center [571, 374] width 9 height 12
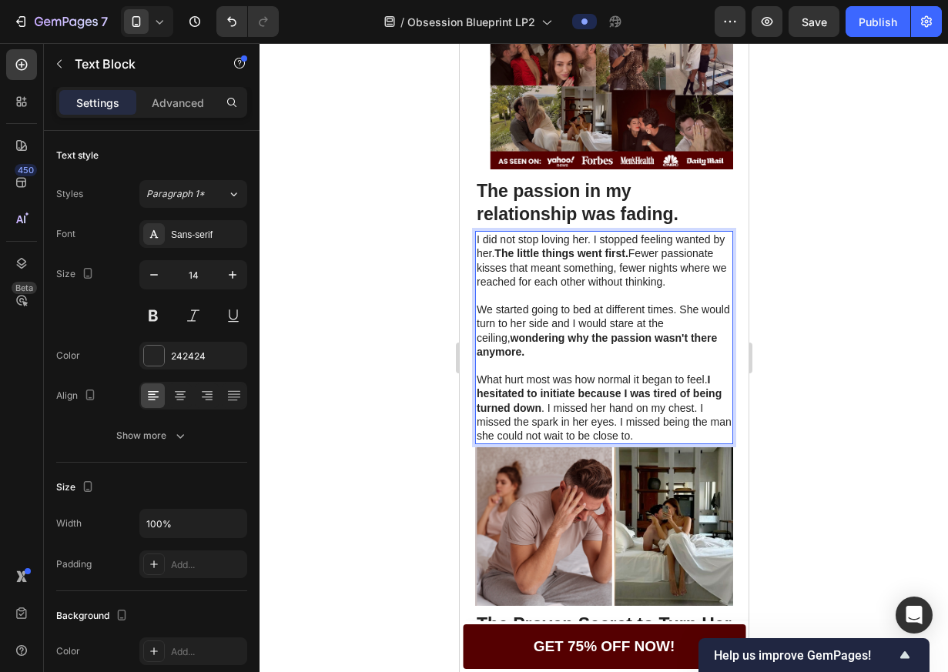
click at [571, 430] on p "What hurt most was how normal it began to feel. I hesitated to initiate because…" at bounding box center [603, 408] width 255 height 70
click at [573, 431] on p "What hurt most was how normal it began to feel. I hesitated to initiate because…" at bounding box center [603, 408] width 255 height 70
click at [577, 431] on p "What hurt most was how normal it began to feel. I hesitated to initiate because…" at bounding box center [603, 408] width 255 height 70
click at [573, 435] on p "What hurt most was how normal it began to feel. I hesitated to initiate because…" at bounding box center [603, 408] width 255 height 70
click at [579, 443] on p "What hurt most was how normal it began to feel. I hesitated to initiate because…" at bounding box center [603, 408] width 255 height 70
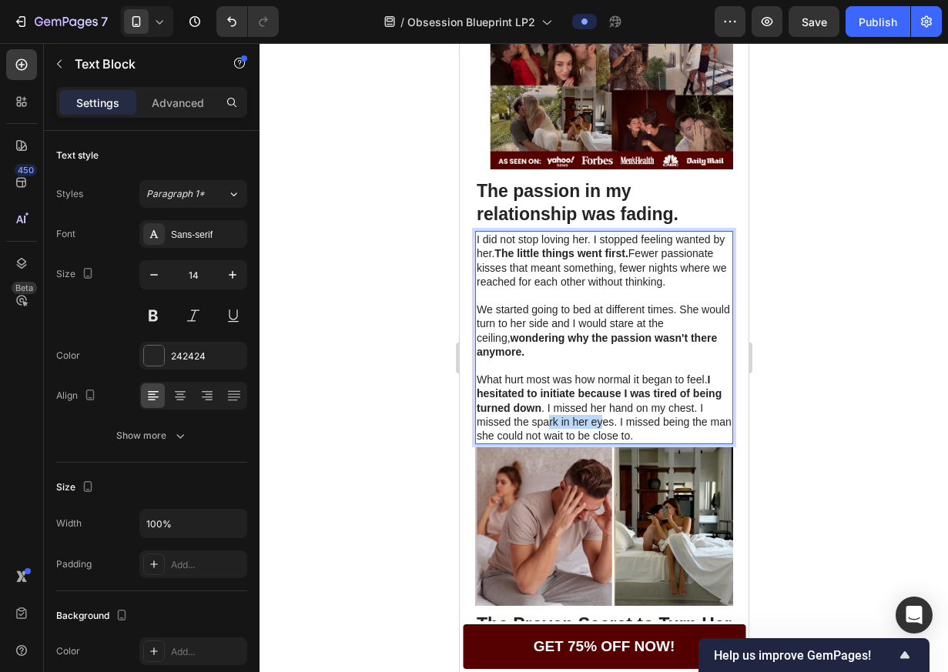
drag, startPoint x: 627, startPoint y: 451, endPoint x: 642, endPoint y: 452, distance: 15.4
click at [642, 443] on p "What hurt most was how normal it began to feel. I hesitated to initiate because…" at bounding box center [603, 408] width 255 height 70
click at [642, 427] on p "What hurt most was how normal it began to feel. I hesitated to initiate because…" at bounding box center [603, 408] width 255 height 70
click at [783, 427] on div at bounding box center [603, 357] width 688 height 629
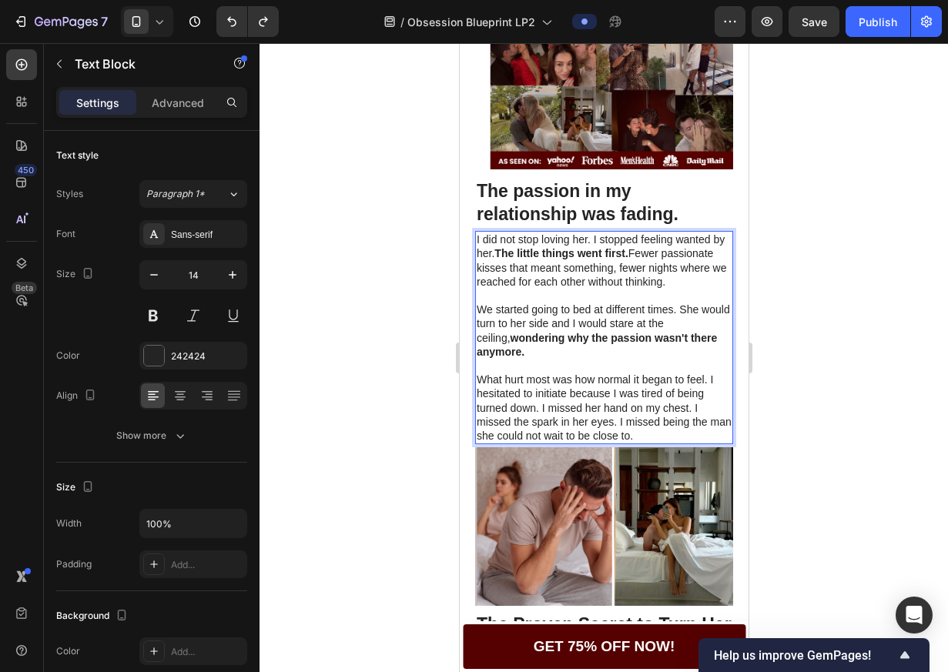
click at [691, 443] on p "What hurt most was how normal it began to feel. I hesitated to initiate because…" at bounding box center [603, 408] width 255 height 70
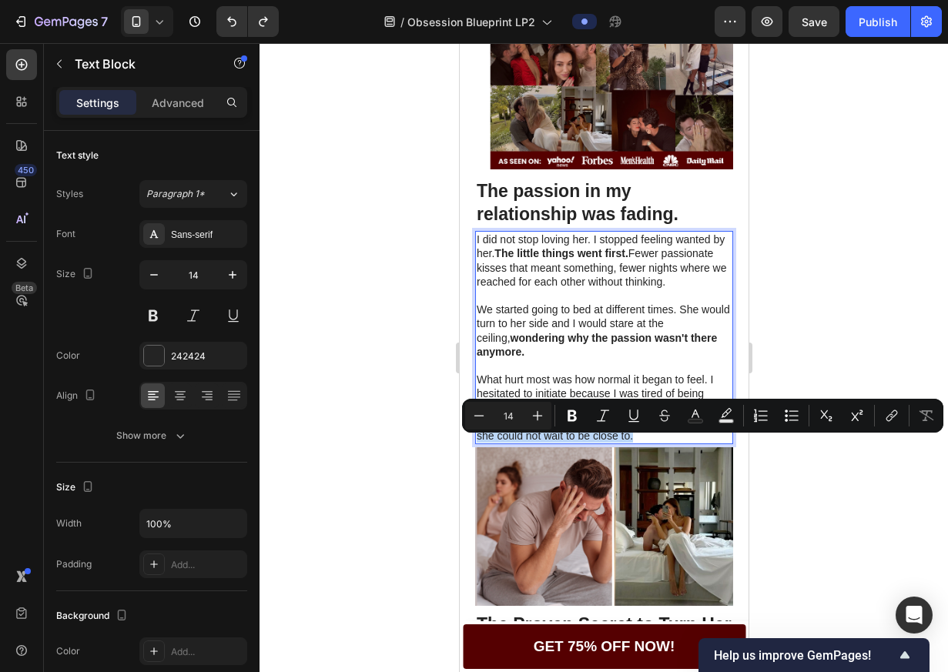
drag, startPoint x: 680, startPoint y: 460, endPoint x: 620, endPoint y: 447, distance: 61.3
click at [620, 443] on p "What hurt most was how normal it began to feel. I hesitated to initiate because…" at bounding box center [603, 408] width 255 height 70
click at [570, 443] on p "What hurt most was how normal it began to feel. I hesitated to initiate because…" at bounding box center [603, 408] width 255 height 70
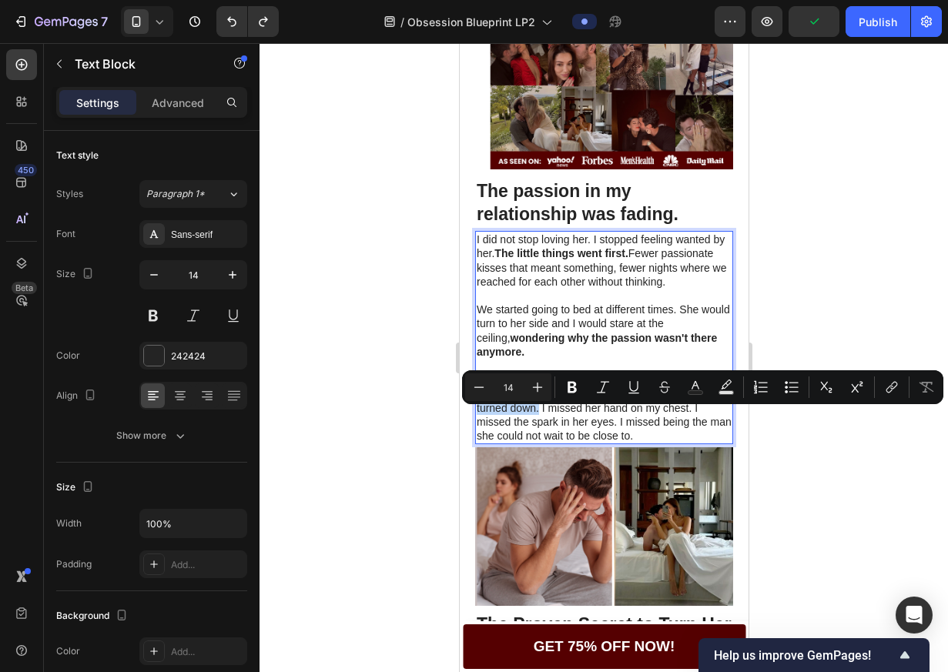
drag, startPoint x: 711, startPoint y: 401, endPoint x: 538, endPoint y: 435, distance: 175.8
click at [538, 435] on p "What hurt most was how normal it began to feel. I hesitated to initiate because…" at bounding box center [603, 408] width 255 height 70
click at [574, 390] on icon "Editor contextual toolbar" at bounding box center [571, 387] width 15 height 15
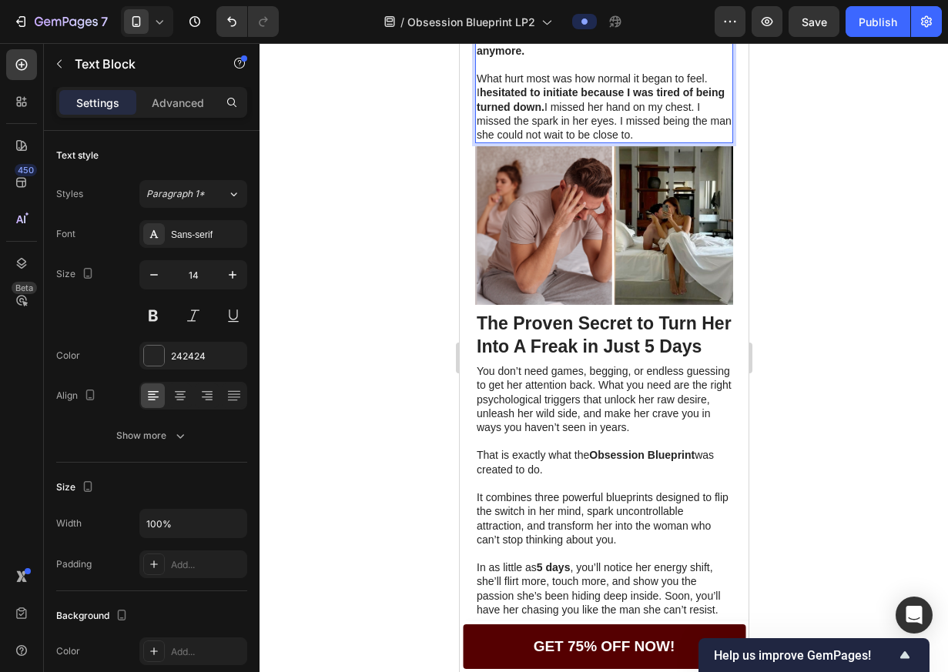
scroll to position [507, 0]
click at [569, 358] on p "The Proven Secret to Turn Her Into A Freak in Just 5 Days" at bounding box center [603, 335] width 255 height 46
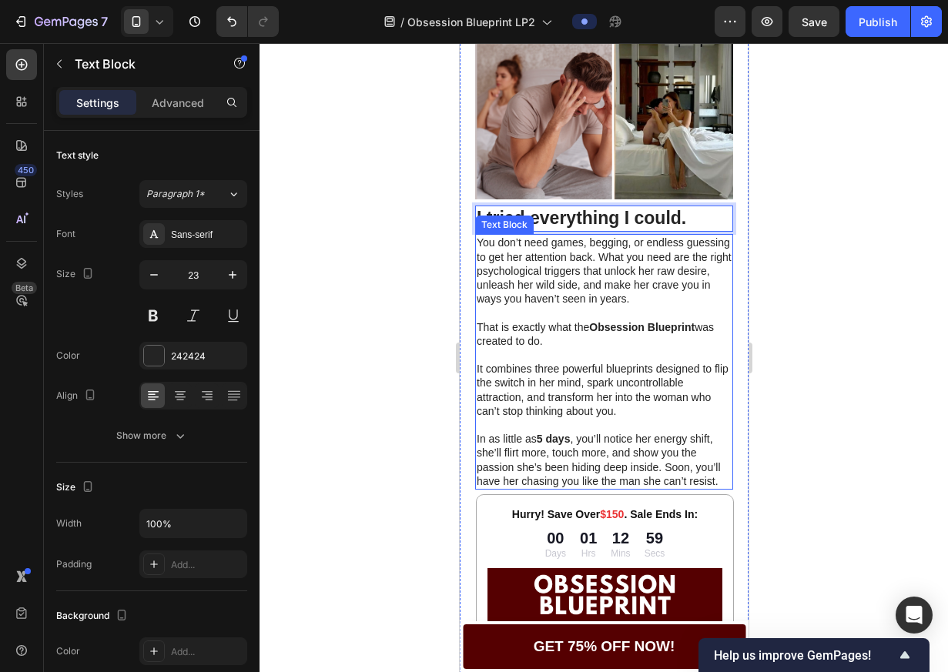
scroll to position [613, 0]
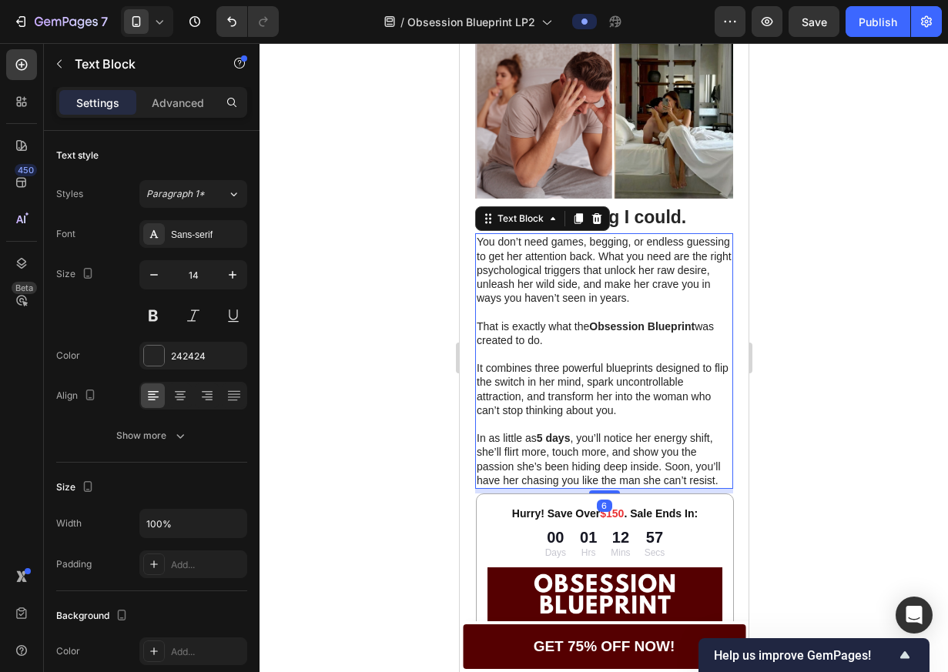
click at [541, 487] on p "In as little as 5 days , you’ll notice her energy shift, she’ll flirt more, tou…" at bounding box center [603, 459] width 255 height 56
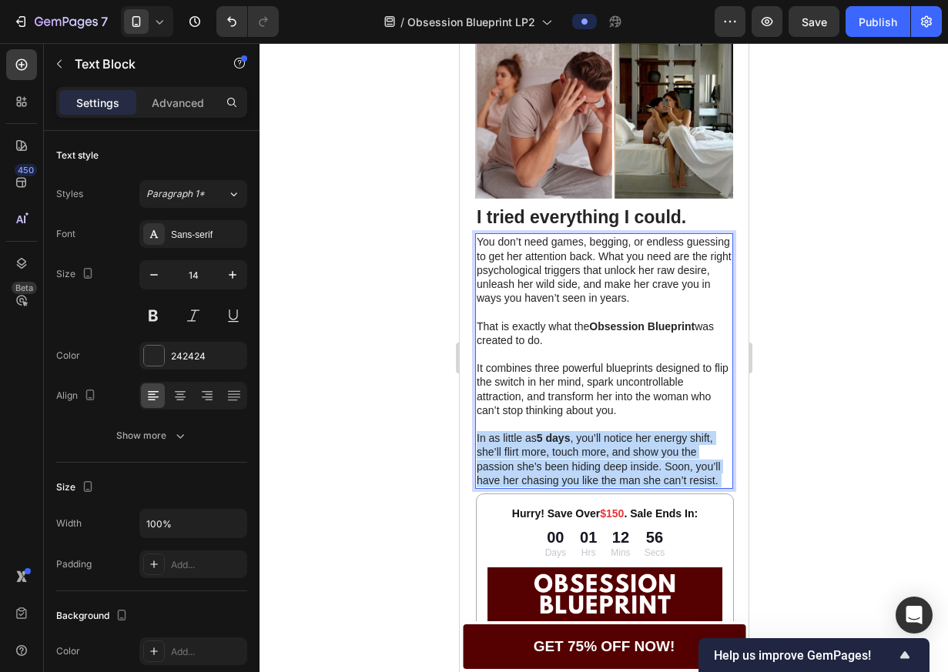
drag, startPoint x: 523, startPoint y: 513, endPoint x: 480, endPoint y: 263, distance: 253.1
click at [480, 263] on div "You don’t need games, begging, or endless guessing to get her attention back. W…" at bounding box center [603, 361] width 258 height 256
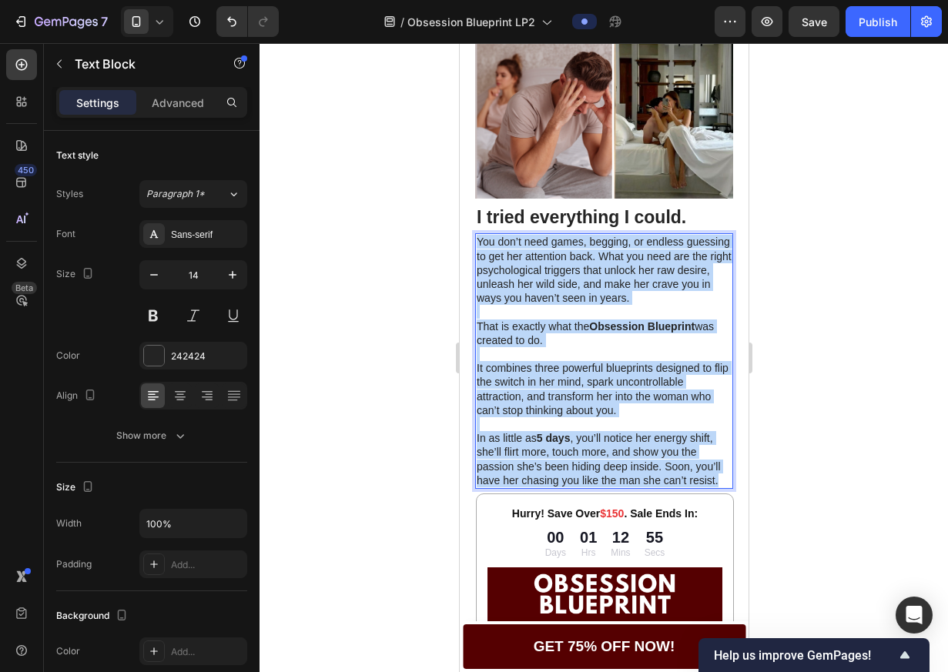
drag, startPoint x: 524, startPoint y: 510, endPoint x: 460, endPoint y: 246, distance: 271.7
click at [460, 246] on div "This made her crave me every single night. Heading We went from barely touching…" at bounding box center [603, 493] width 289 height 2062
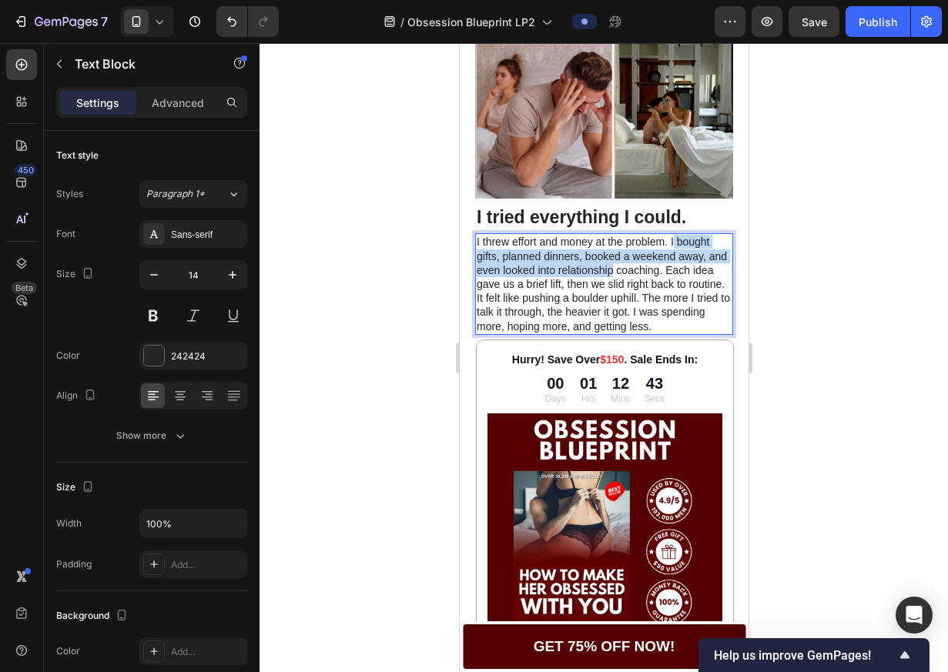
drag, startPoint x: 671, startPoint y: 259, endPoint x: 637, endPoint y: 290, distance: 45.7
click at [631, 292] on p "I threw effort and money at the problem. I bought gifts, planned dinners, booke…" at bounding box center [603, 284] width 255 height 98
click at [686, 286] on p "I threw effort and money at the problem. I bought gifts, planned dinners, booke…" at bounding box center [603, 284] width 255 height 98
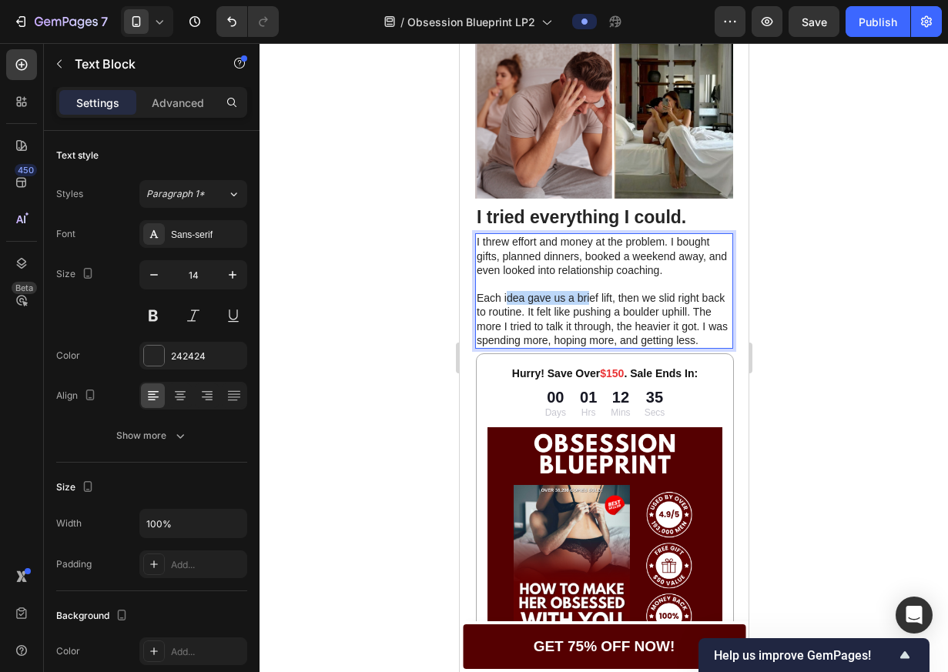
drag, startPoint x: 621, startPoint y: 313, endPoint x: 537, endPoint y: 318, distance: 83.3
click at [511, 316] on p "Each idea gave us a brief lift, then we slid right back to routine. It felt lik…" at bounding box center [603, 319] width 255 height 56
drag, startPoint x: 614, startPoint y: 315, endPoint x: 570, endPoint y: 325, distance: 45.0
click at [614, 316] on p "Each idea gave us a brief lift, then we slid right back to routine. It felt lik…" at bounding box center [603, 319] width 255 height 56
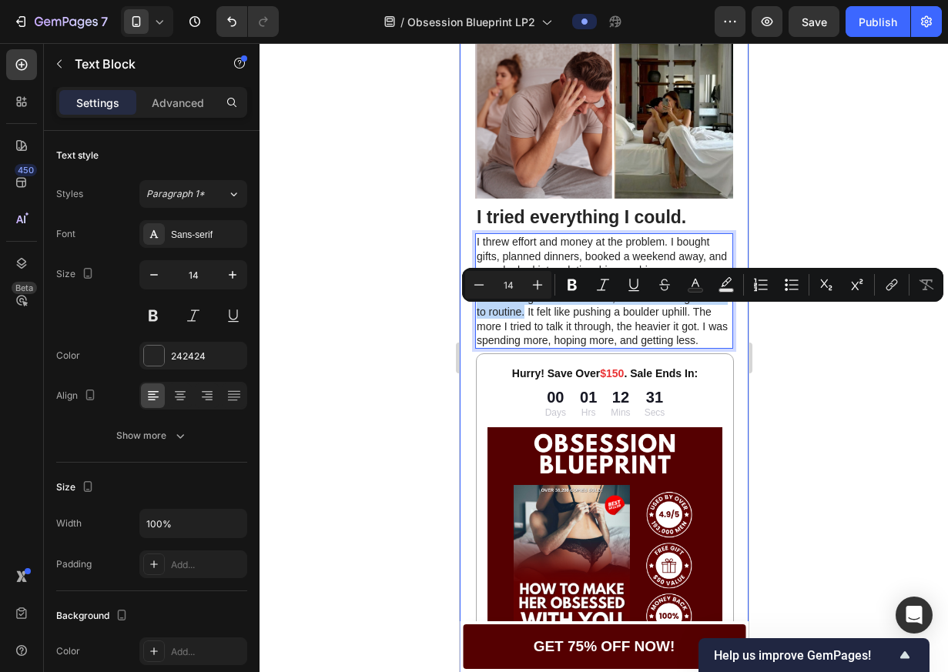
drag, startPoint x: 548, startPoint y: 329, endPoint x: 468, endPoint y: 320, distance: 80.6
click at [468, 320] on div "This made her crave me every single night. Heading We went from barely touching…" at bounding box center [603, 423] width 289 height 1922
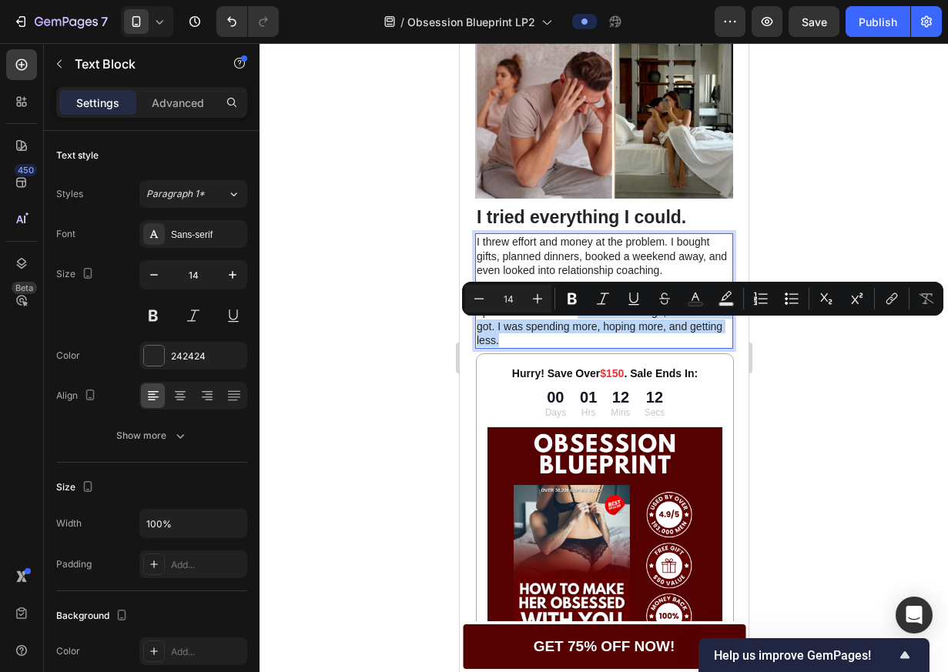
drag, startPoint x: 580, startPoint y: 329, endPoint x: 600, endPoint y: 354, distance: 31.9
click at [600, 347] on p "Nothing I tried worked. It felt like pushing a boulder uphill. The more I tried…" at bounding box center [603, 319] width 255 height 56
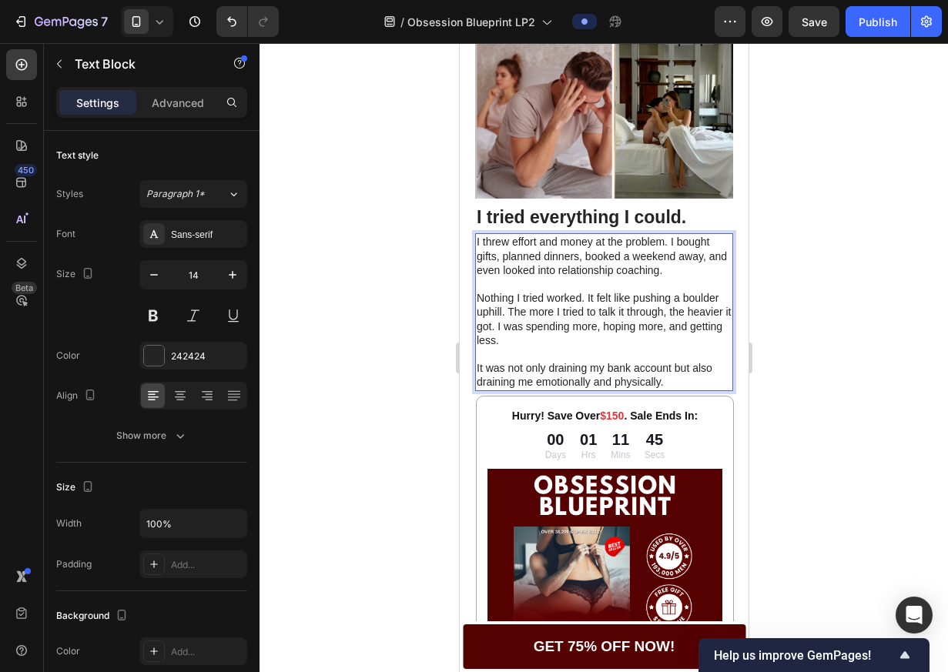
click at [830, 279] on div at bounding box center [603, 357] width 688 height 629
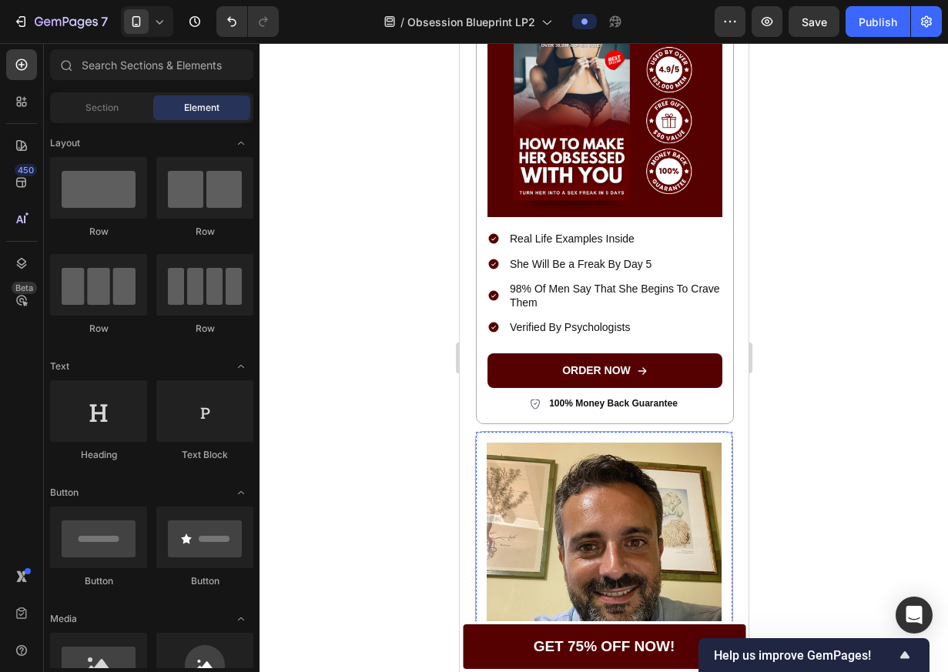
scroll to position [1062, 0]
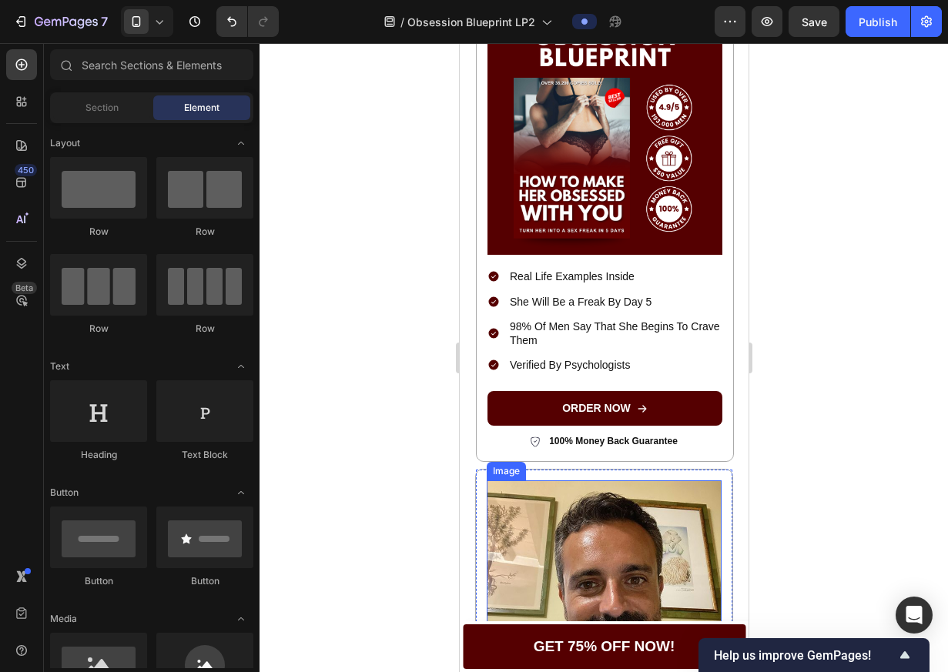
click at [658, 496] on img at bounding box center [603, 613] width 235 height 267
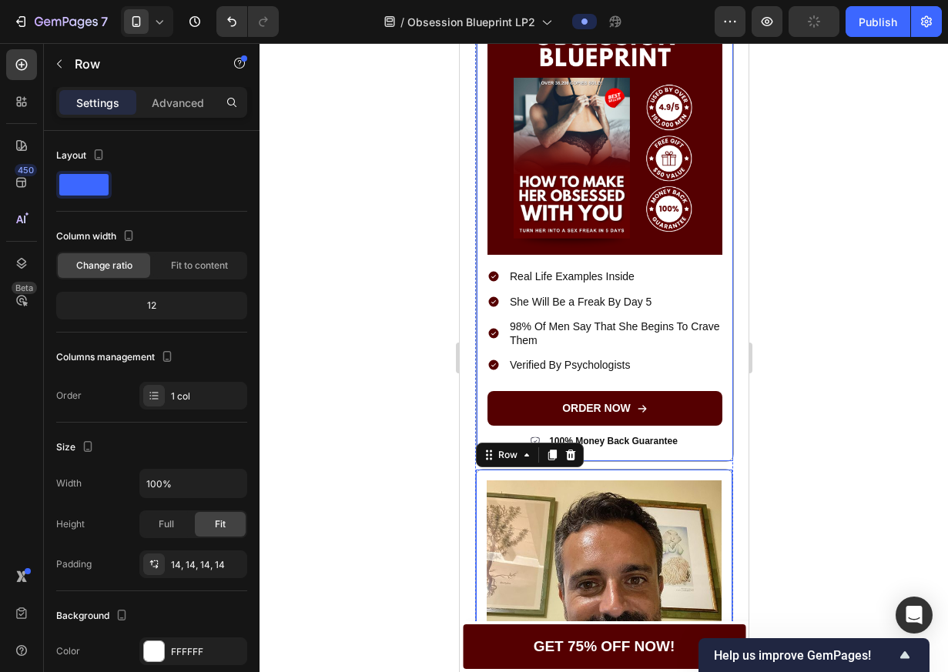
click at [573, 461] on icon at bounding box center [570, 455] width 12 height 12
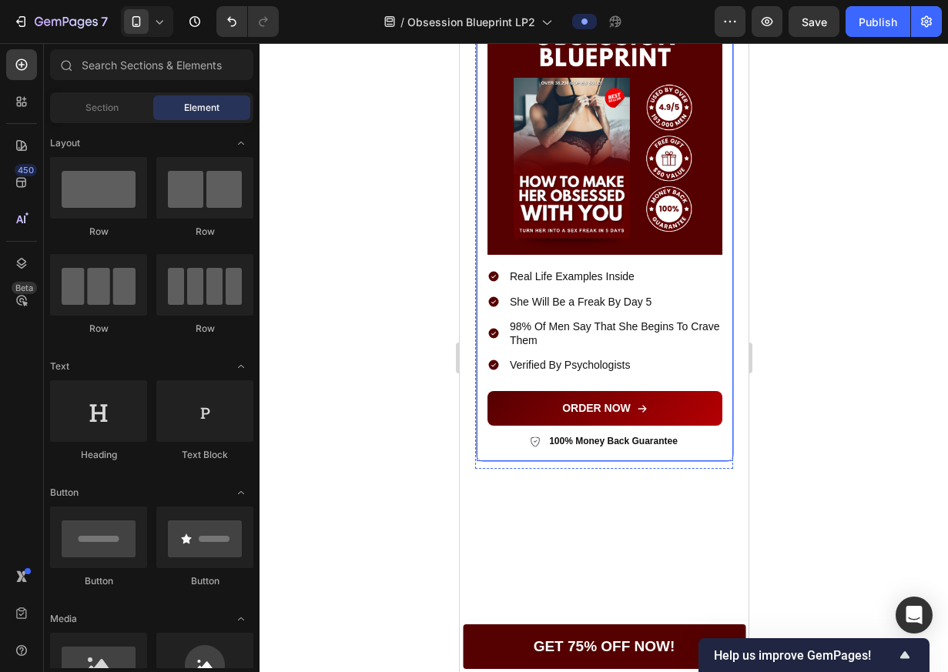
click at [598, 394] on link "ORDER NOW" at bounding box center [604, 408] width 235 height 35
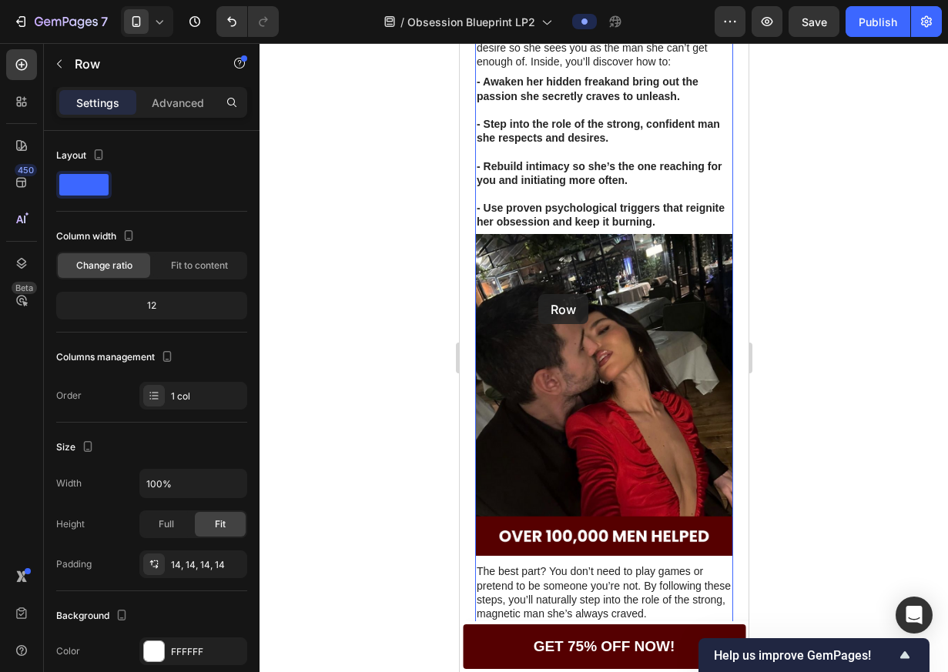
scroll to position [2343, 0]
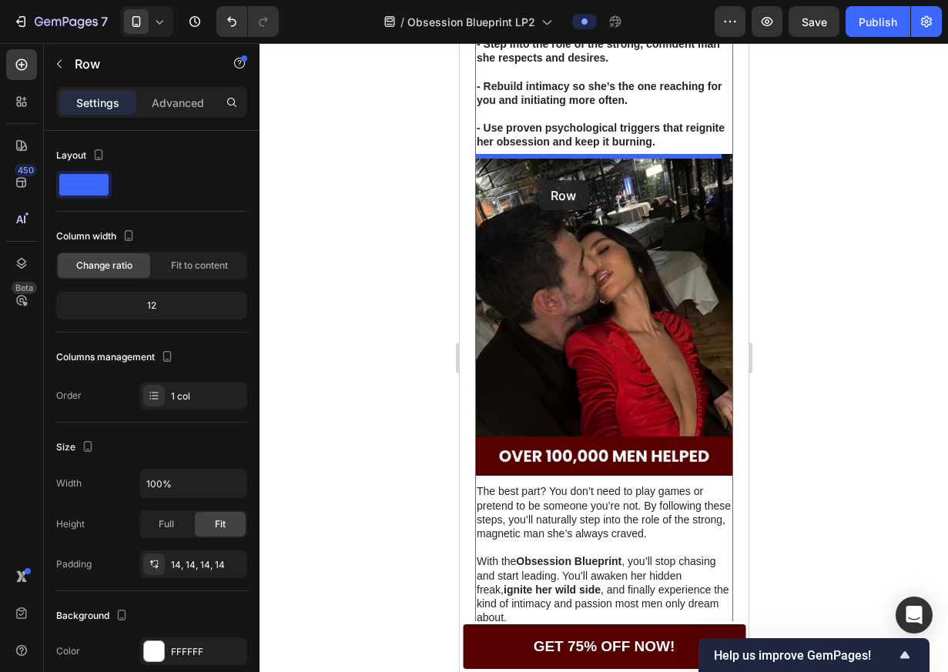
drag, startPoint x: 478, startPoint y: 110, endPoint x: 542, endPoint y: 168, distance: 86.1
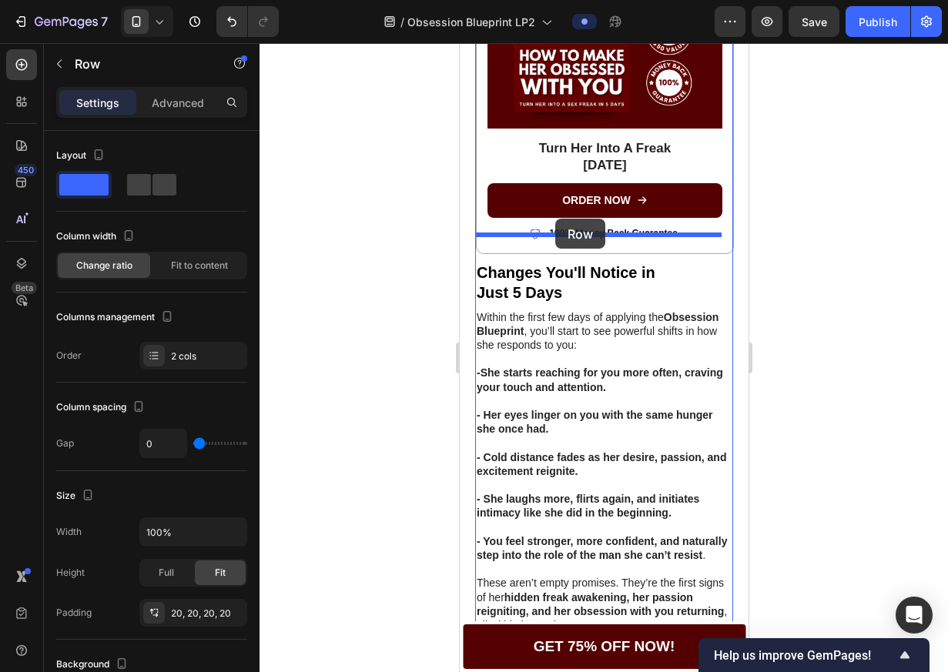
scroll to position [3240, 0]
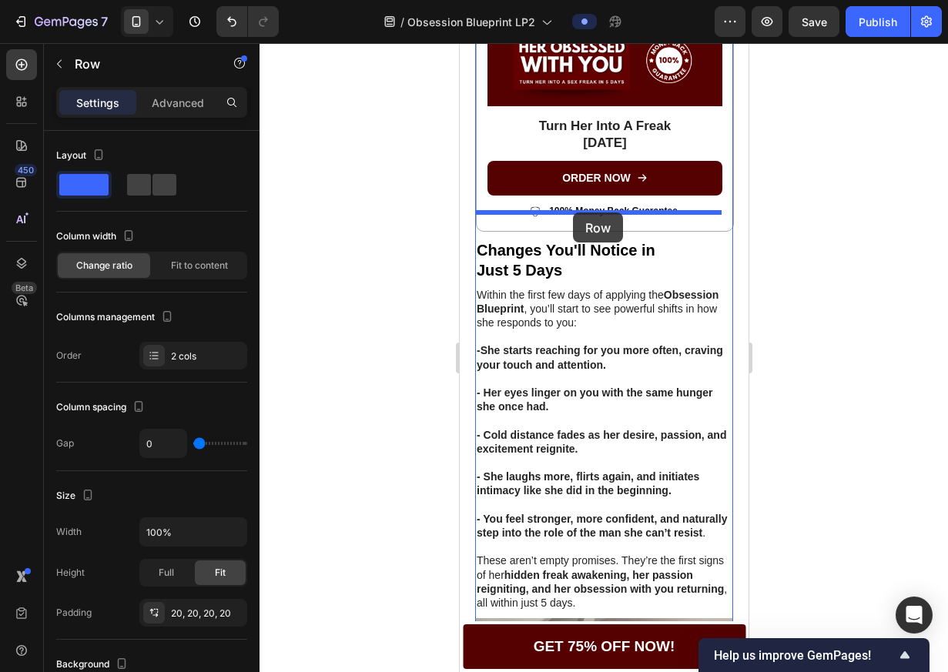
drag, startPoint x: 483, startPoint y: 139, endPoint x: 572, endPoint y: 212, distance: 114.8
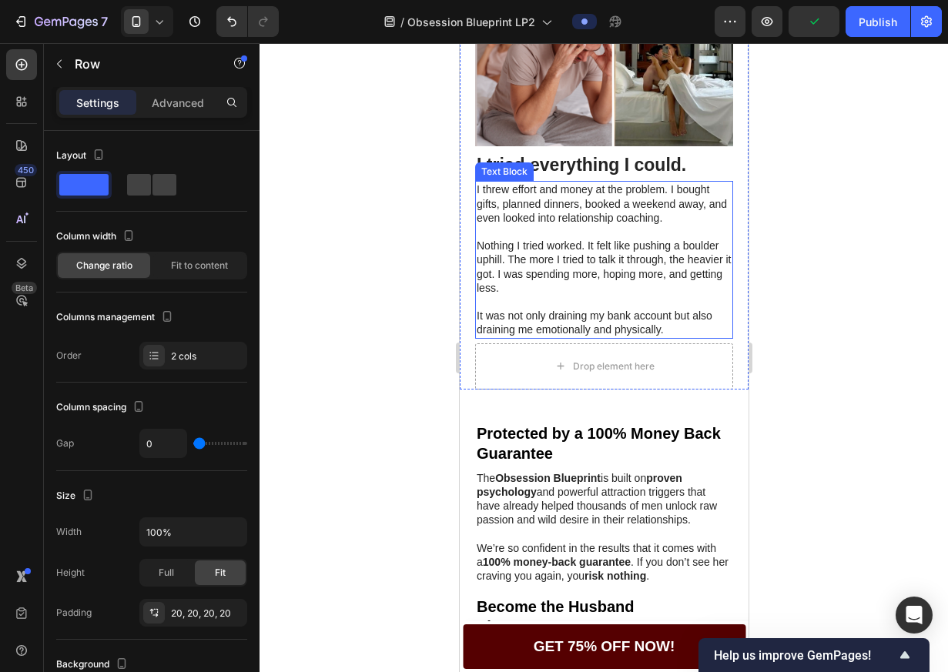
scroll to position [657, 0]
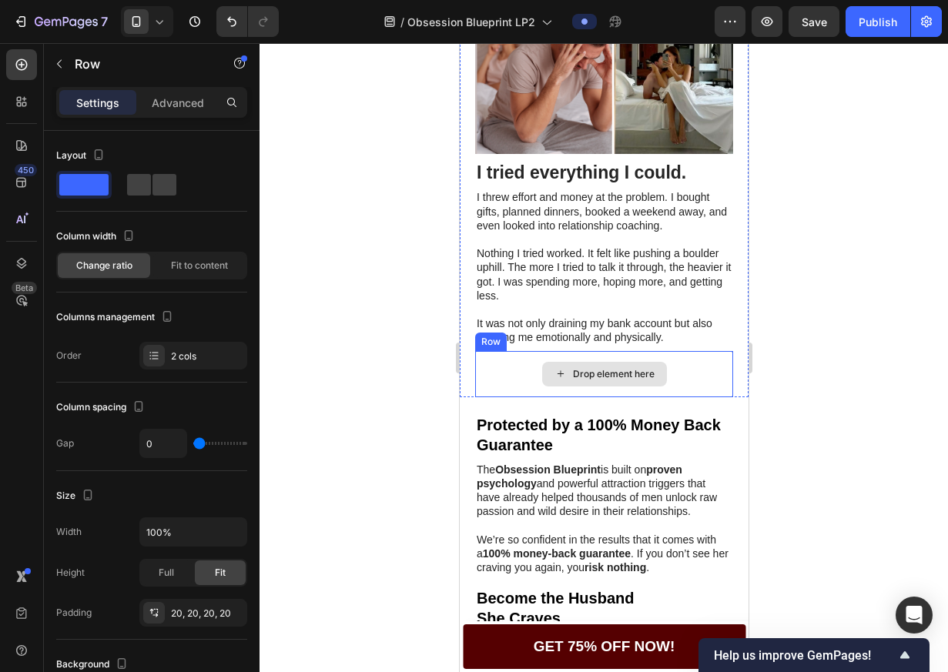
click at [698, 383] on div "Drop element here" at bounding box center [603, 374] width 258 height 46
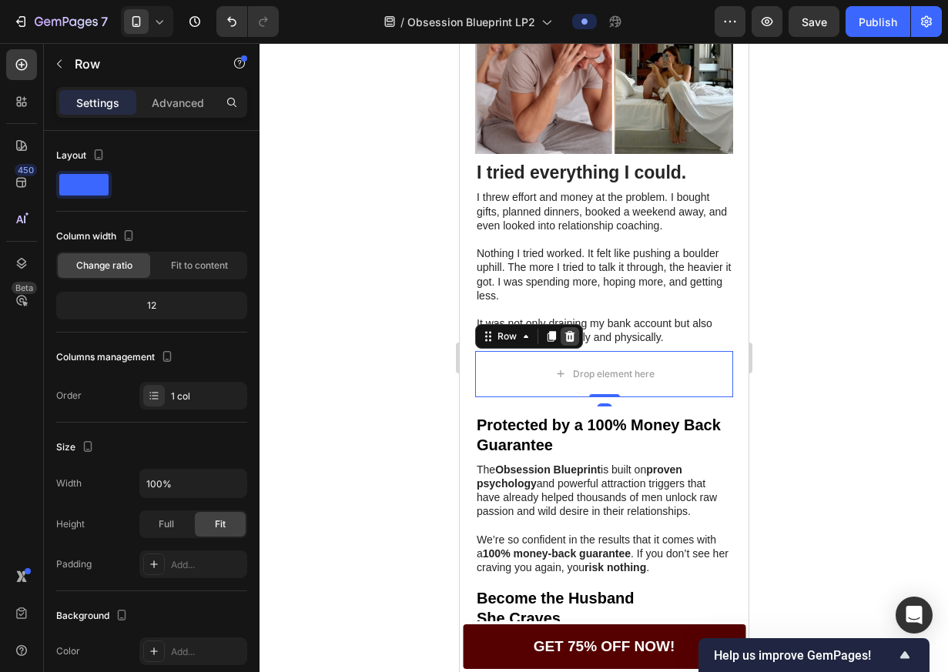
click at [574, 343] on icon at bounding box center [569, 336] width 12 height 12
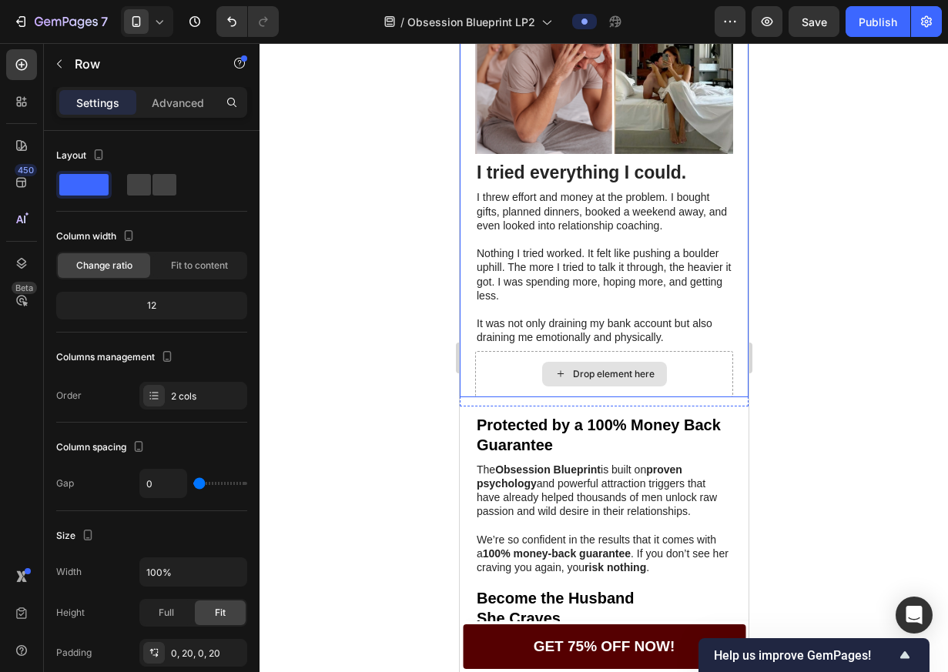
click at [671, 385] on div "Drop element here" at bounding box center [603, 374] width 258 height 46
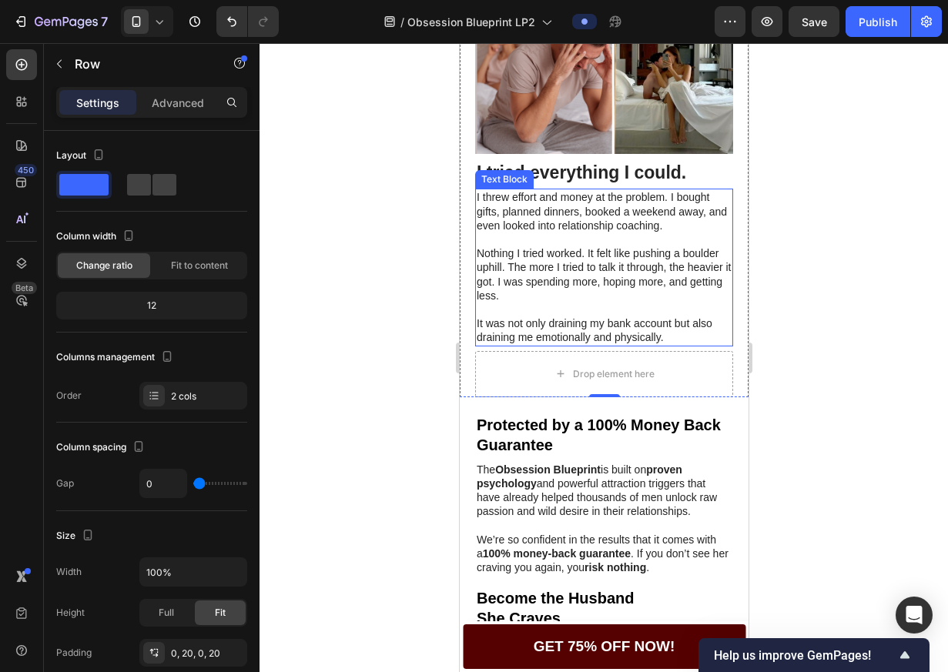
click at [498, 316] on p at bounding box center [603, 310] width 255 height 14
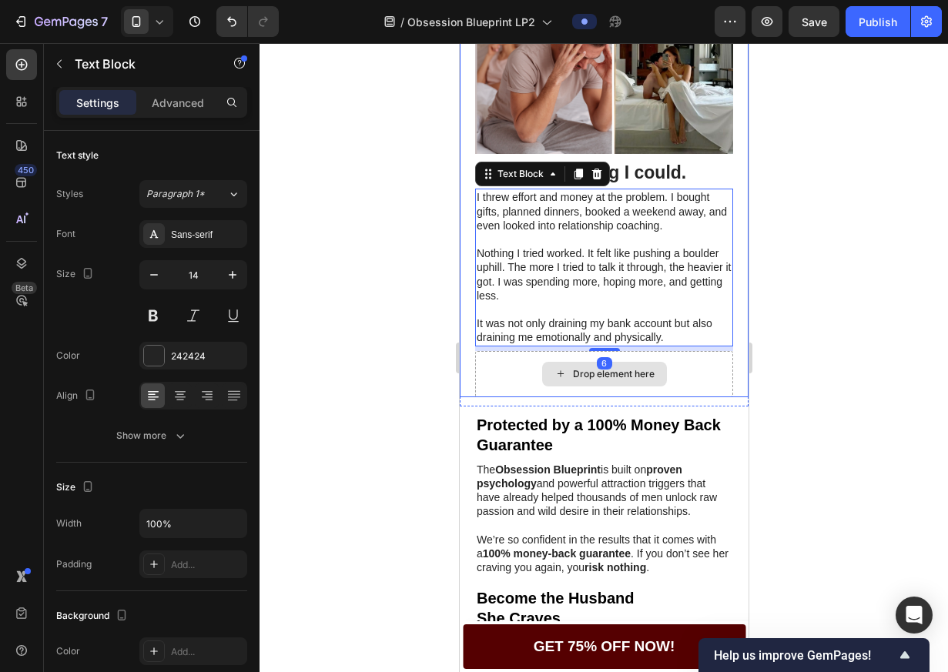
click at [497, 394] on div "Drop element here" at bounding box center [603, 374] width 258 height 46
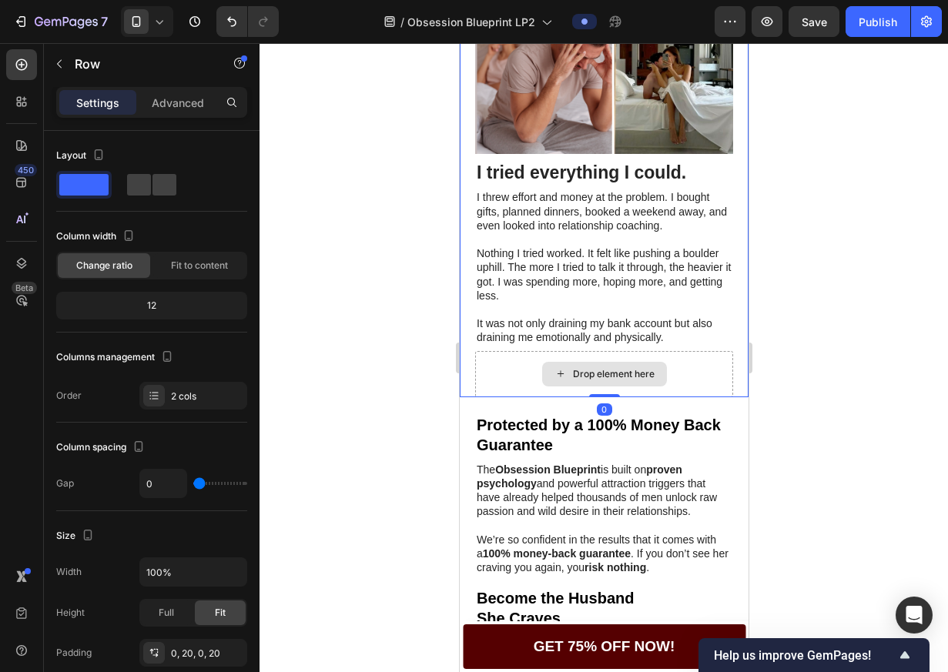
drag, startPoint x: 601, startPoint y: 411, endPoint x: 654, endPoint y: 373, distance: 66.2
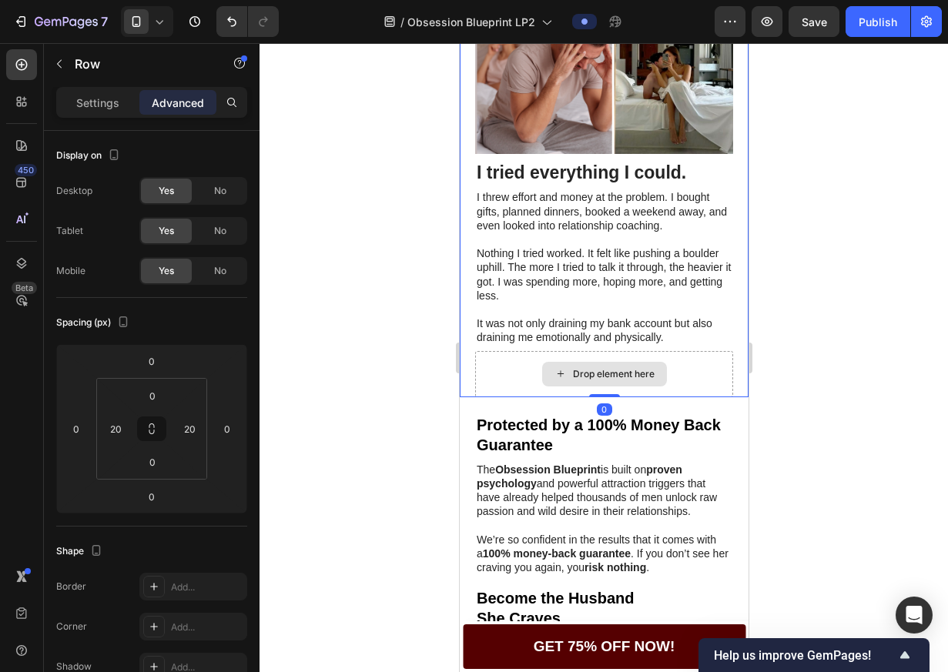
click at [676, 370] on div "Drop element here" at bounding box center [603, 374] width 258 height 46
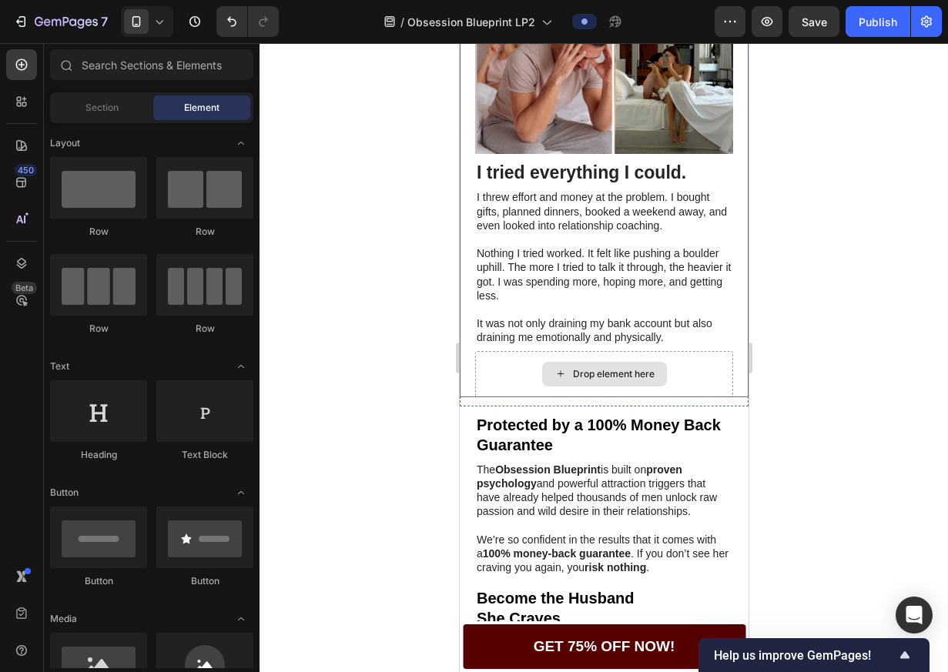
click at [608, 380] on div "Drop element here" at bounding box center [613, 374] width 82 height 12
click at [604, 380] on div "Drop element here" at bounding box center [613, 374] width 82 height 12
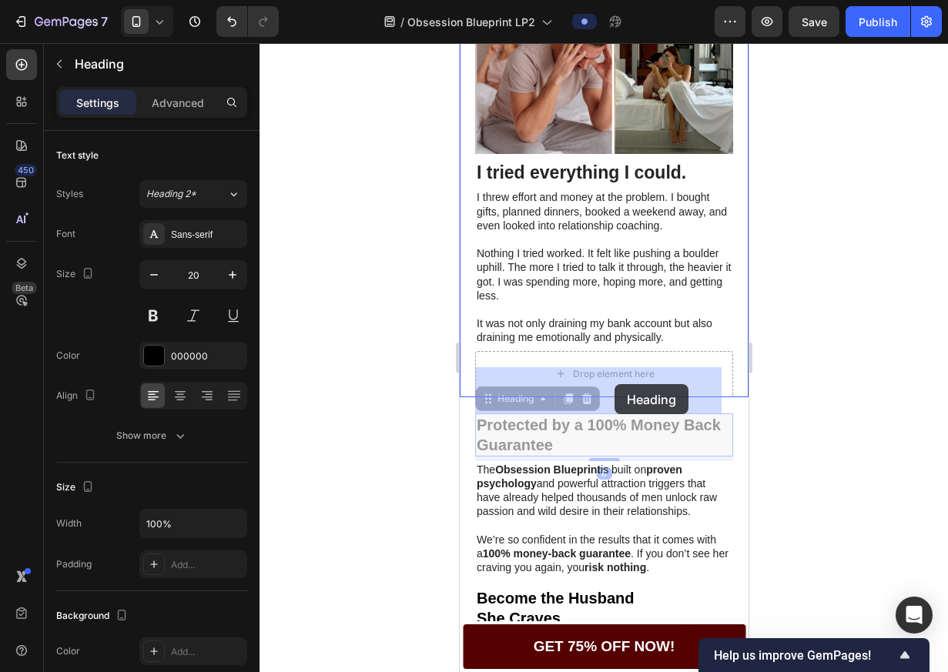
drag, startPoint x: 600, startPoint y: 446, endPoint x: 614, endPoint y: 384, distance: 63.1
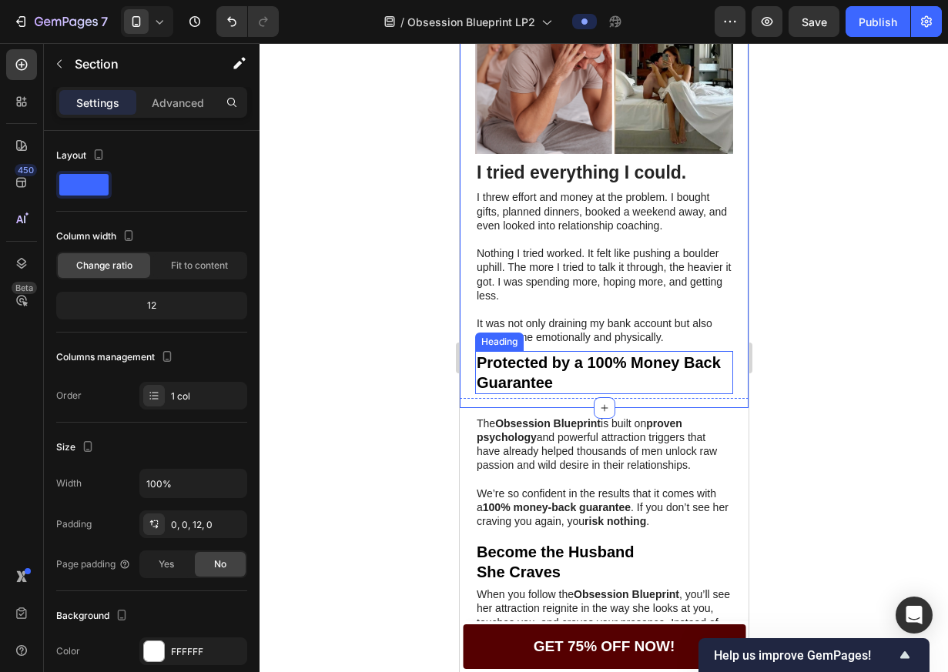
click at [612, 394] on h2 "Protected by a 100% Money Back Guarantee" at bounding box center [603, 372] width 258 height 43
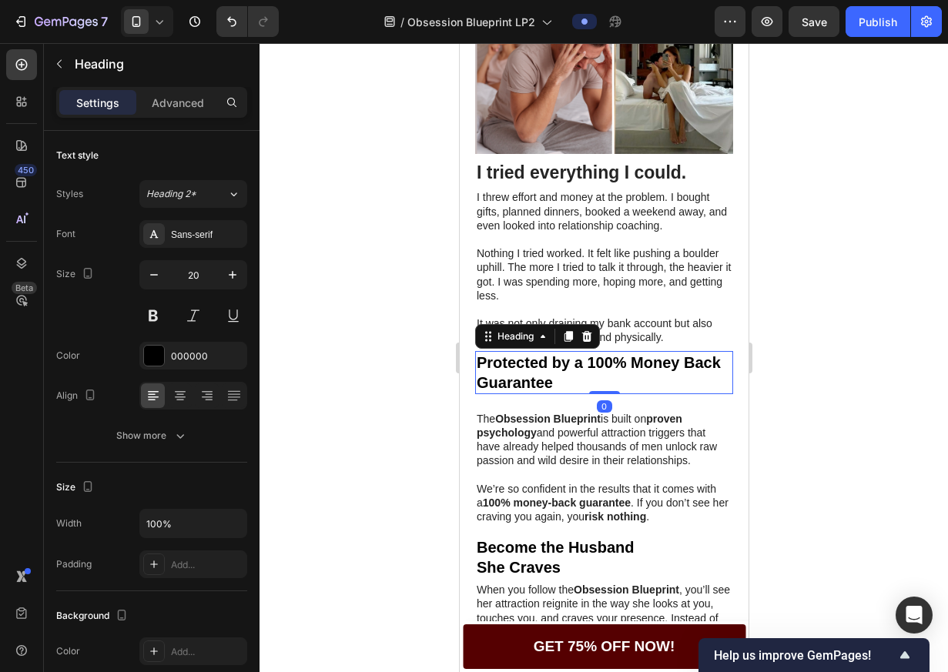
drag, startPoint x: 600, startPoint y: 414, endPoint x: 604, endPoint y: 393, distance: 22.0
click at [604, 393] on div "Protected by a 100% Money Back Guarantee Heading 0" at bounding box center [603, 372] width 258 height 43
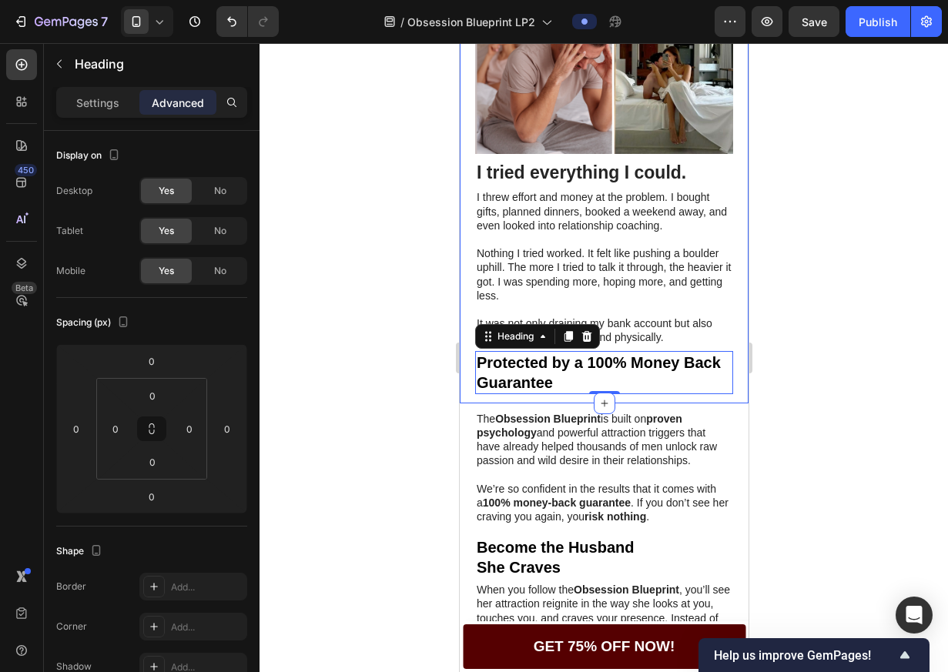
click at [560, 425] on strong "Obsession Blueprint" at bounding box center [546, 419] width 105 height 12
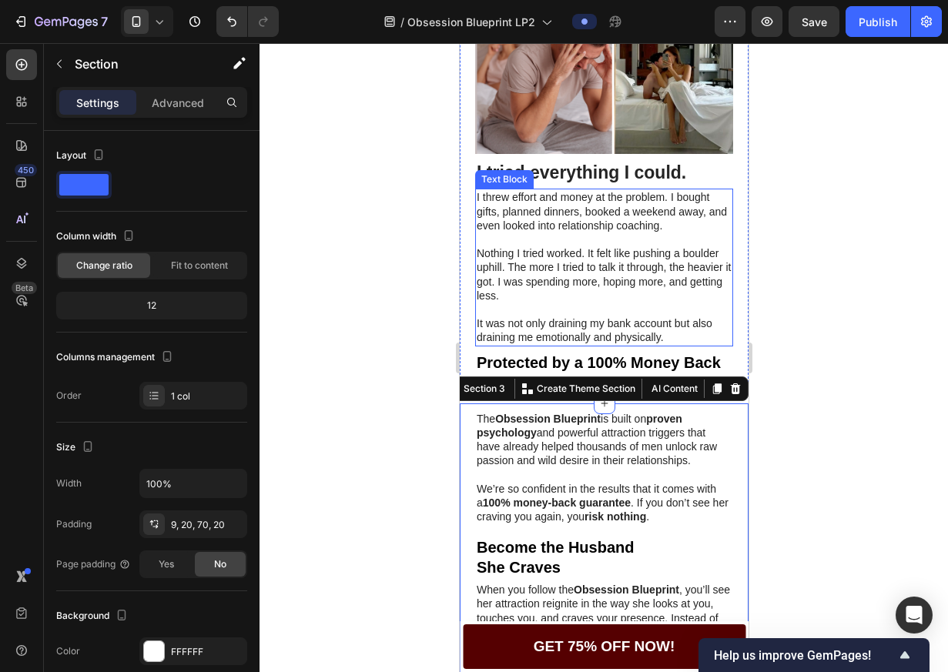
click at [661, 316] on p at bounding box center [603, 310] width 255 height 14
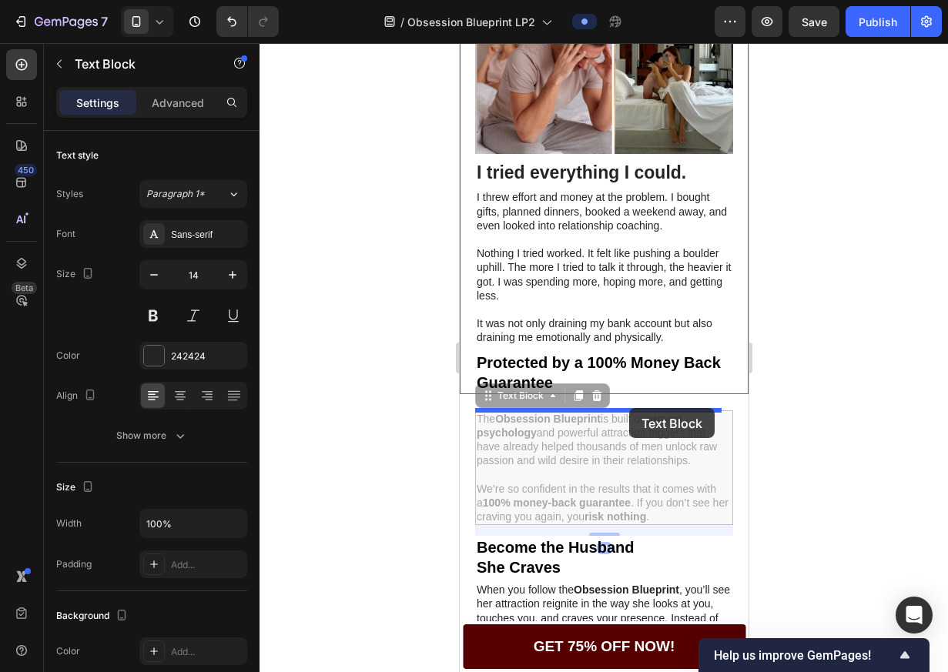
drag, startPoint x: 578, startPoint y: 455, endPoint x: 628, endPoint y: 408, distance: 68.6
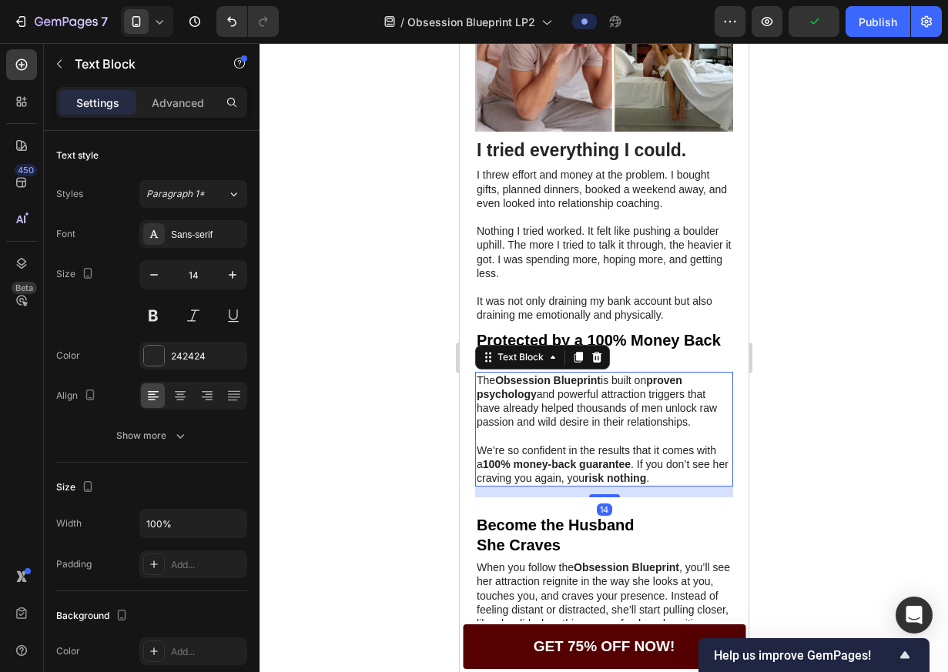
scroll to position [741, 0]
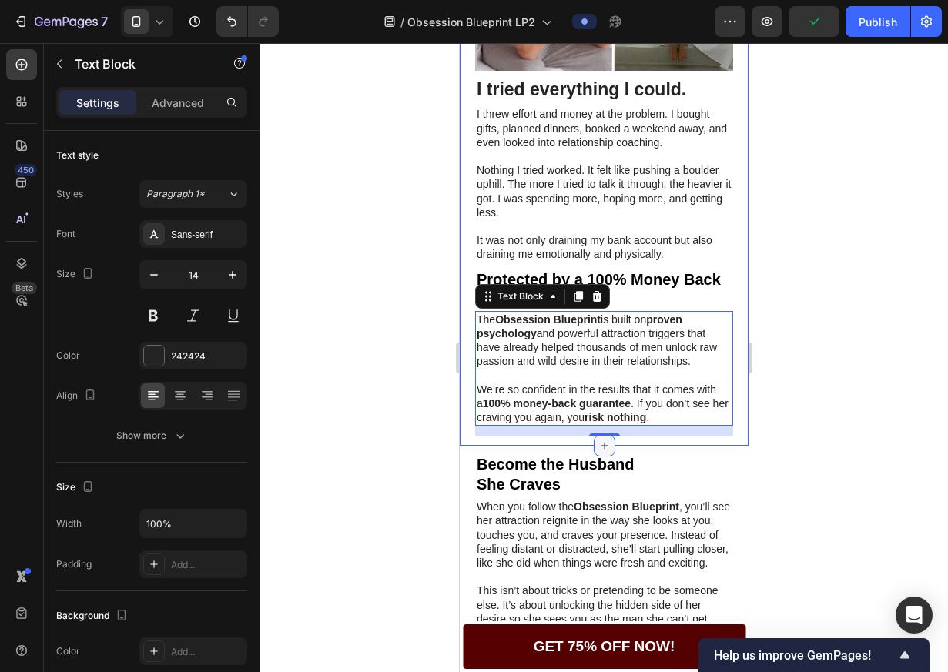
click at [602, 452] on div at bounding box center [604, 446] width 22 height 22
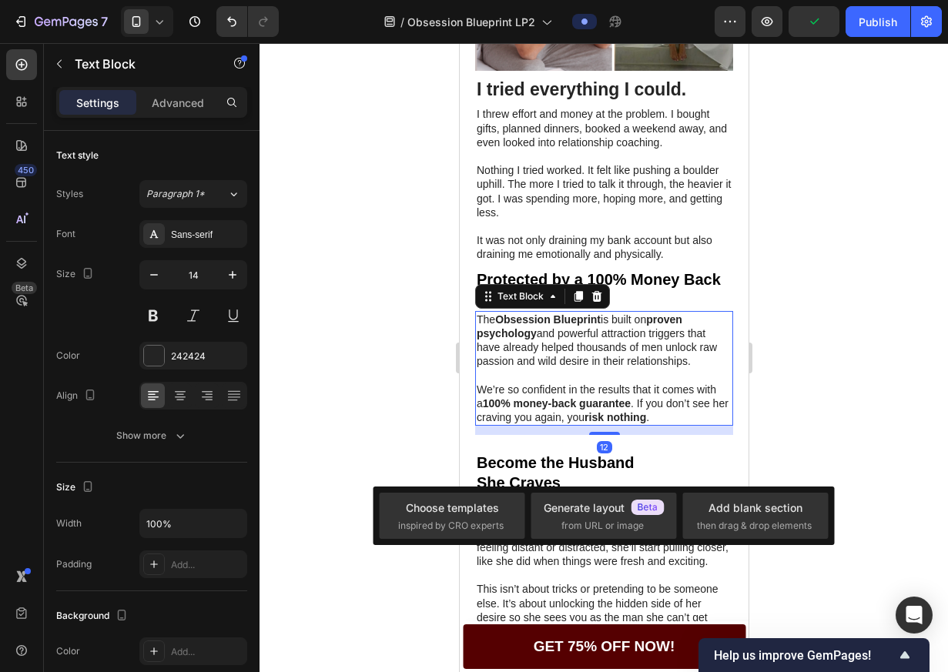
drag, startPoint x: 606, startPoint y: 450, endPoint x: 614, endPoint y: 452, distance: 8.8
click at [610, 427] on div "The Obsession Blueprint is built on proven psychology and powerful attraction t…" at bounding box center [603, 368] width 258 height 115
click at [610, 423] on strong "risk nothing" at bounding box center [615, 417] width 62 height 12
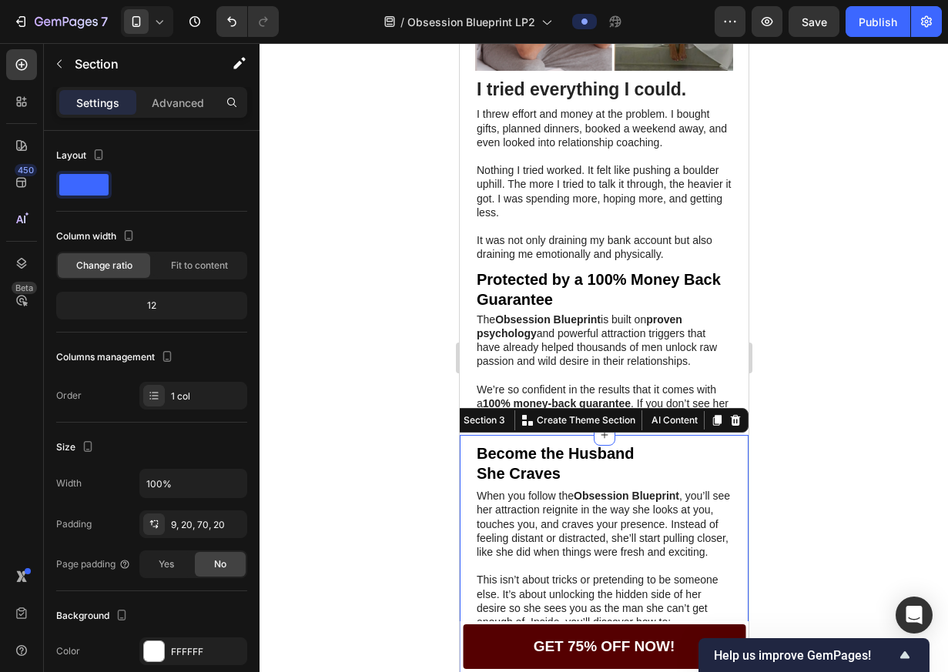
click at [785, 460] on div at bounding box center [603, 357] width 688 height 629
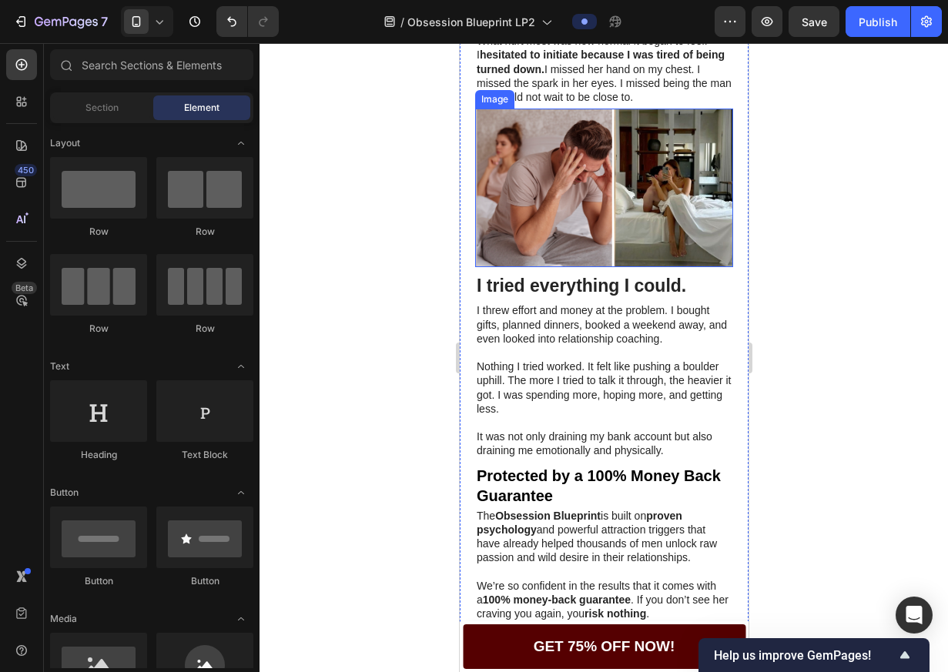
scroll to position [541, 0]
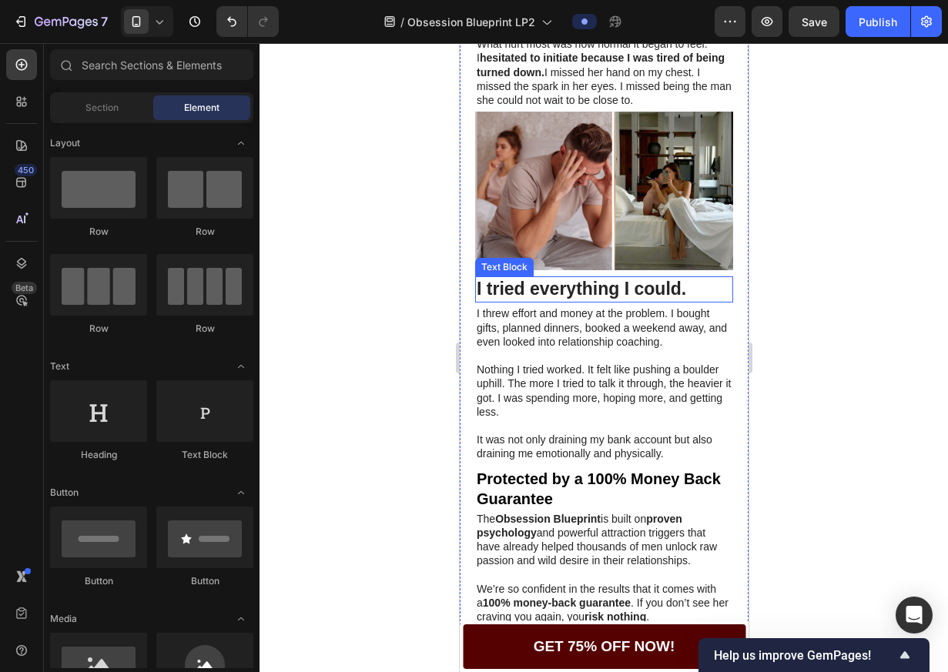
click at [627, 301] on p "I tried everything I could." at bounding box center [603, 289] width 255 height 23
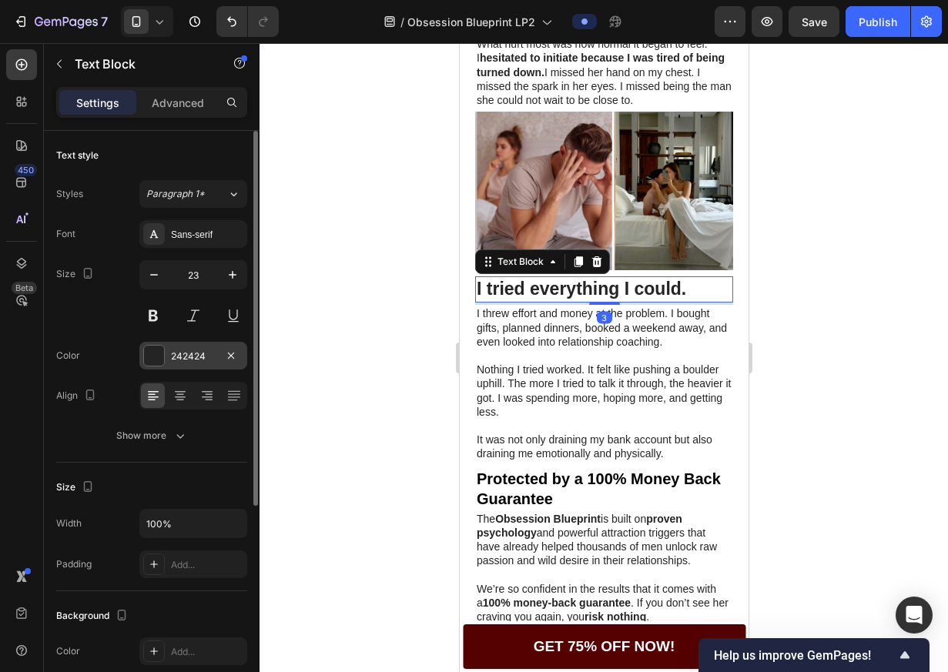
click at [163, 363] on div at bounding box center [154, 356] width 20 height 20
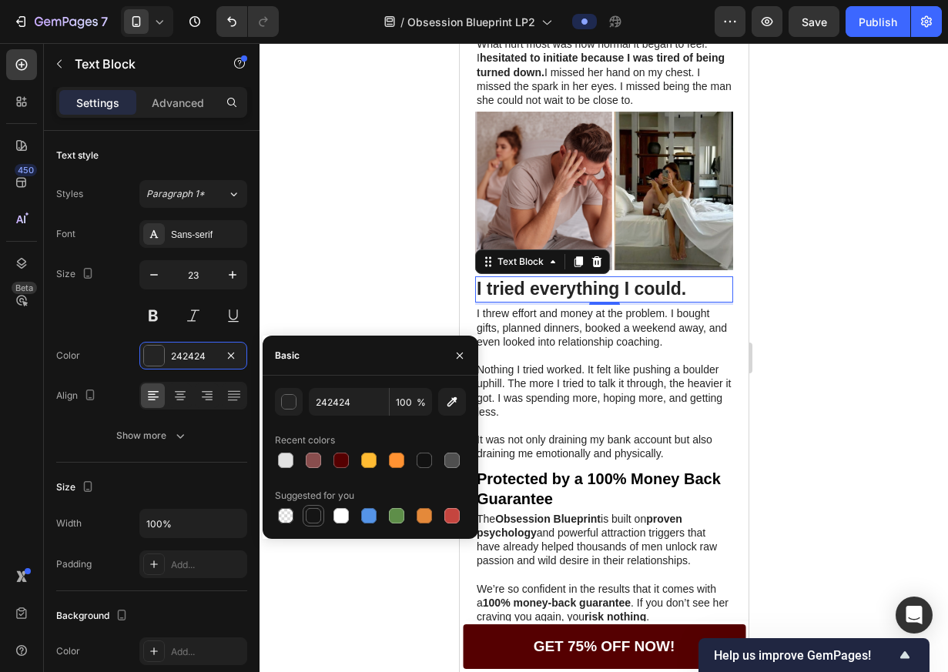
click at [316, 522] on div at bounding box center [313, 515] width 15 height 15
click at [291, 398] on div "button" at bounding box center [289, 402] width 15 height 15
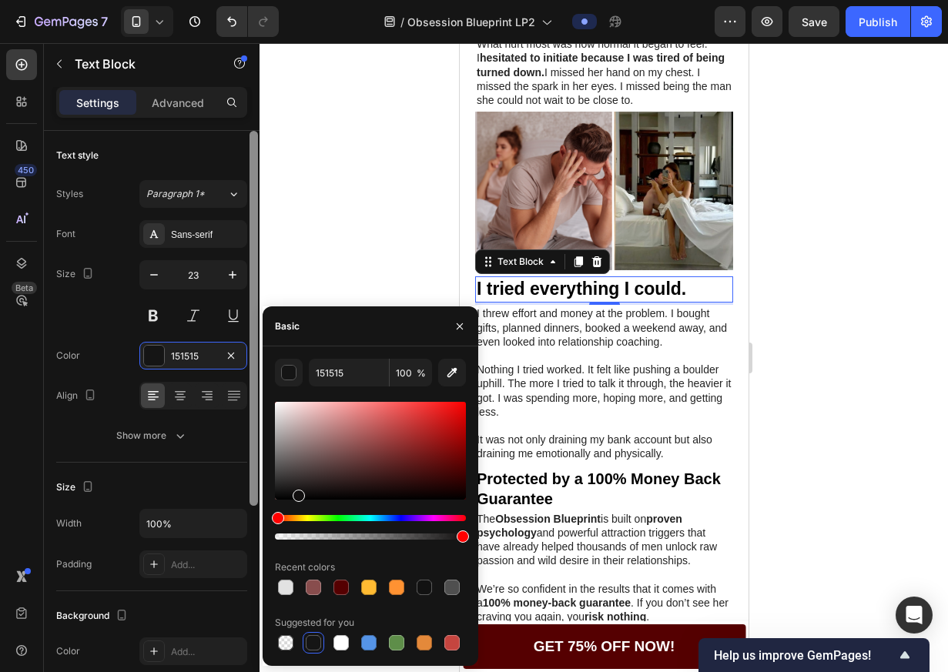
drag, startPoint x: 296, startPoint y: 493, endPoint x: 259, endPoint y: 520, distance: 46.4
click at [259, 0] on div "7 Version history / Obsession Blueprint LP2 Preview Save Publish 450 Beta Secti…" at bounding box center [474, 0] width 948 height 0
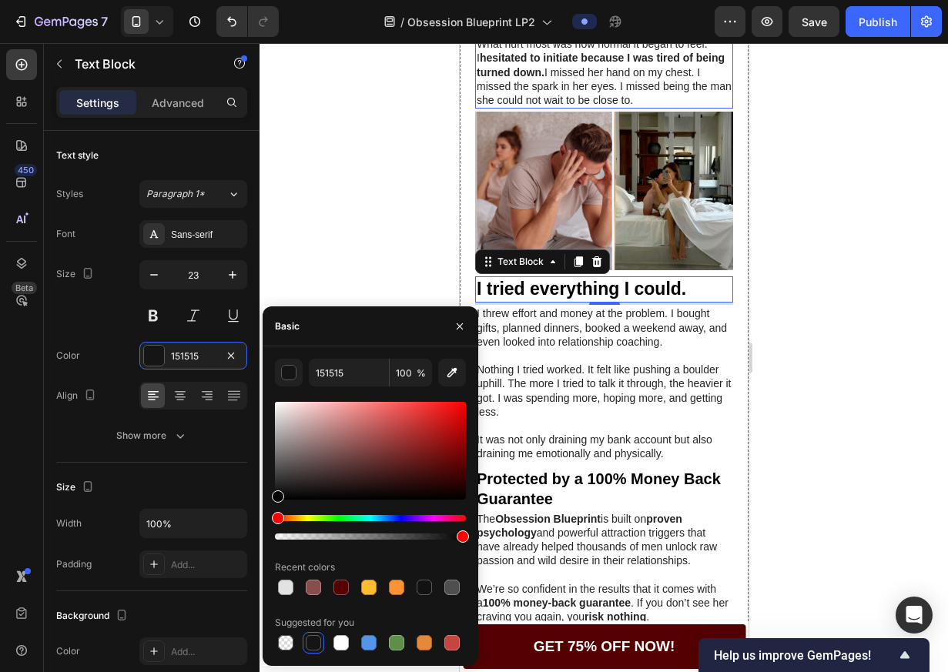
type input "000000"
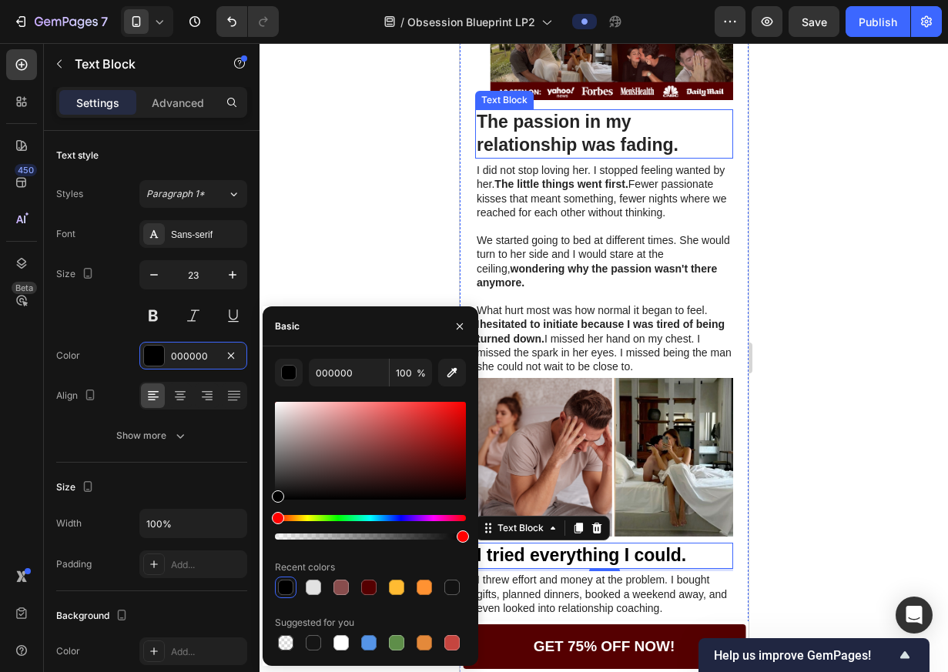
click at [557, 132] on p "The passion in my relationship was fading." at bounding box center [603, 134] width 255 height 46
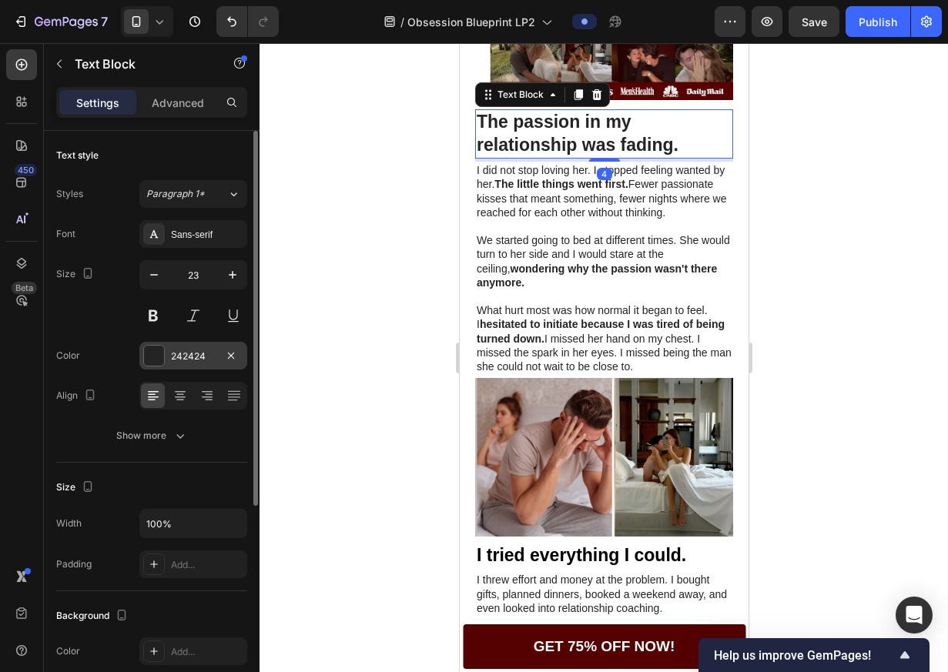
click at [169, 353] on div "242424" at bounding box center [193, 356] width 108 height 28
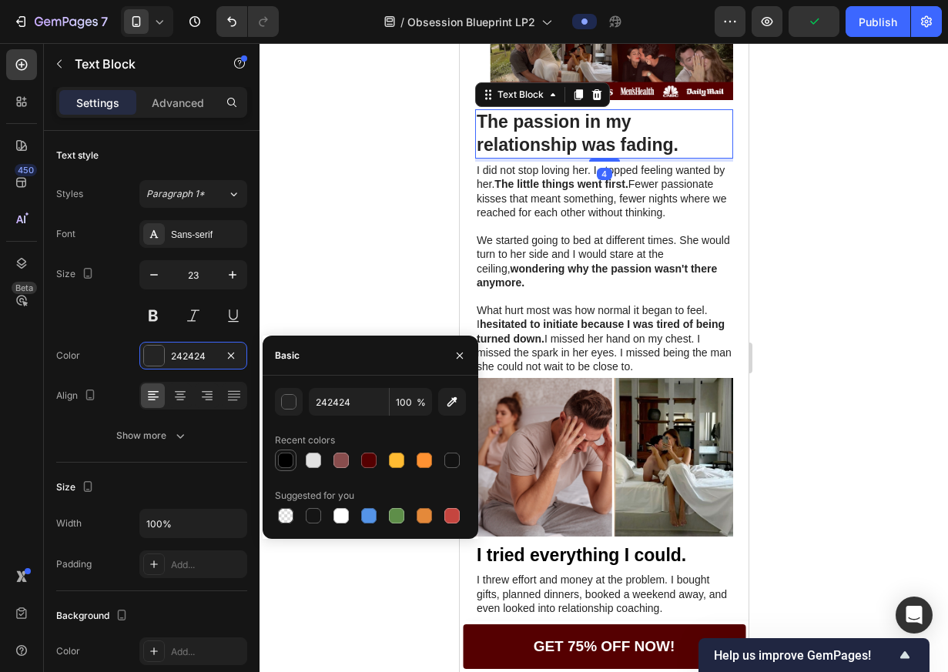
click at [288, 463] on div at bounding box center [285, 460] width 15 height 15
type input "000000"
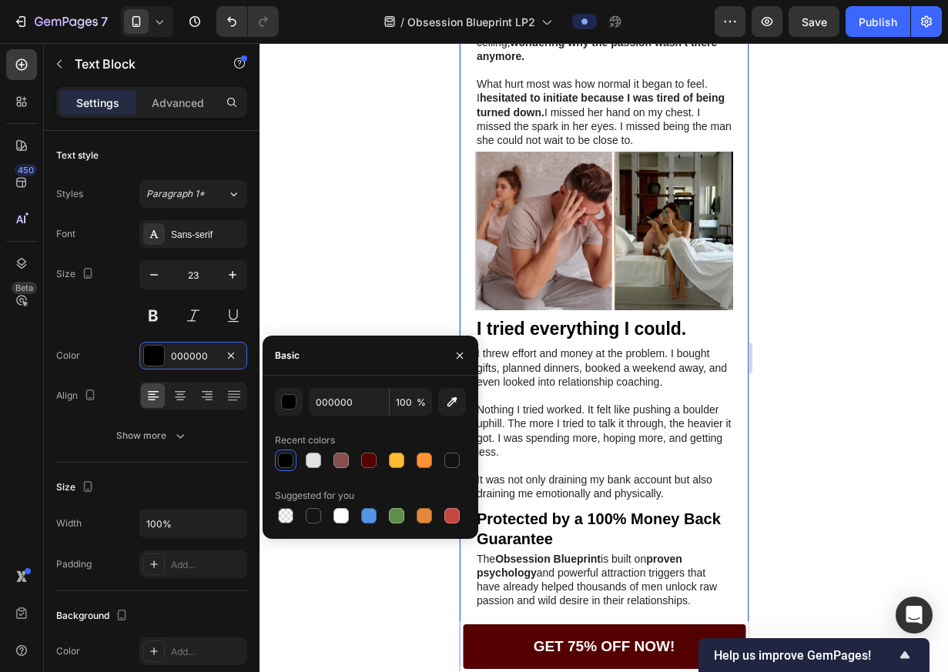
scroll to position [708, 0]
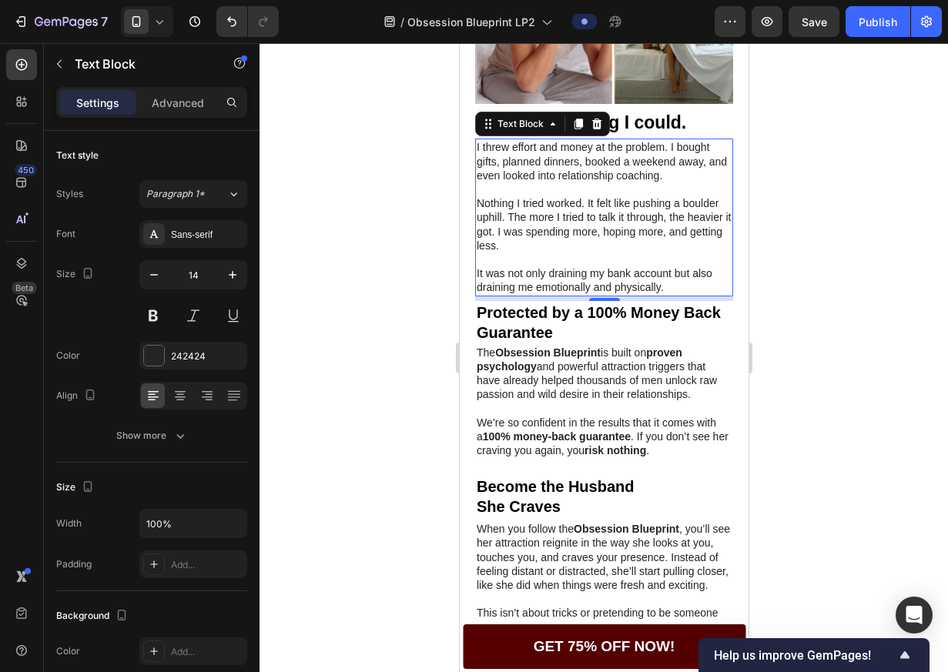
click at [617, 236] on p "Nothing I tried worked. It felt like pushing a boulder uphill. The more I tried…" at bounding box center [603, 224] width 255 height 56
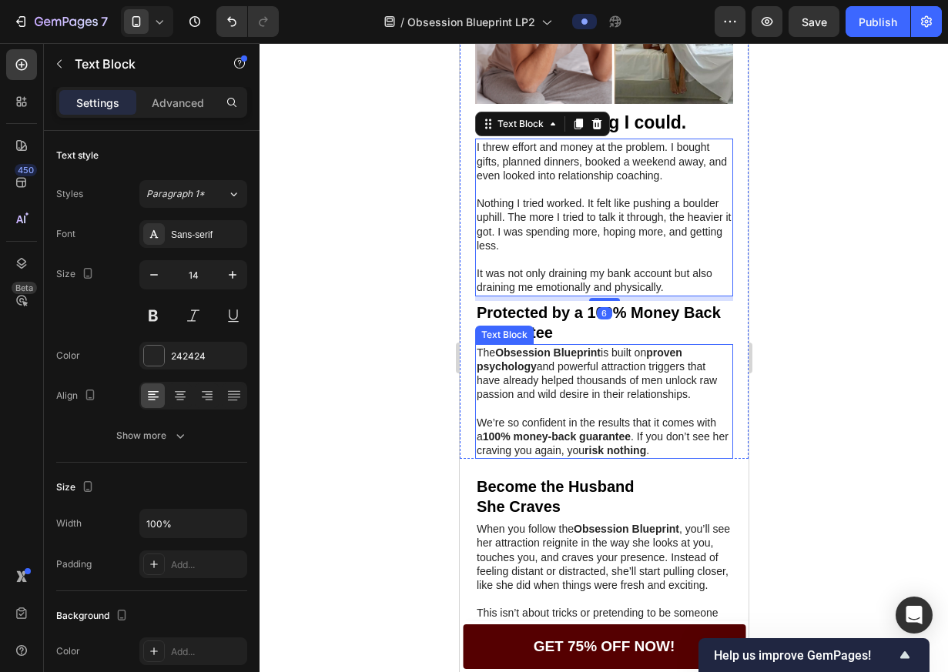
click at [610, 391] on p "The Obsession Blueprint is built on proven psychology and powerful attraction t…" at bounding box center [603, 374] width 255 height 56
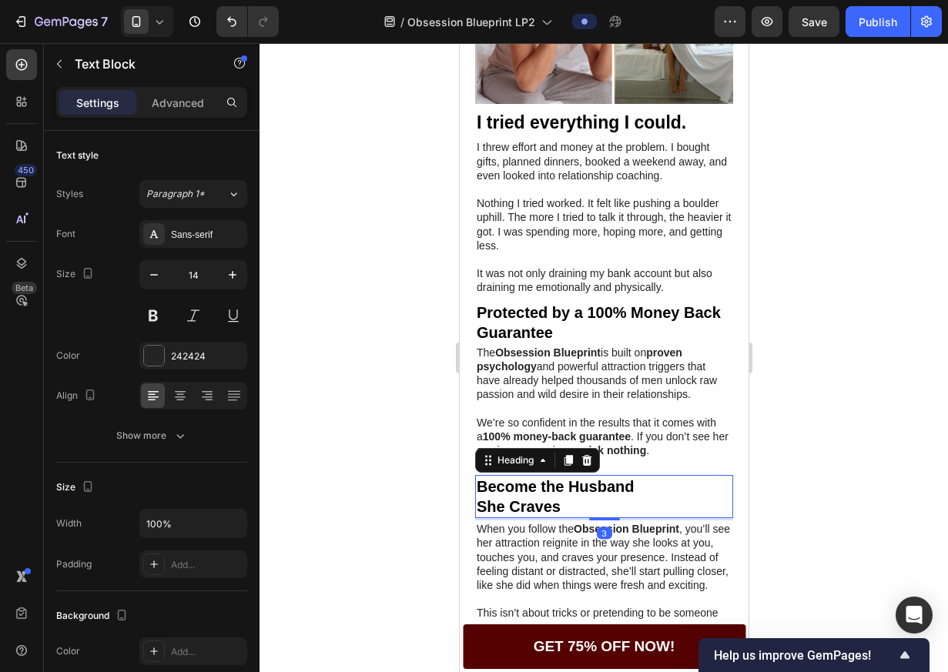
click at [622, 518] on h2 "Become the Husband She Craves" at bounding box center [603, 496] width 258 height 43
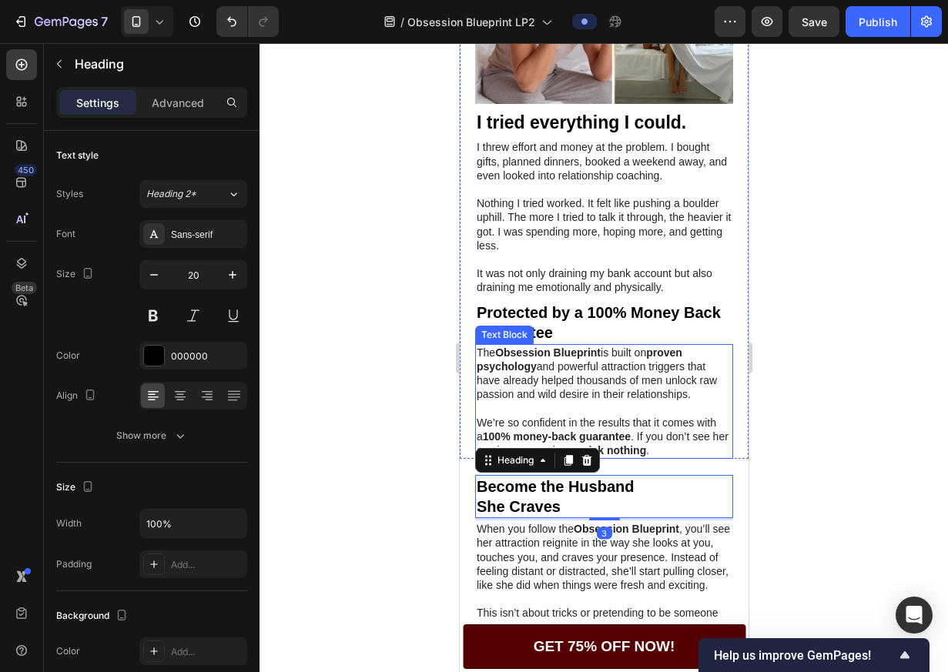
click at [612, 322] on strong "Protected by a 100% Money Back Guarantee" at bounding box center [598, 322] width 244 height 37
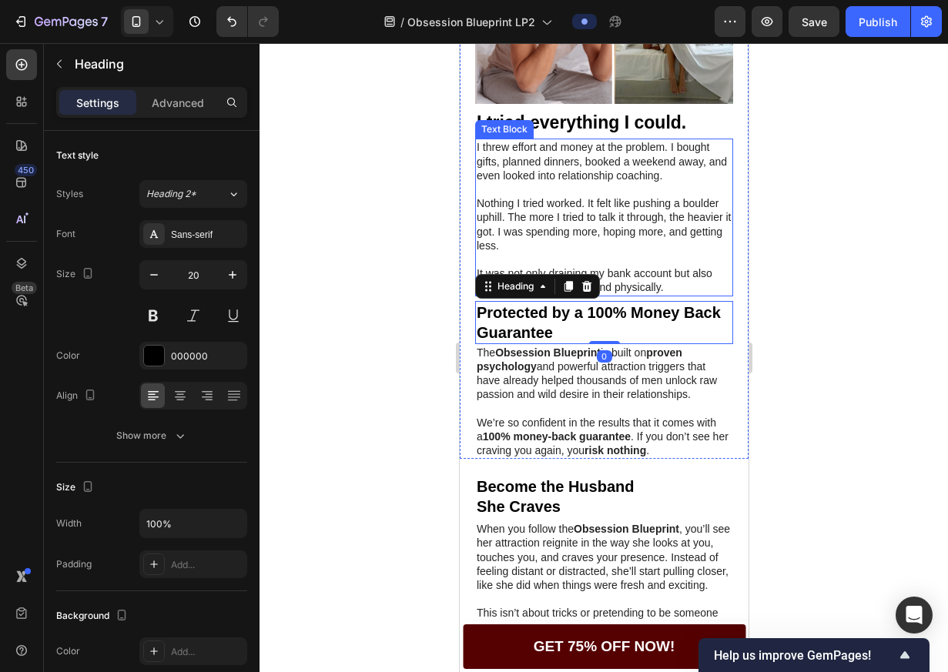
click at [605, 246] on p "Nothing I tried worked. It felt like pushing a boulder uphill. The more I tried…" at bounding box center [603, 224] width 255 height 56
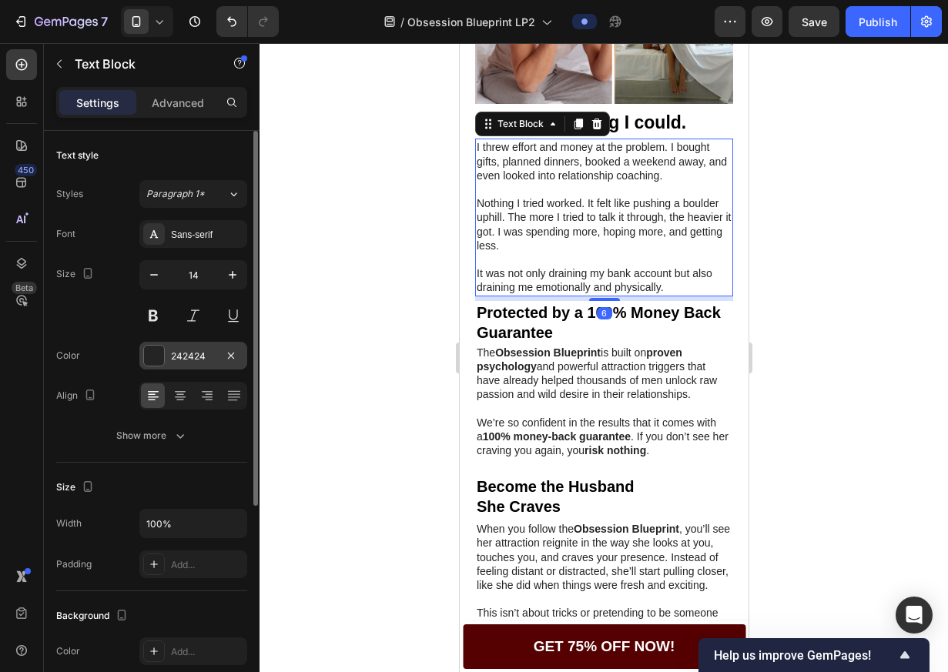
click at [146, 360] on div at bounding box center [154, 356] width 20 height 20
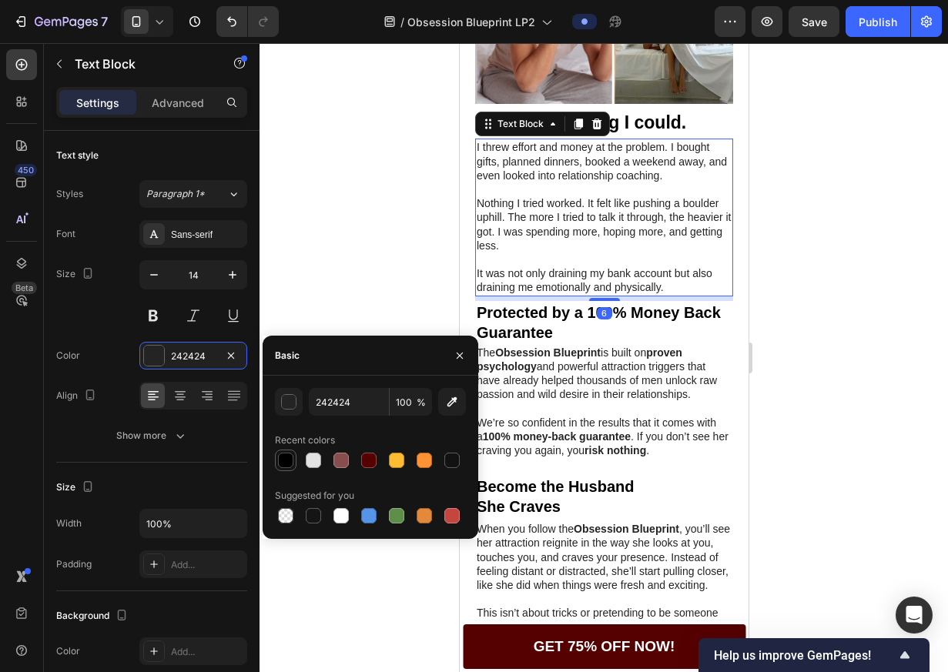
click at [281, 459] on div at bounding box center [285, 460] width 15 height 15
type input "000000"
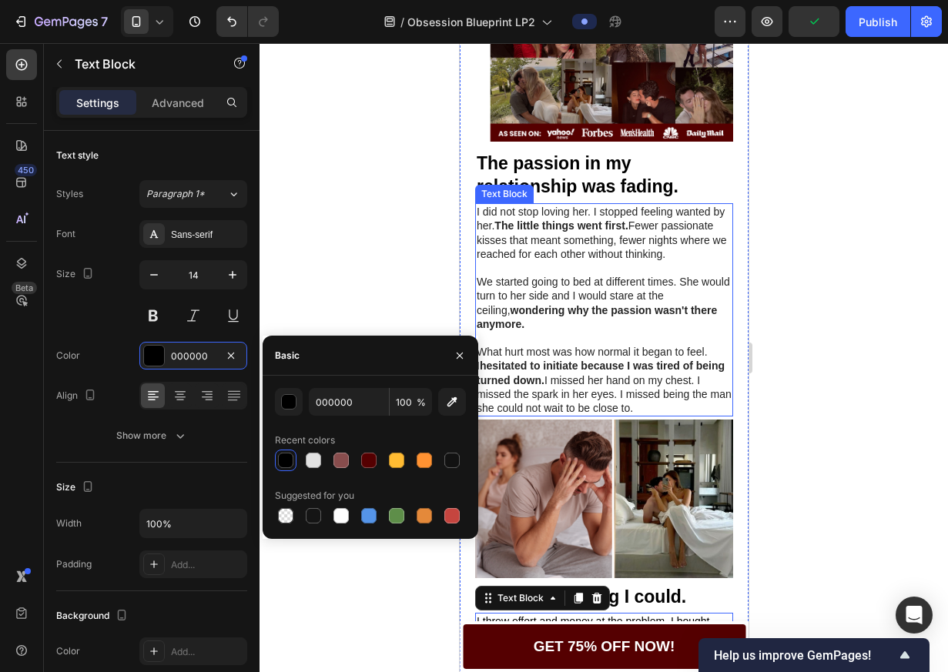
scroll to position [218, 0]
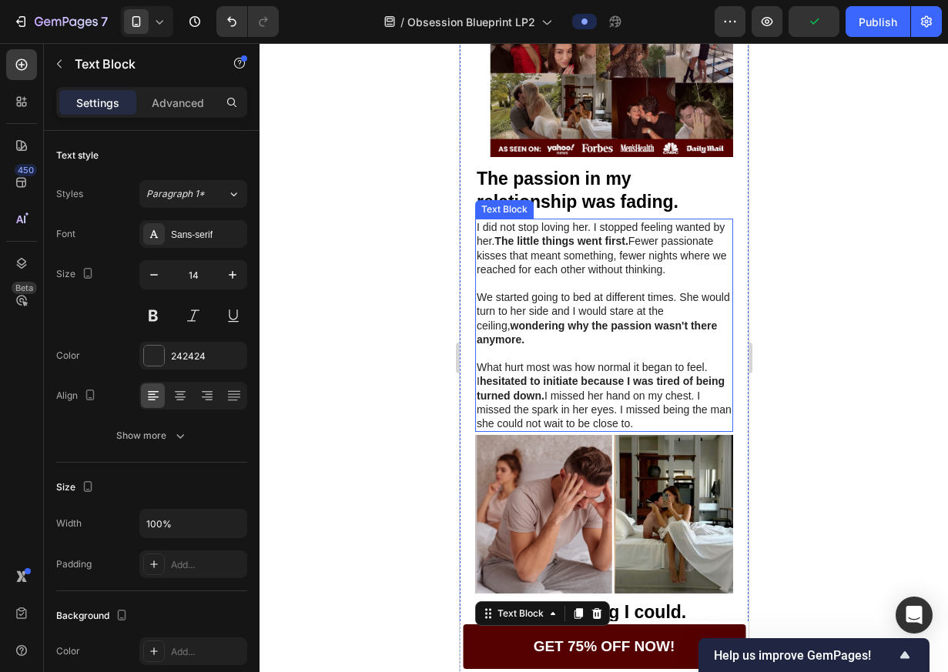
click at [541, 276] on p "I did not stop loving her. I stopped feeling wanted by her. The little things w…" at bounding box center [603, 248] width 255 height 56
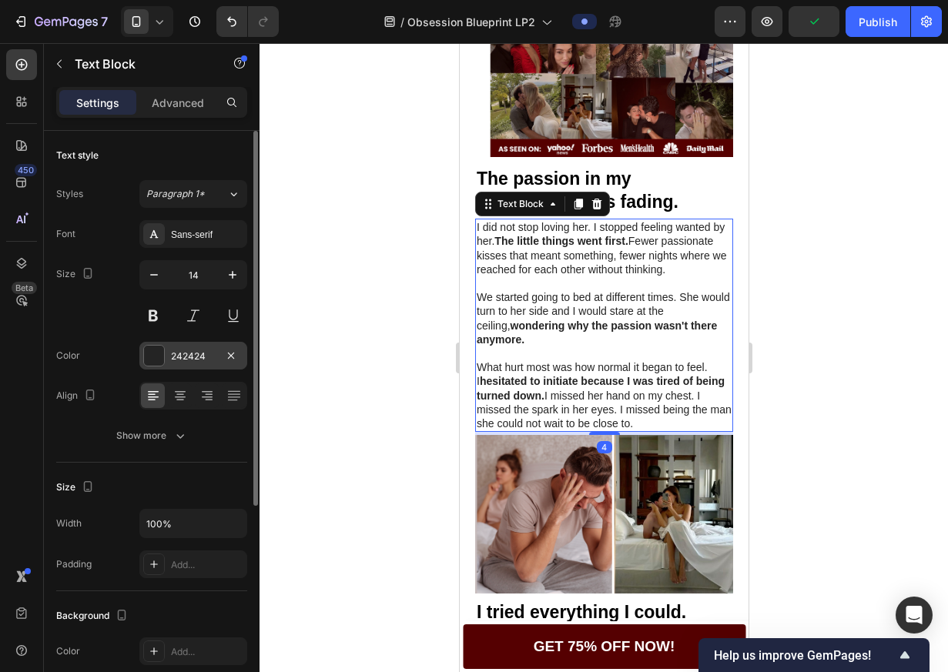
click at [144, 356] on div at bounding box center [154, 356] width 20 height 20
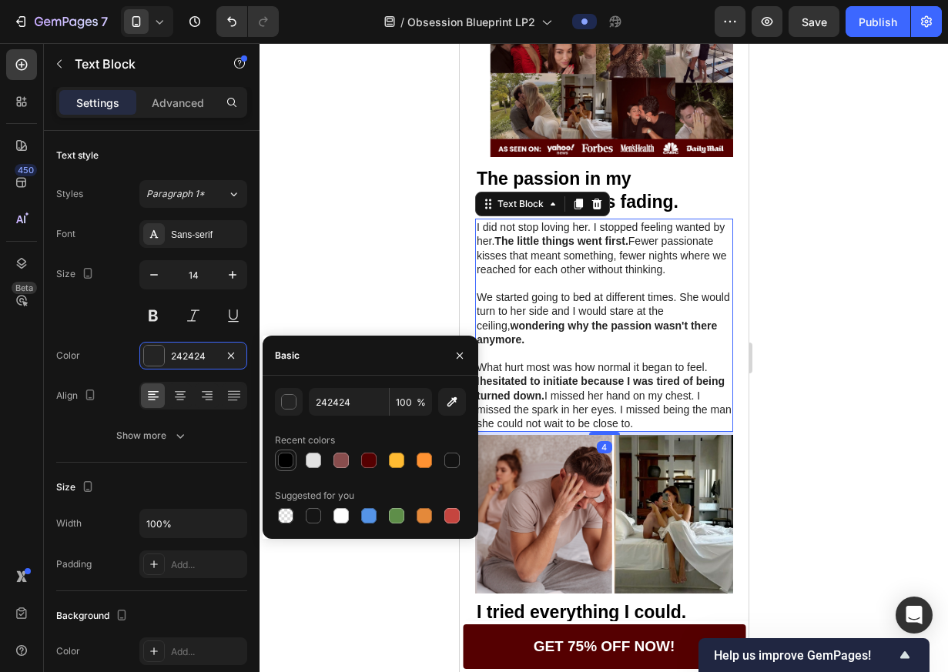
click at [278, 460] on div at bounding box center [285, 460] width 15 height 15
type input "000000"
click at [628, 346] on p "We started going to bed at different times. She would turn to her side and I wo…" at bounding box center [603, 318] width 255 height 56
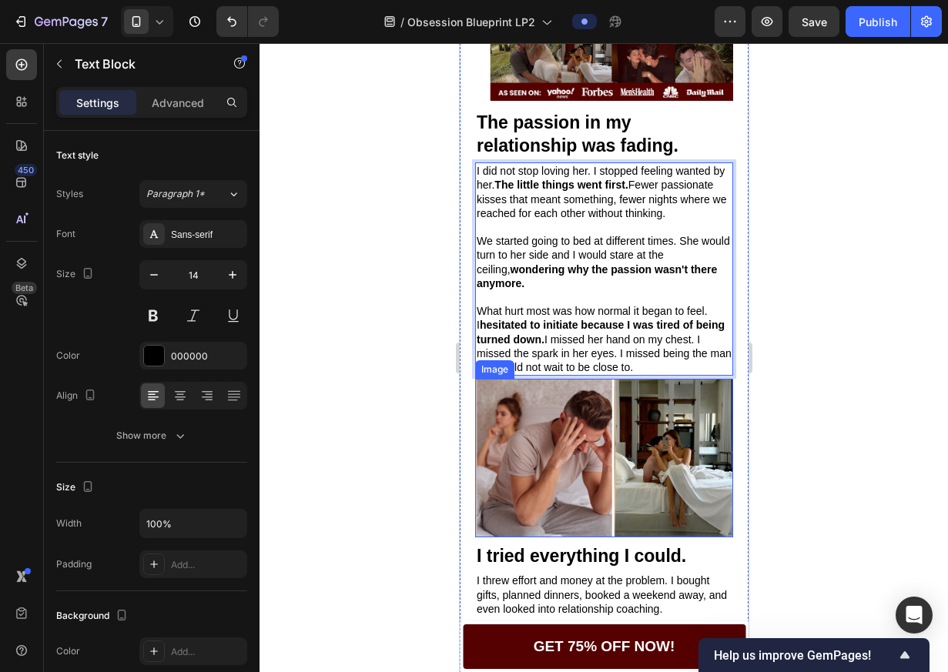
scroll to position [490, 0]
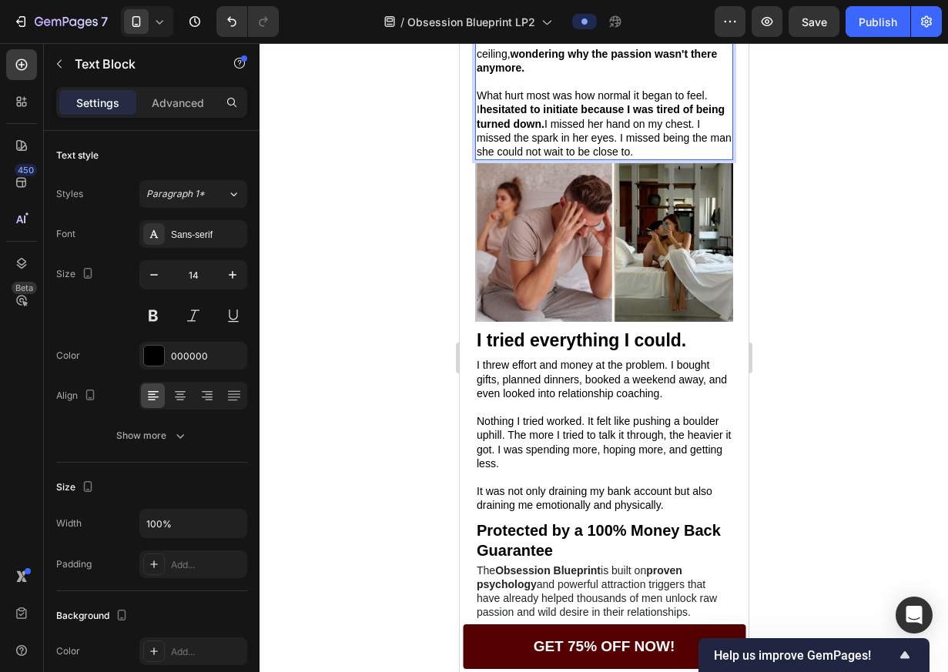
click at [822, 38] on div "7 Version history / Obsession Blueprint LP2 Preview Save Publish" at bounding box center [474, 22] width 948 height 44
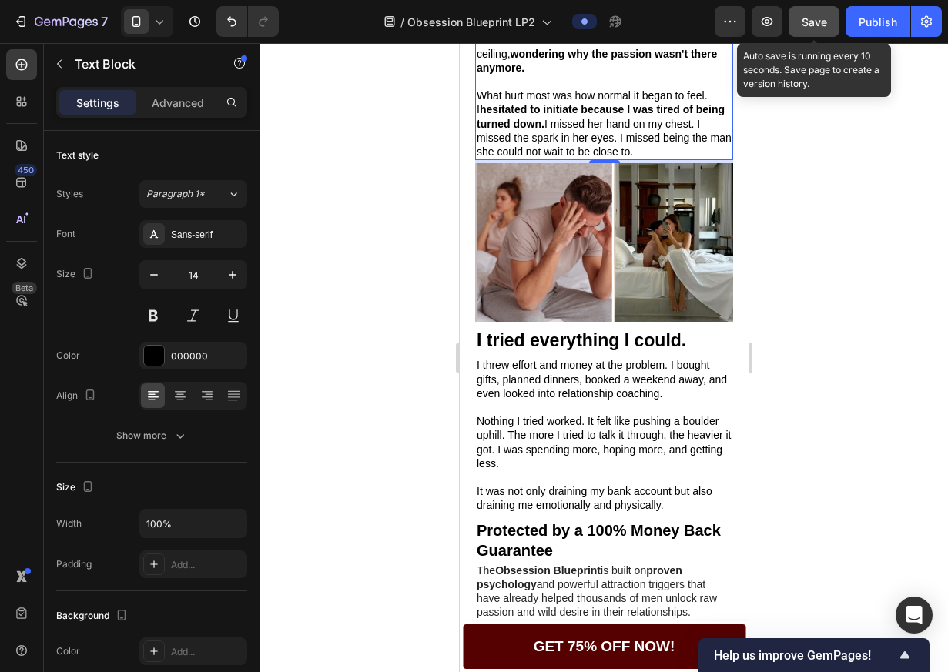
click at [819, 33] on button "Save" at bounding box center [813, 21] width 51 height 31
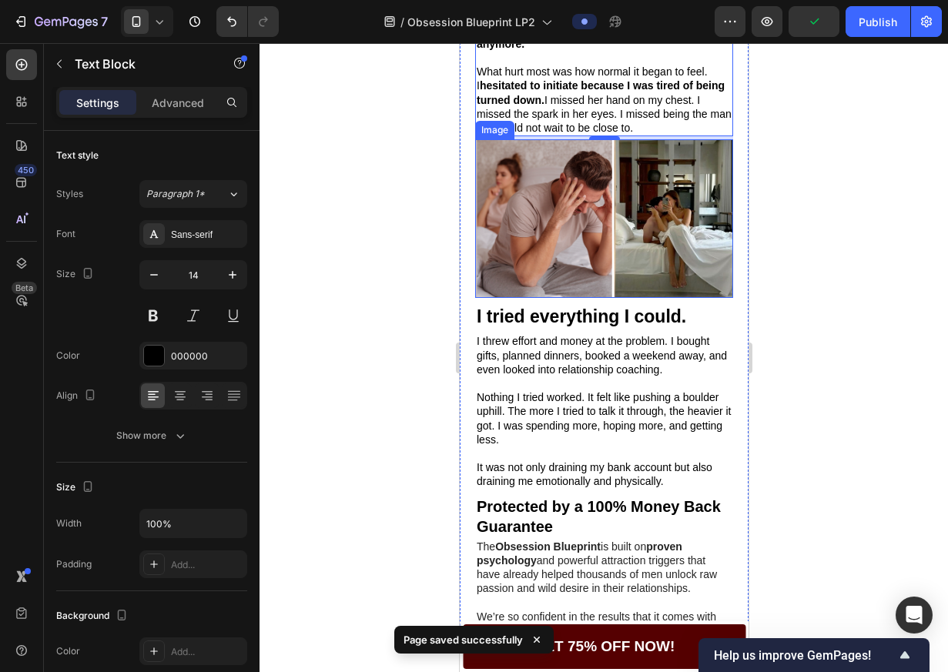
scroll to position [587, 0]
